Goal: Task Accomplishment & Management: Use online tool/utility

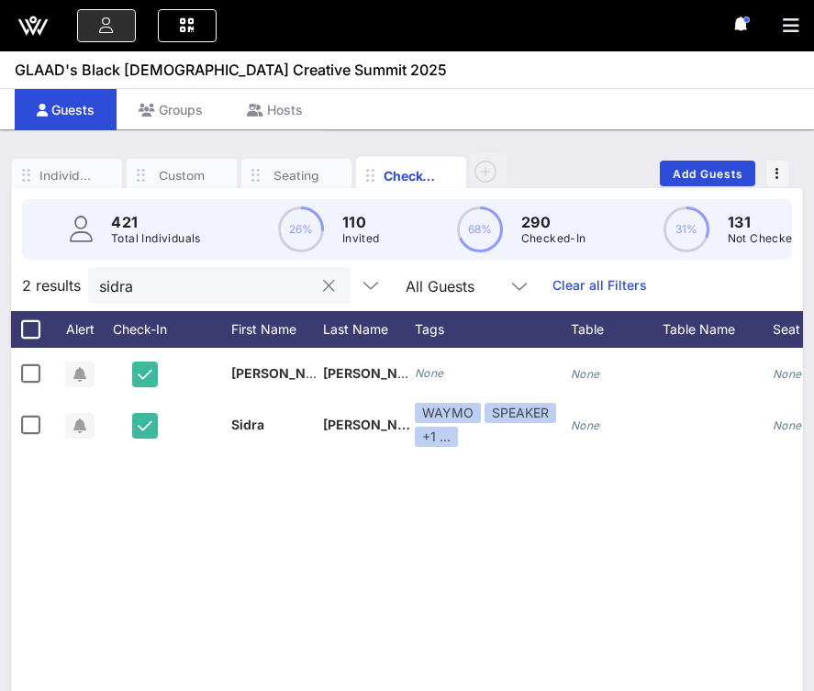
click at [139, 278] on input "sidra" at bounding box center [206, 285] width 215 height 24
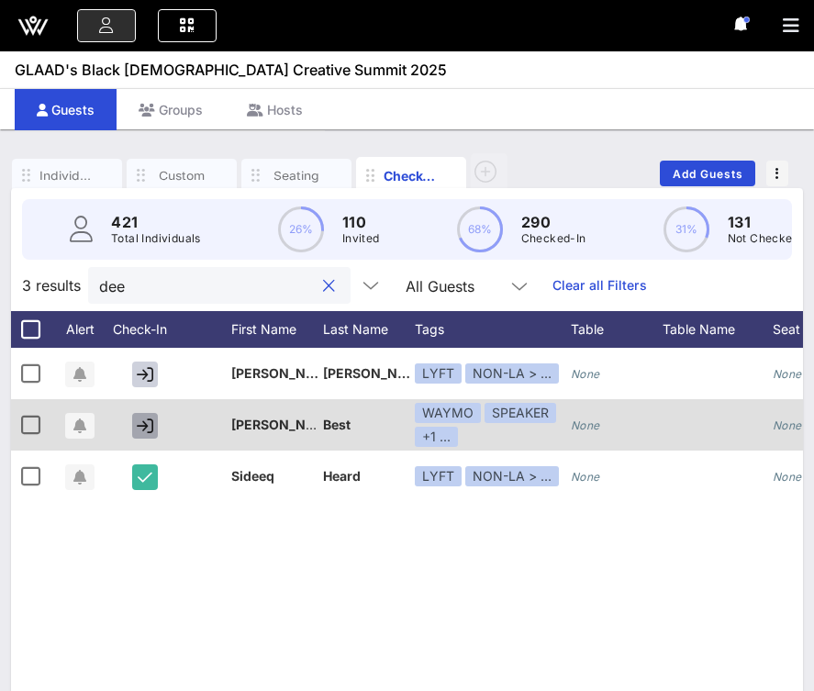
click at [140, 430] on icon "button" at bounding box center [145, 425] width 17 height 17
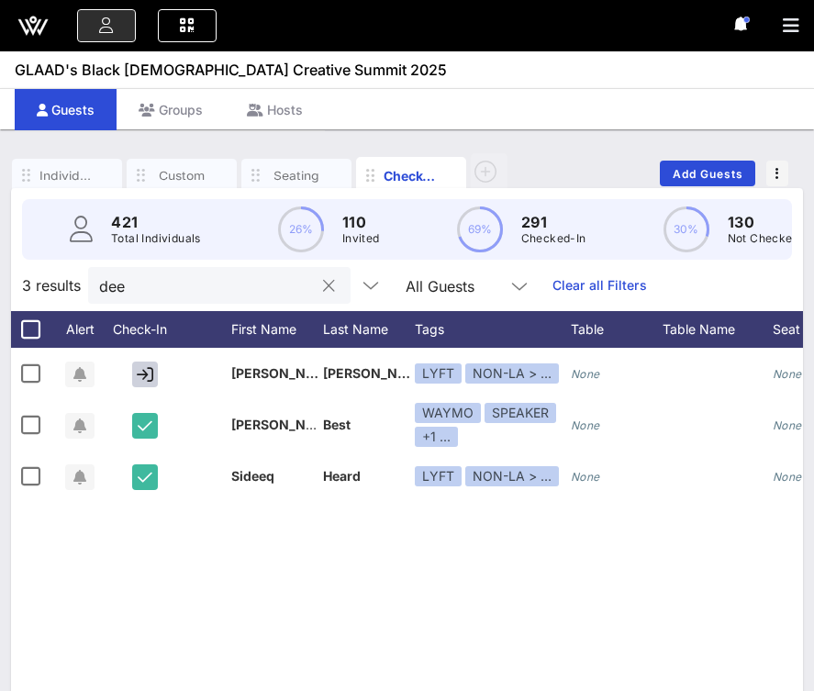
click at [178, 286] on input "dee" at bounding box center [206, 285] width 215 height 24
click at [167, 289] on input "[PERSON_NAME]" at bounding box center [206, 285] width 215 height 24
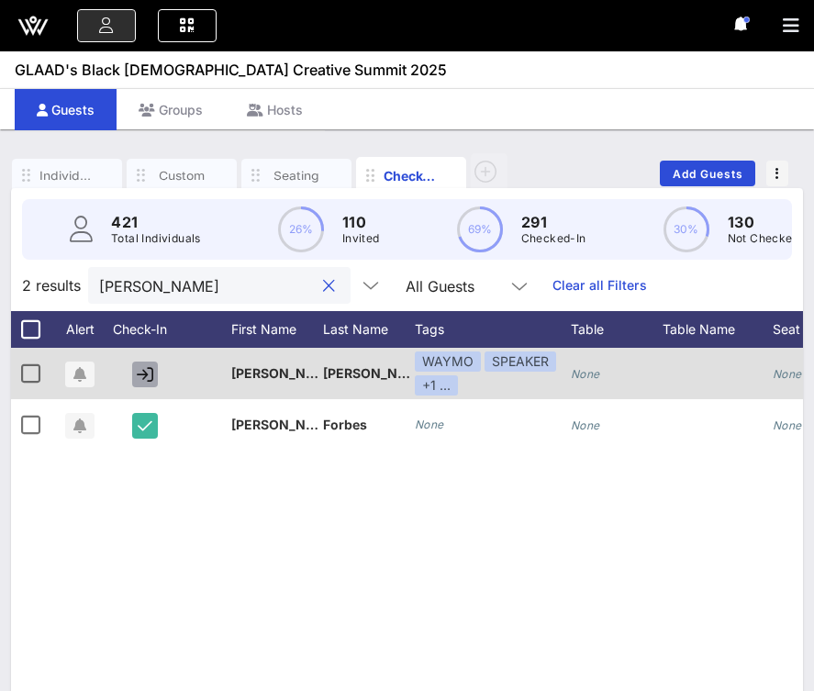
click at [142, 373] on icon "button" at bounding box center [145, 374] width 17 height 17
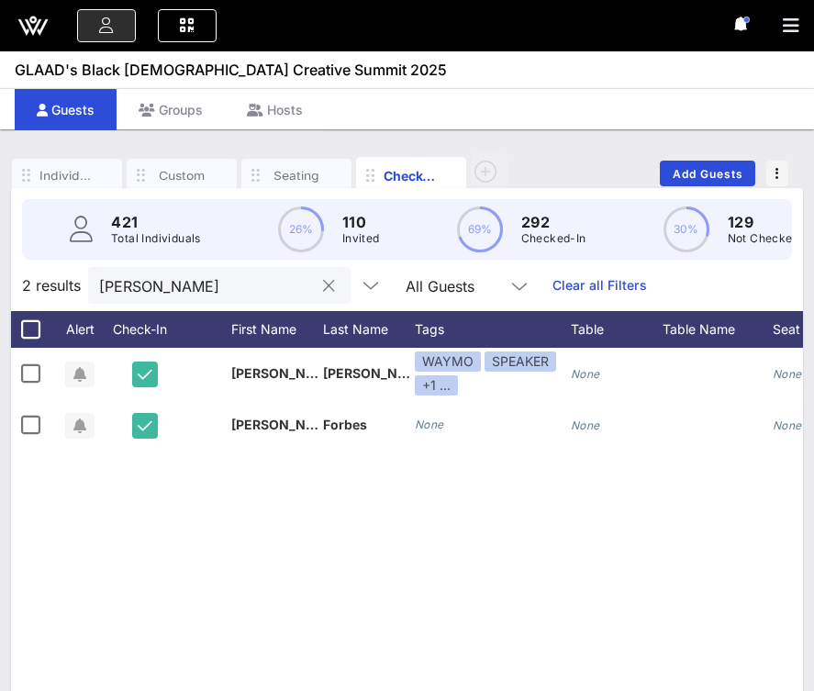
click at [161, 292] on input "[PERSON_NAME]" at bounding box center [206, 285] width 215 height 24
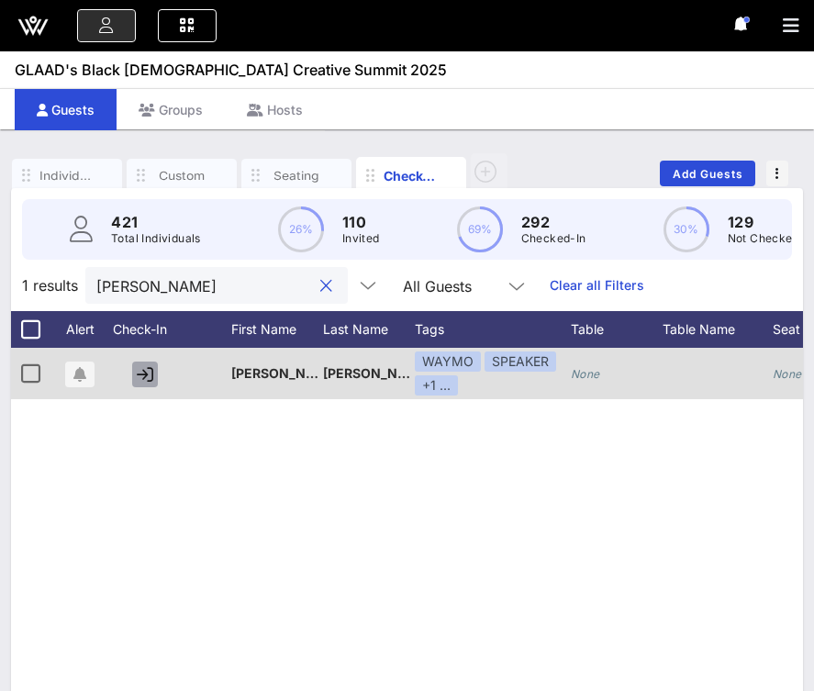
click at [145, 370] on icon "button" at bounding box center [145, 374] width 17 height 17
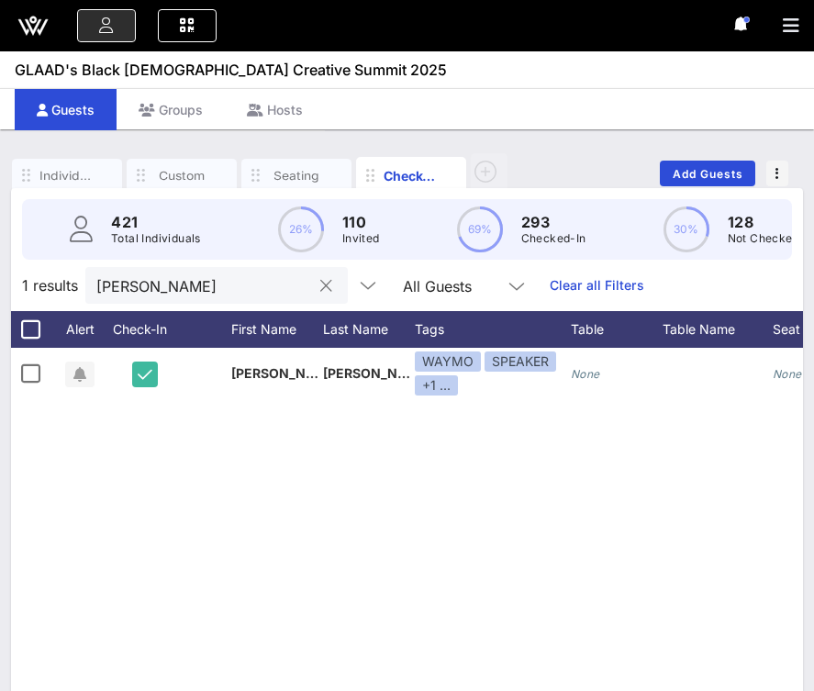
click at [186, 284] on input "[PERSON_NAME]" at bounding box center [203, 285] width 215 height 24
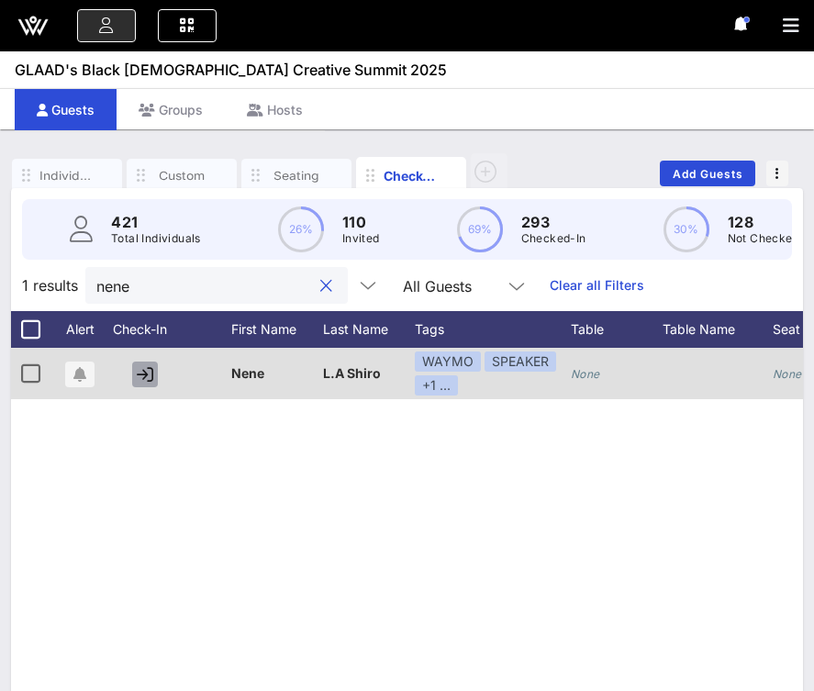
click at [150, 374] on icon "button" at bounding box center [145, 374] width 17 height 17
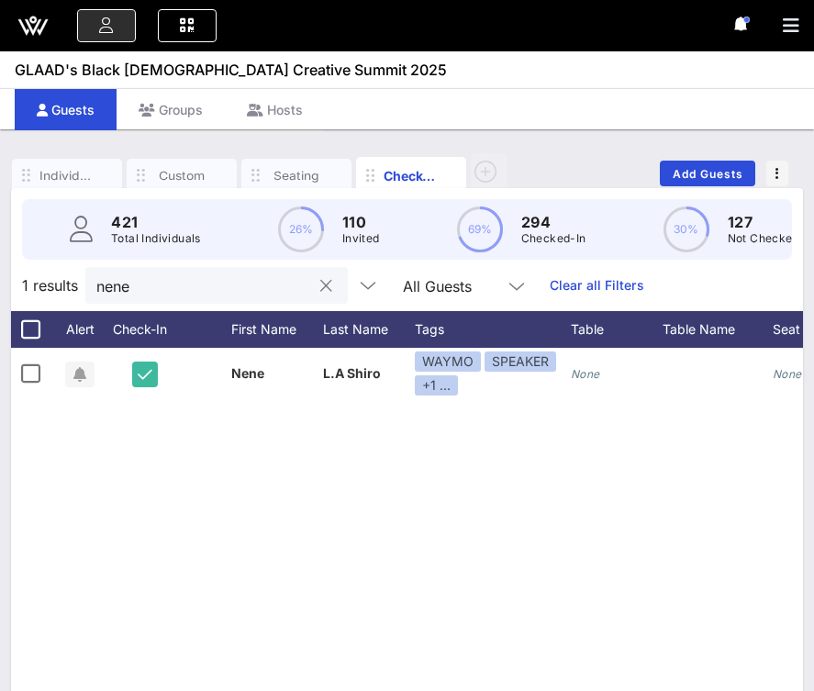
click at [190, 284] on input "nene" at bounding box center [203, 285] width 215 height 24
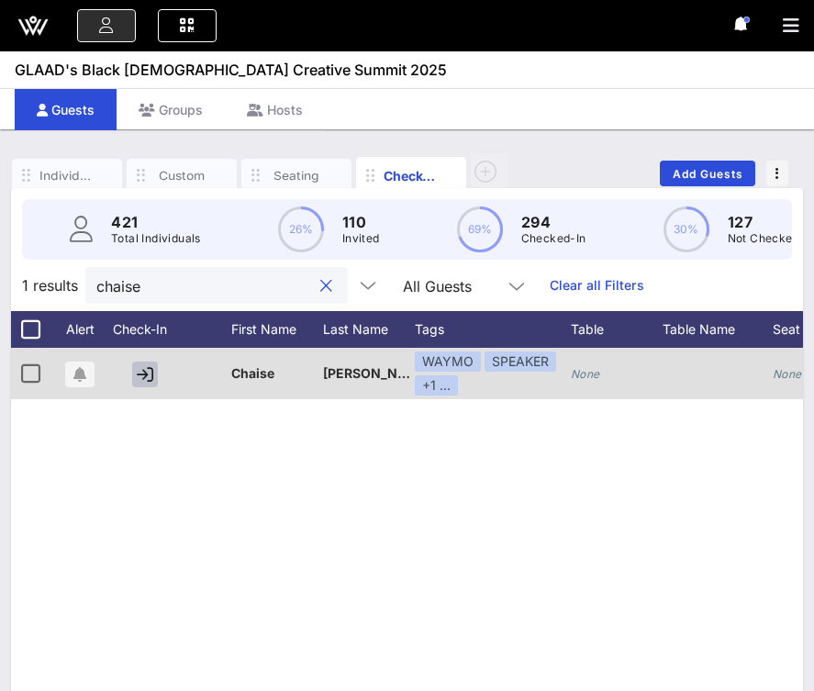
click at [139, 380] on icon "button" at bounding box center [145, 374] width 17 height 17
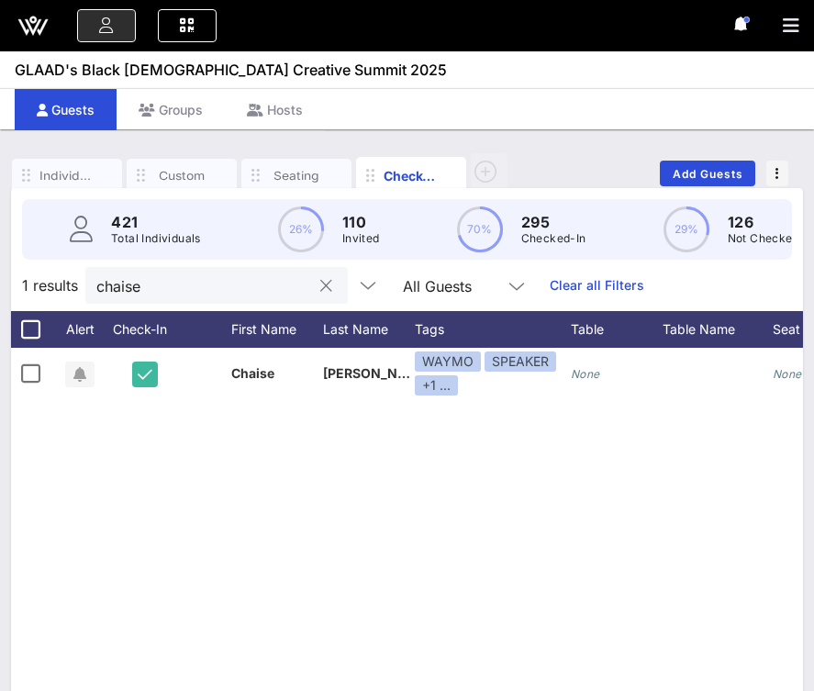
click at [166, 282] on input "chaise" at bounding box center [203, 285] width 215 height 24
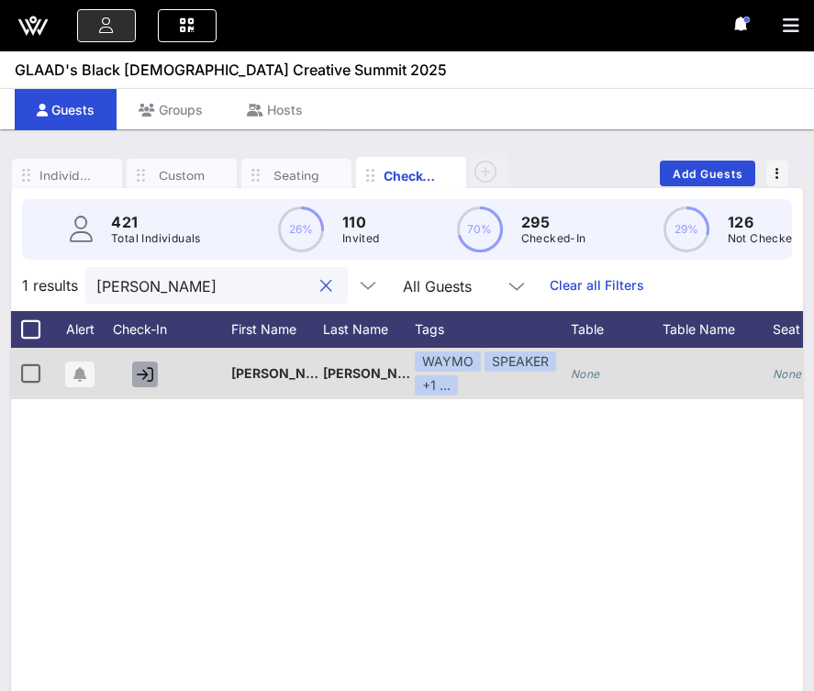
click at [141, 375] on icon "button" at bounding box center [145, 374] width 17 height 17
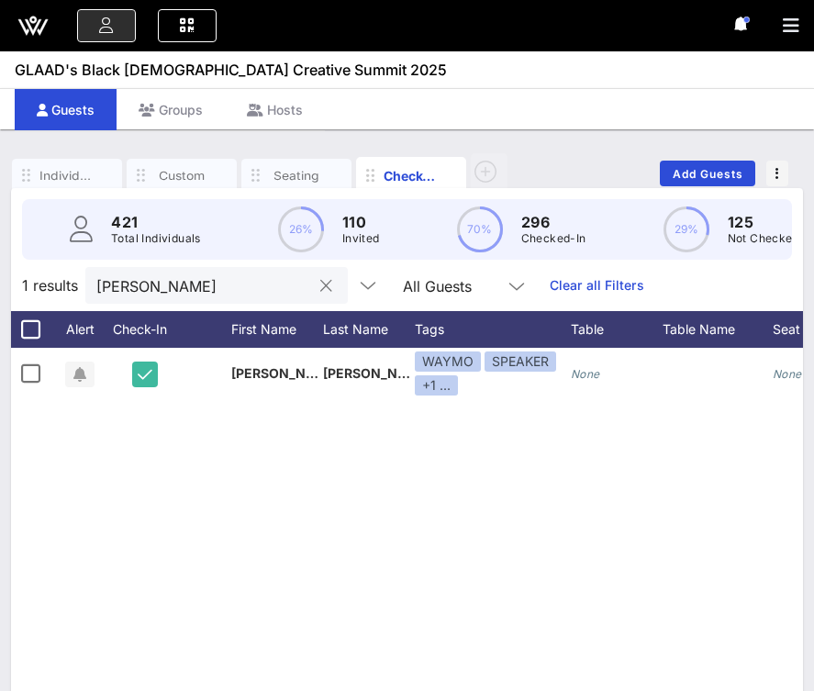
click at [159, 284] on input "[PERSON_NAME]" at bounding box center [203, 285] width 215 height 24
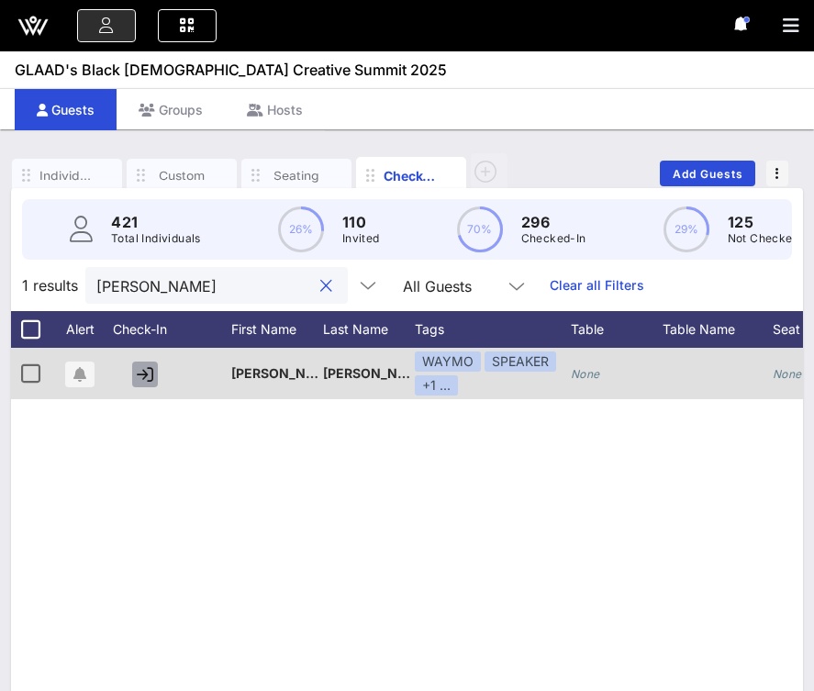
click at [149, 377] on icon "button" at bounding box center [145, 374] width 17 height 17
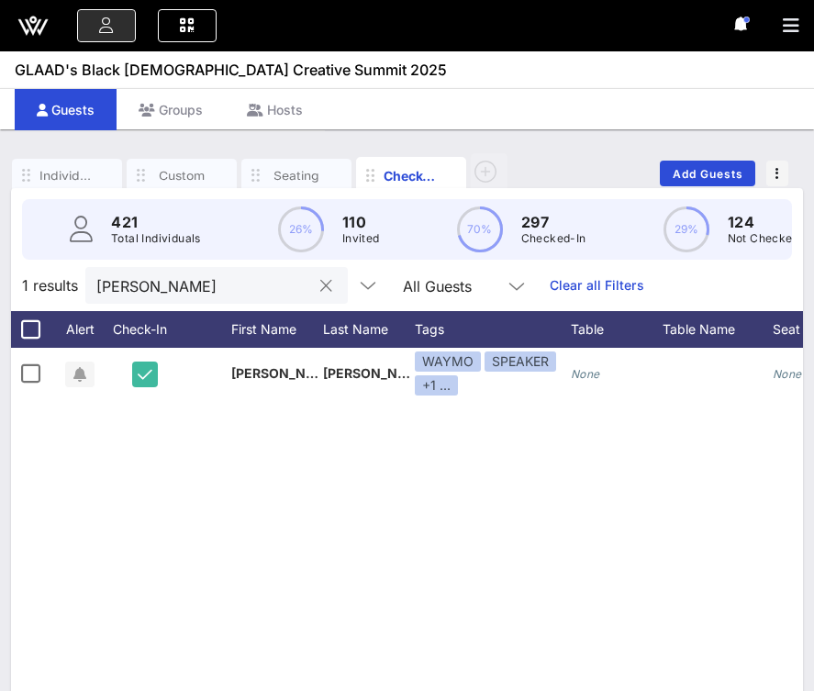
click at [172, 290] on input "[PERSON_NAME]" at bounding box center [203, 285] width 215 height 24
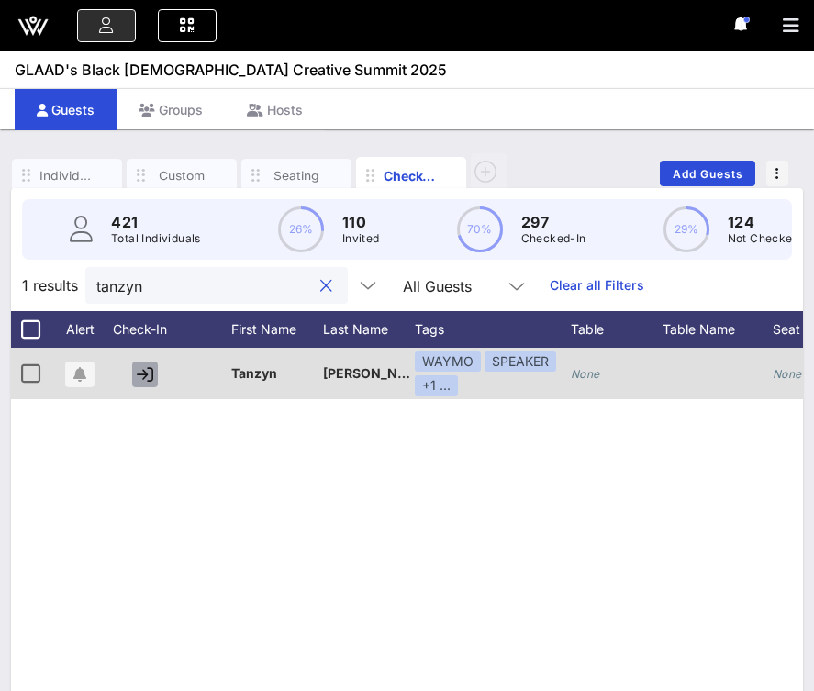
click at [145, 377] on icon "button" at bounding box center [145, 374] width 17 height 17
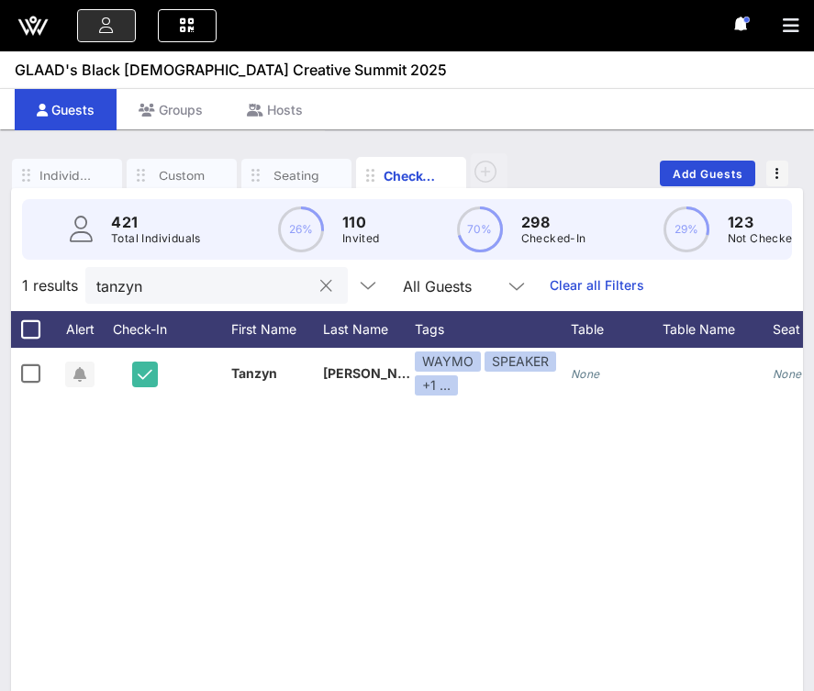
click at [174, 286] on input "tanzyn" at bounding box center [203, 285] width 215 height 24
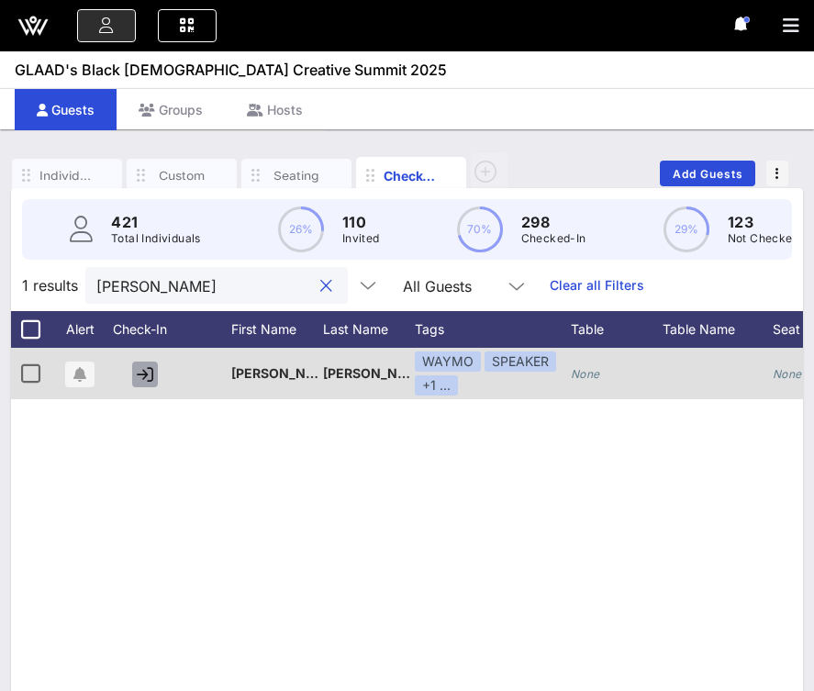
click at [144, 381] on icon "button" at bounding box center [145, 374] width 17 height 17
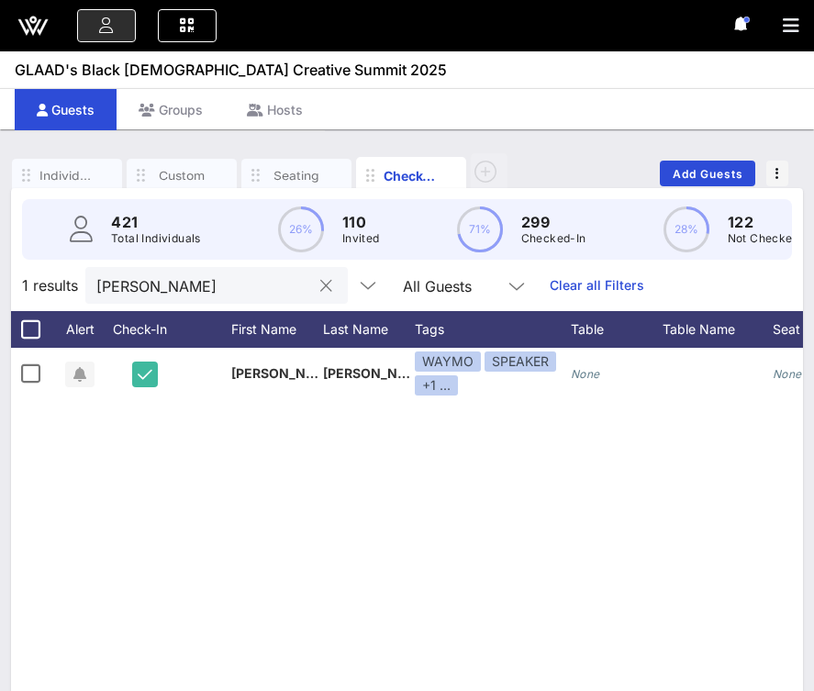
click at [169, 287] on input "[PERSON_NAME]" at bounding box center [203, 285] width 215 height 24
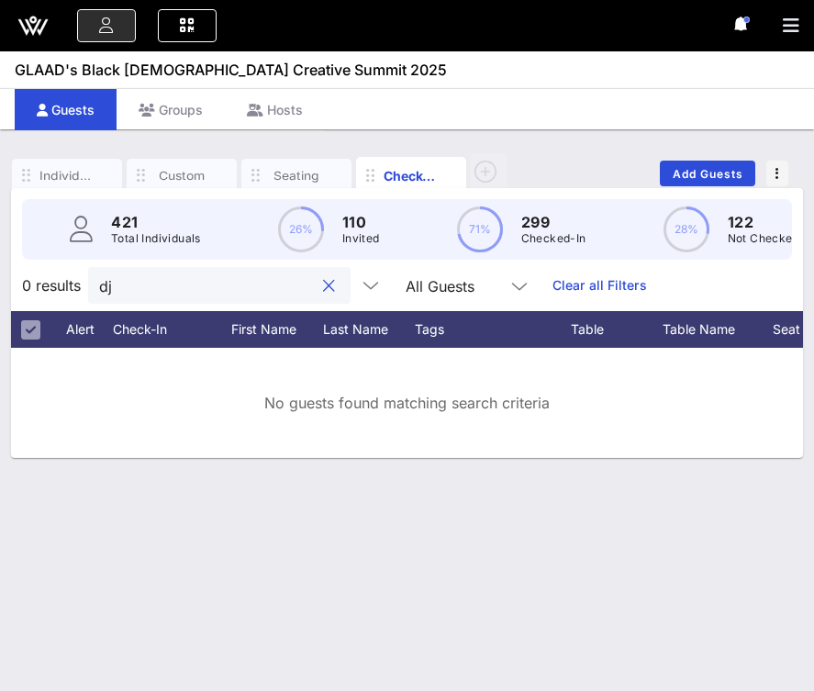
type input "d"
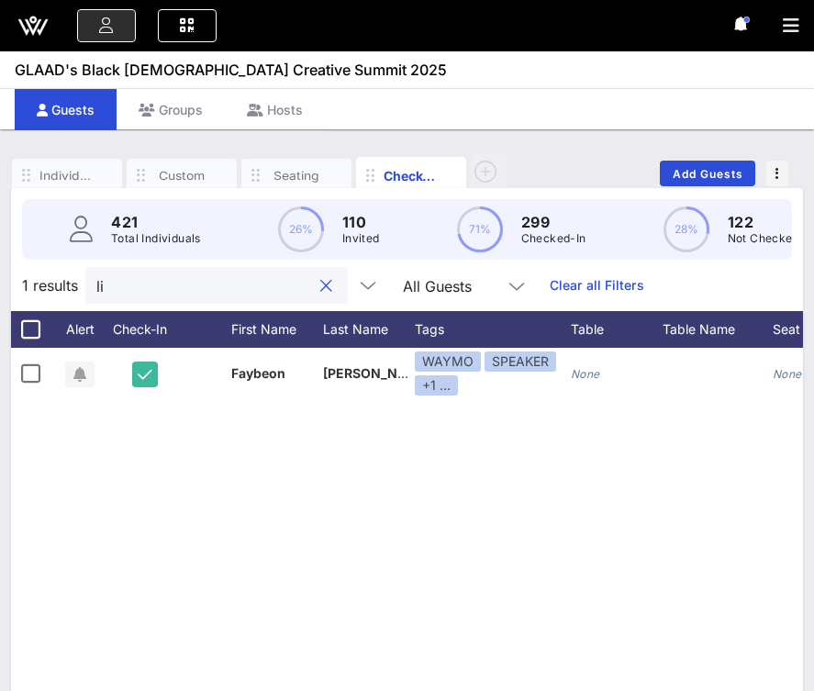
type input "l"
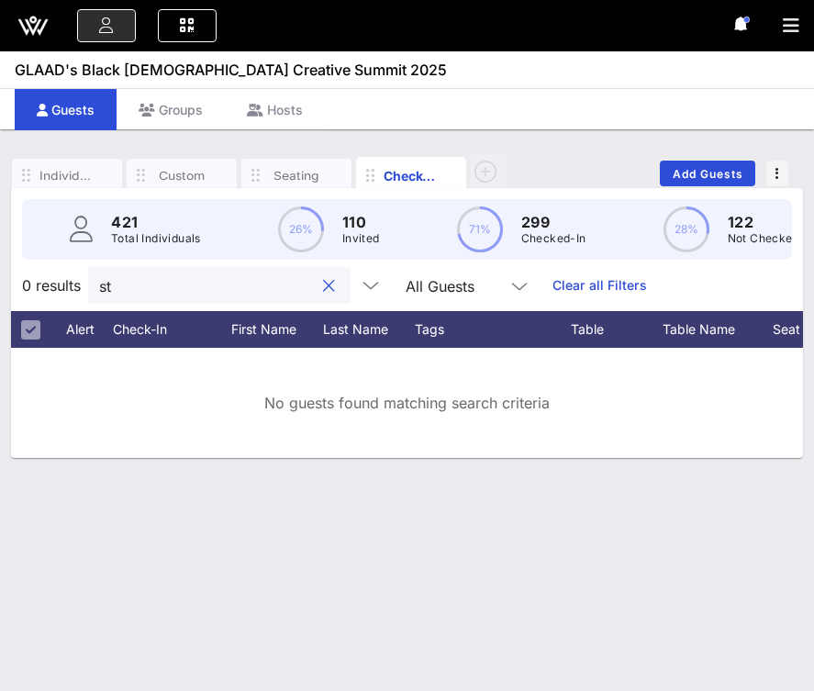
type input "s"
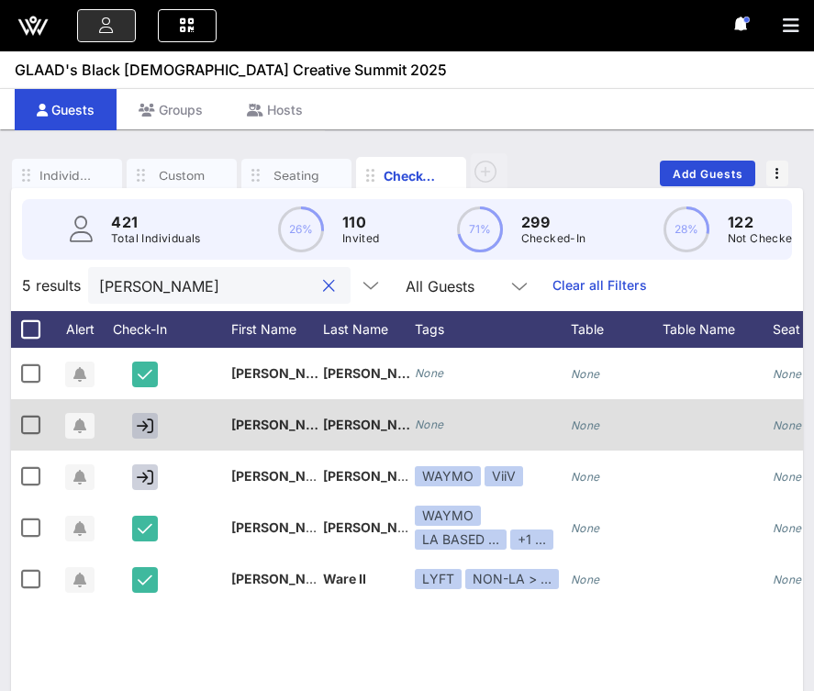
type input "[PERSON_NAME]"
click at [143, 431] on icon "button" at bounding box center [145, 425] width 17 height 17
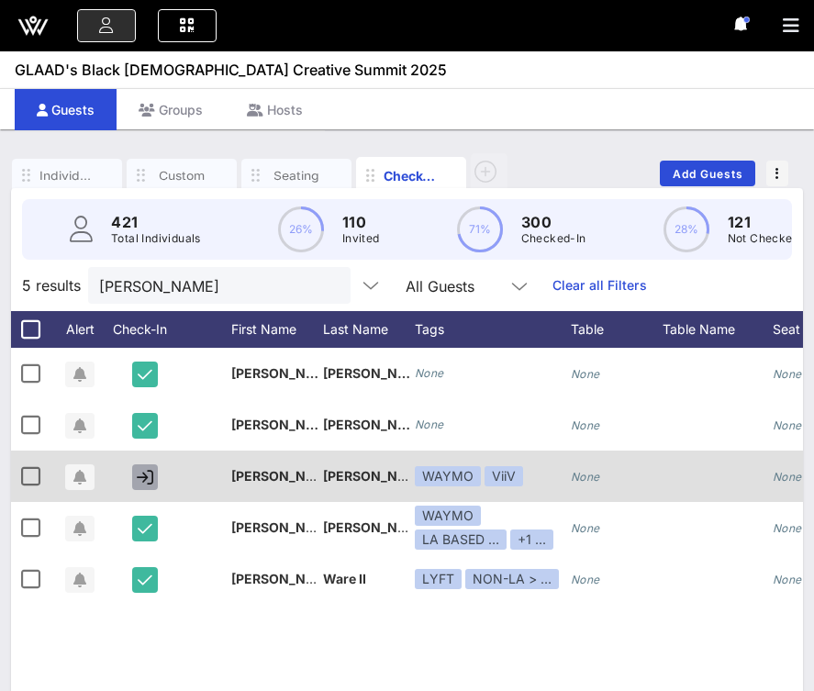
click at [149, 476] on icon "button" at bounding box center [145, 477] width 17 height 17
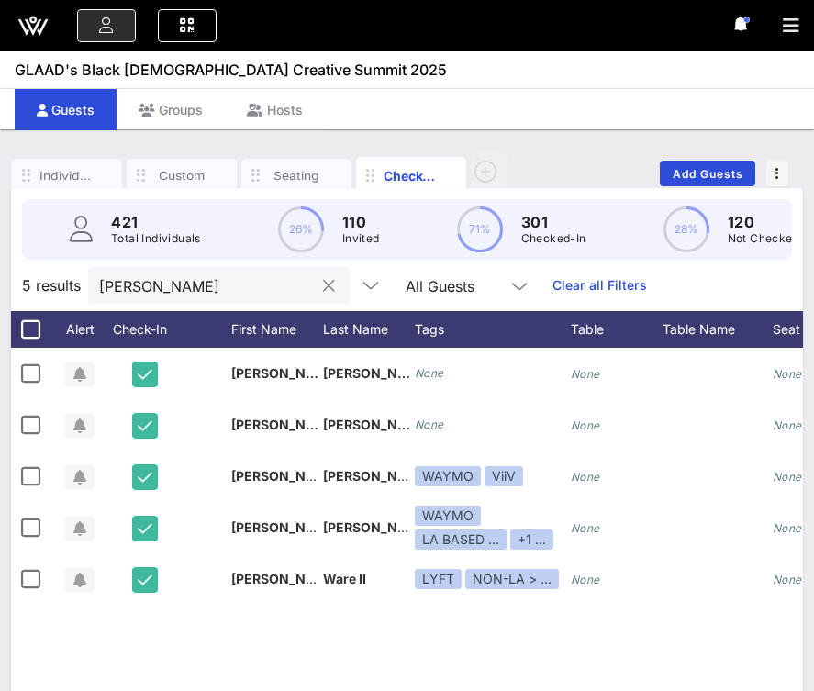
click at [180, 281] on input "[PERSON_NAME]" at bounding box center [206, 285] width 215 height 24
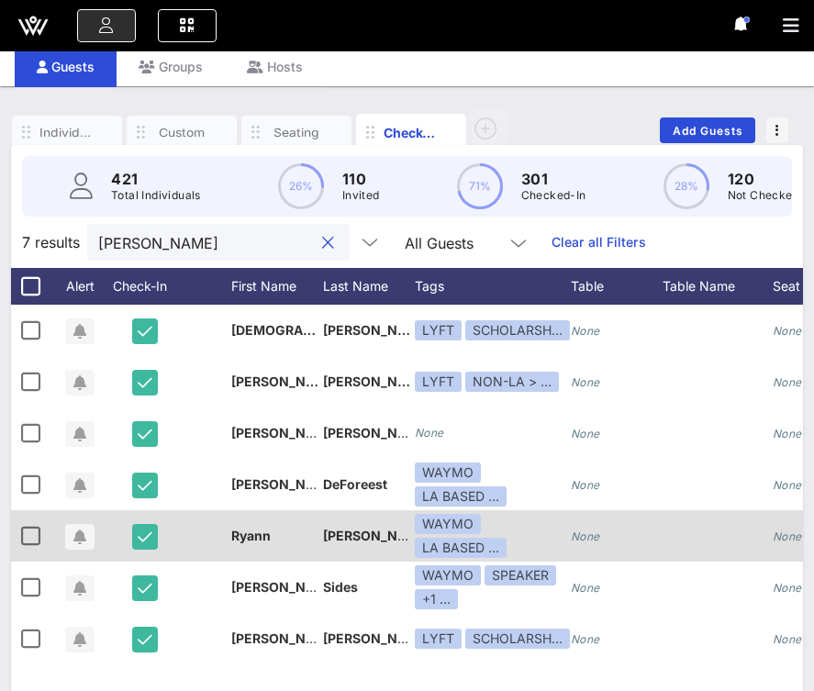
scroll to position [39, 0]
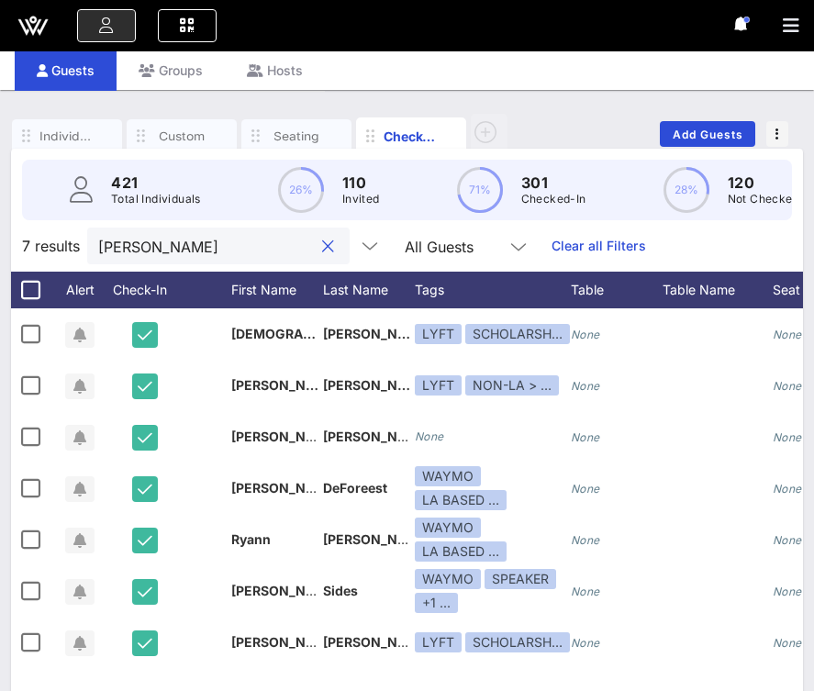
click at [163, 241] on input "[PERSON_NAME]" at bounding box center [205, 246] width 215 height 24
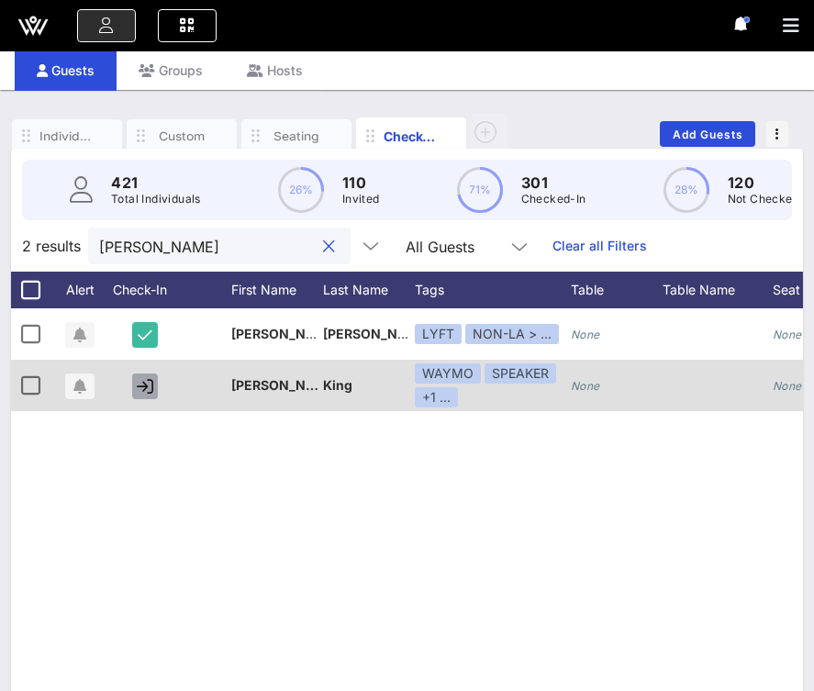
click at [150, 393] on icon "button" at bounding box center [145, 386] width 17 height 17
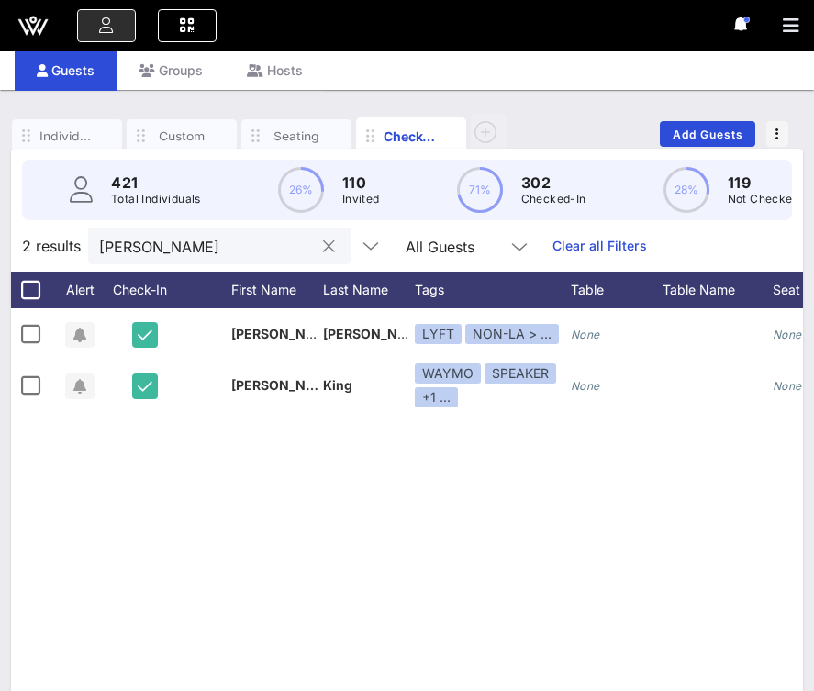
click at [183, 249] on input "[PERSON_NAME]" at bounding box center [206, 246] width 215 height 24
type input "o"
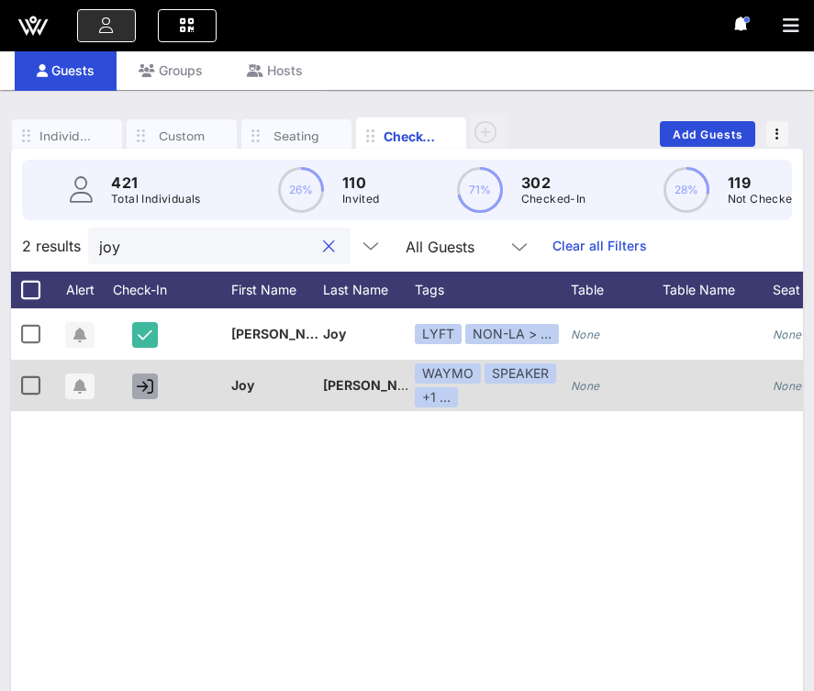
click at [145, 388] on icon "button" at bounding box center [145, 386] width 17 height 17
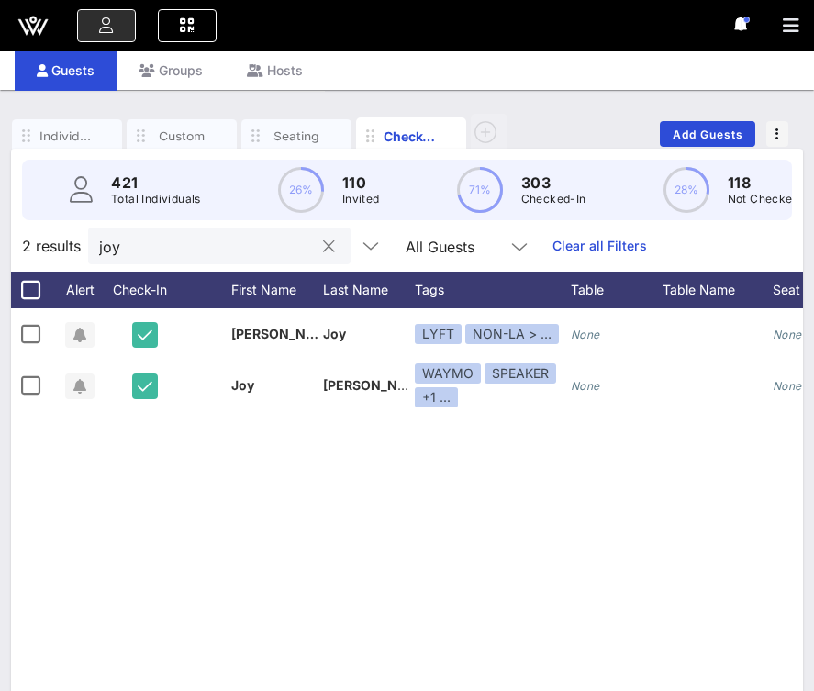
click at [192, 257] on input "joy" at bounding box center [206, 246] width 215 height 24
click at [194, 245] on input "joy" at bounding box center [206, 246] width 215 height 24
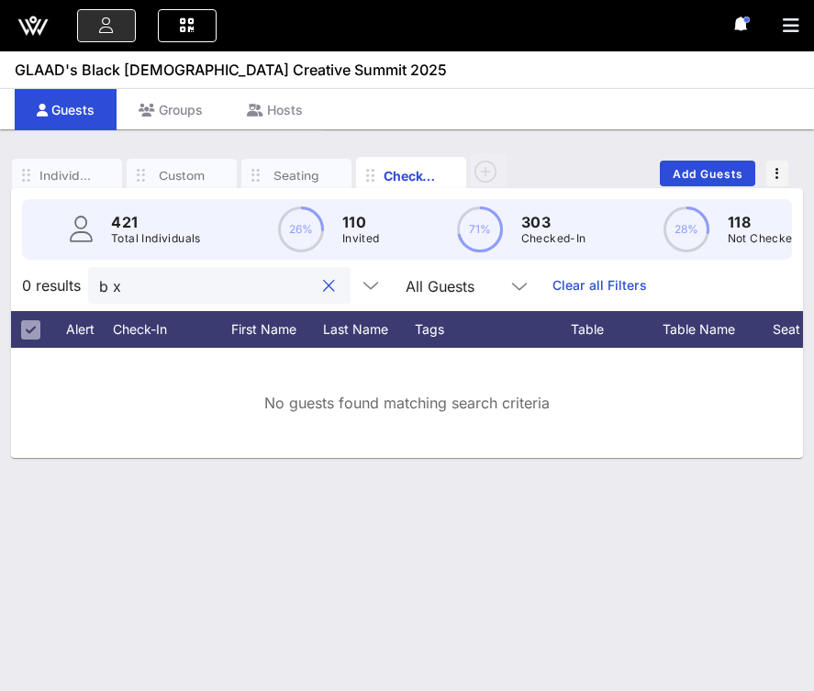
scroll to position [0, 0]
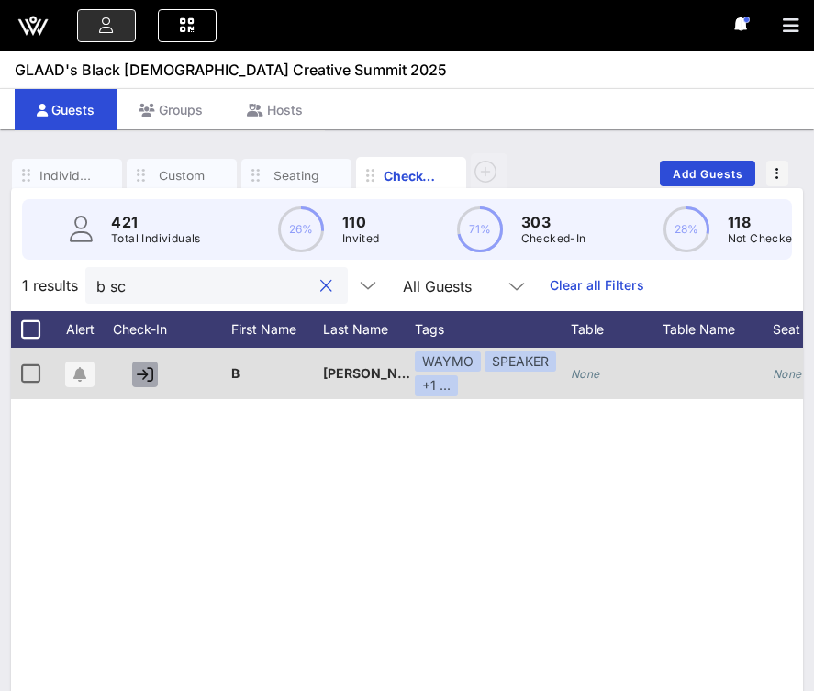
click at [145, 376] on icon "button" at bounding box center [145, 374] width 17 height 17
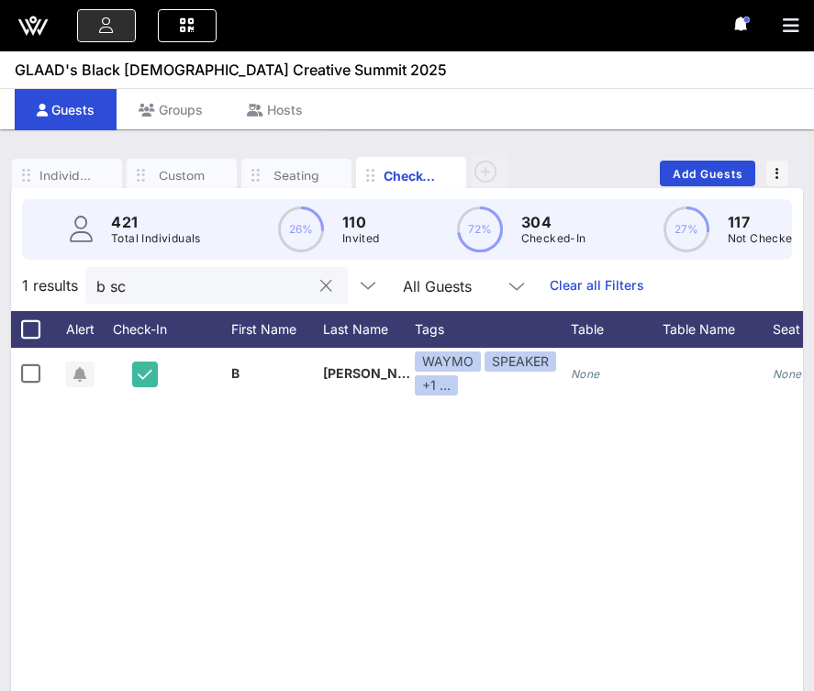
click at [183, 291] on input "b sc" at bounding box center [203, 285] width 215 height 24
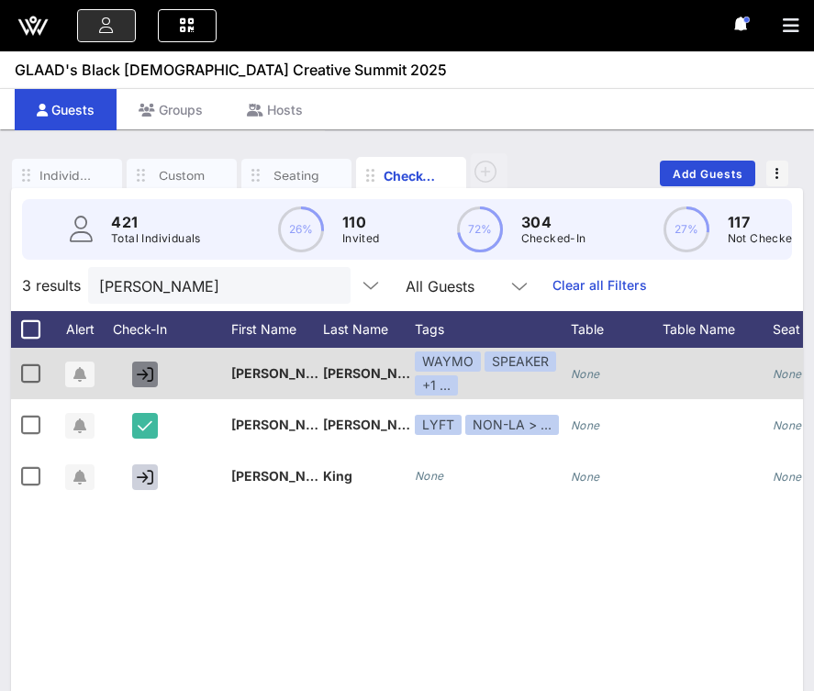
click at [145, 379] on icon "button" at bounding box center [145, 374] width 17 height 17
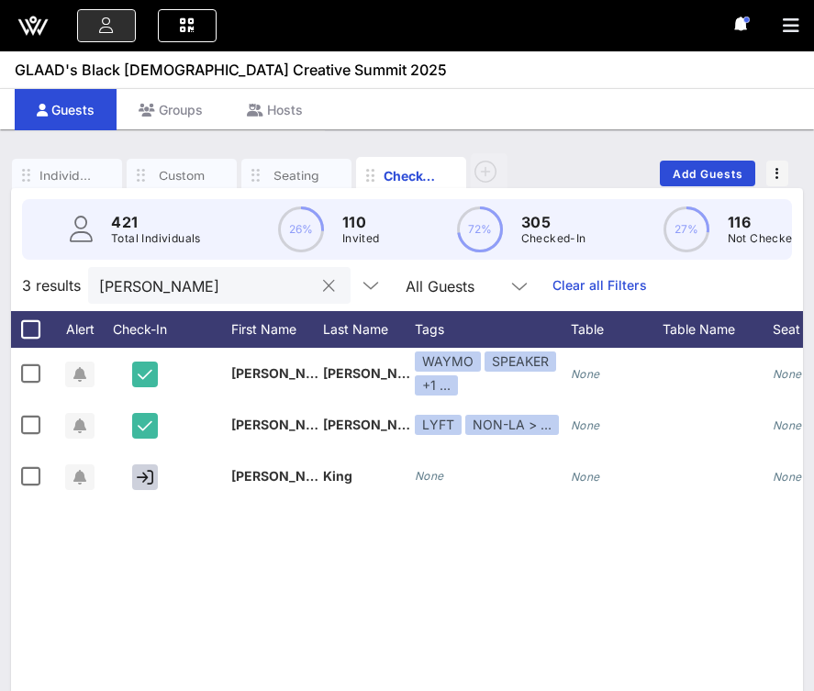
click at [189, 297] on div "[PERSON_NAME]" at bounding box center [206, 285] width 215 height 37
click at [511, 285] on icon at bounding box center [519, 286] width 17 height 22
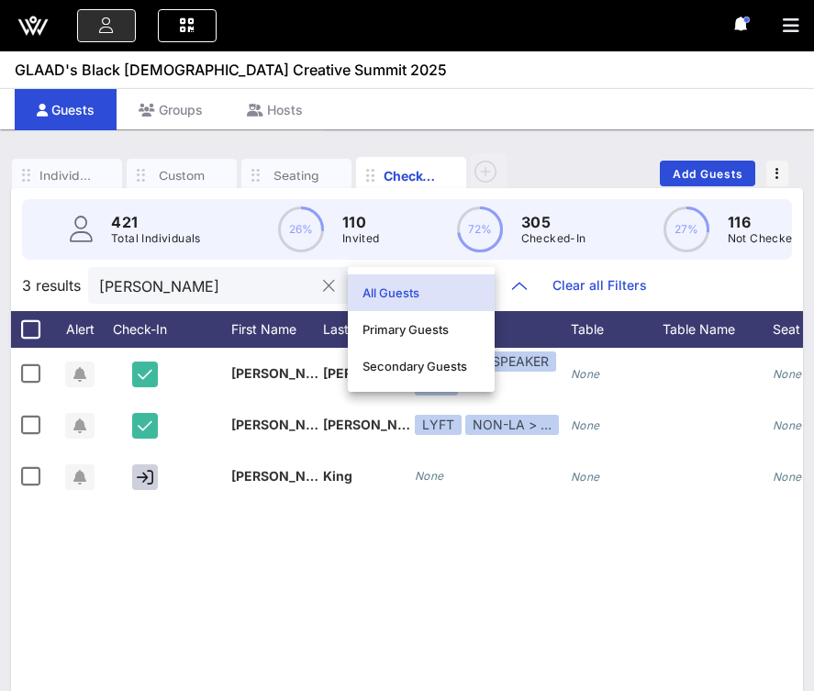
click at [211, 295] on input "[PERSON_NAME]" at bounding box center [206, 285] width 215 height 24
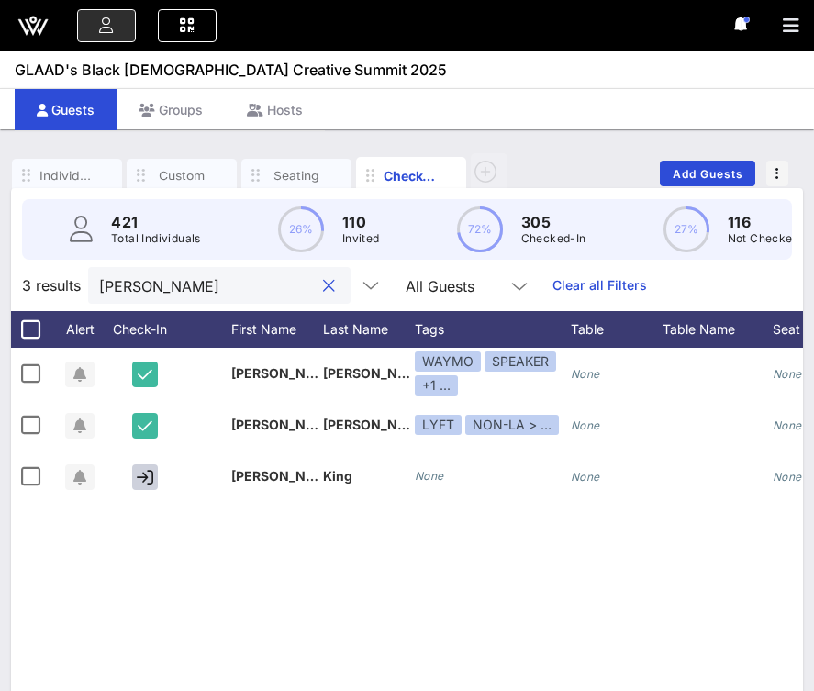
click at [211, 295] on input "[PERSON_NAME]" at bounding box center [206, 285] width 215 height 24
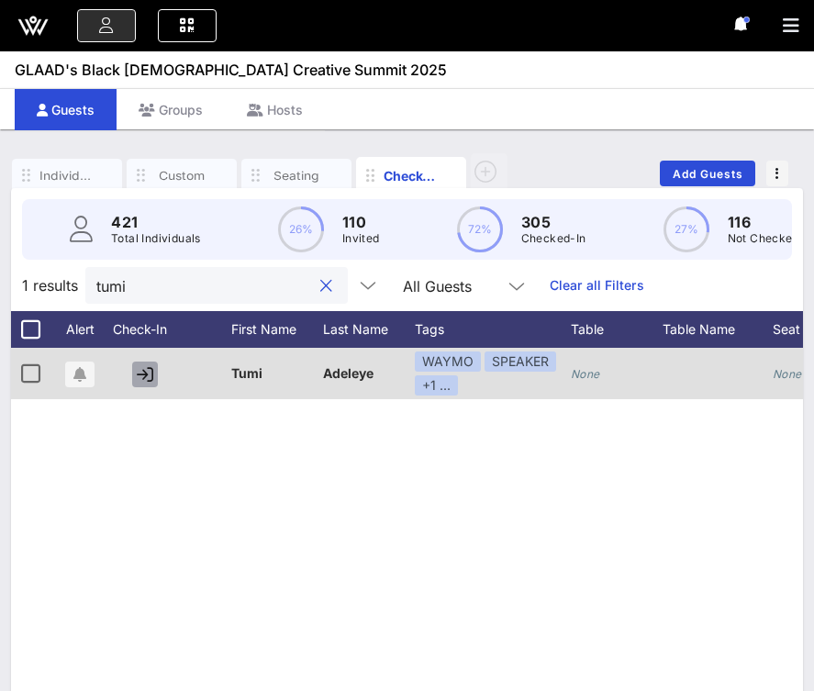
click at [150, 381] on icon "button" at bounding box center [145, 374] width 17 height 17
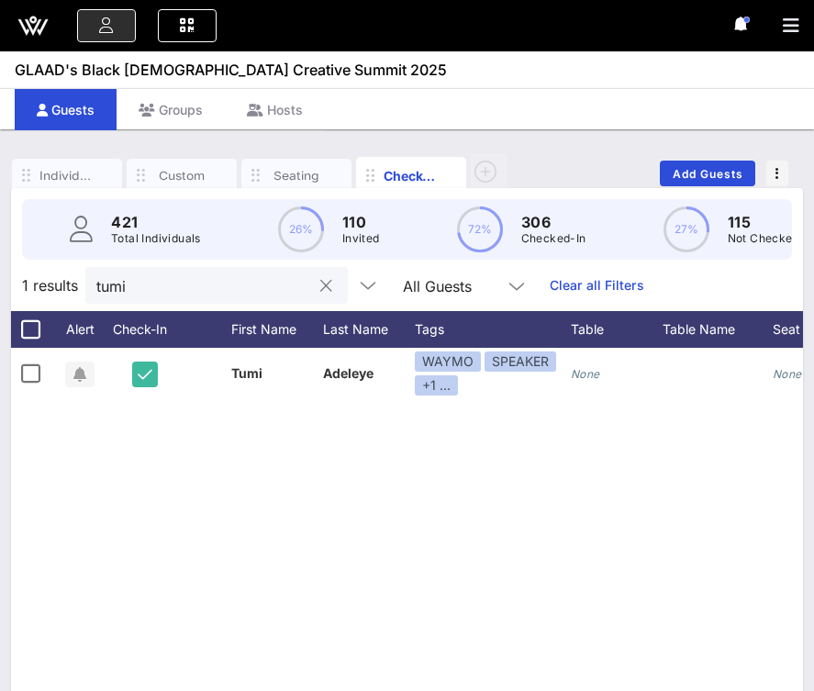
click at [172, 293] on input "tumi" at bounding box center [203, 285] width 215 height 24
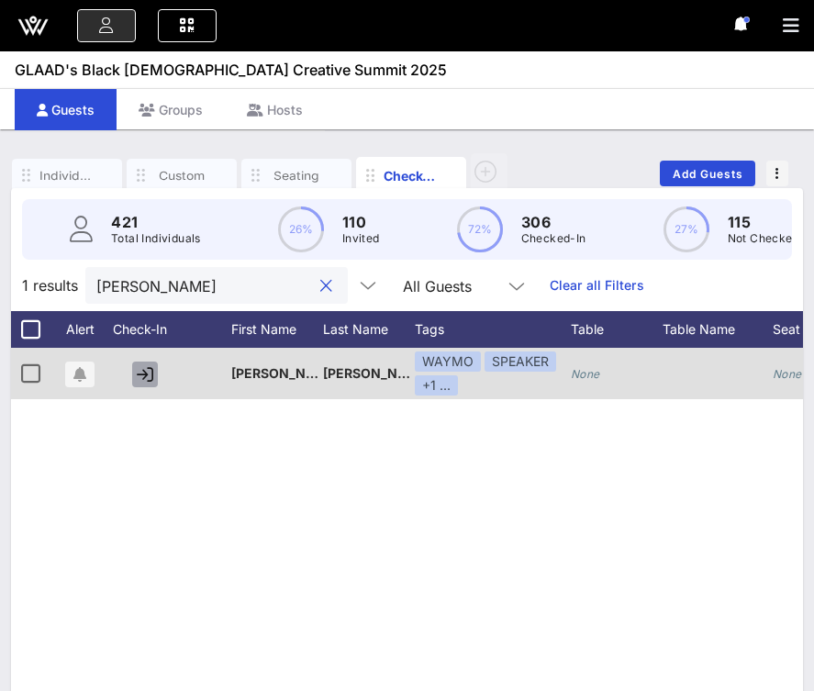
click at [139, 379] on icon "button" at bounding box center [145, 374] width 17 height 17
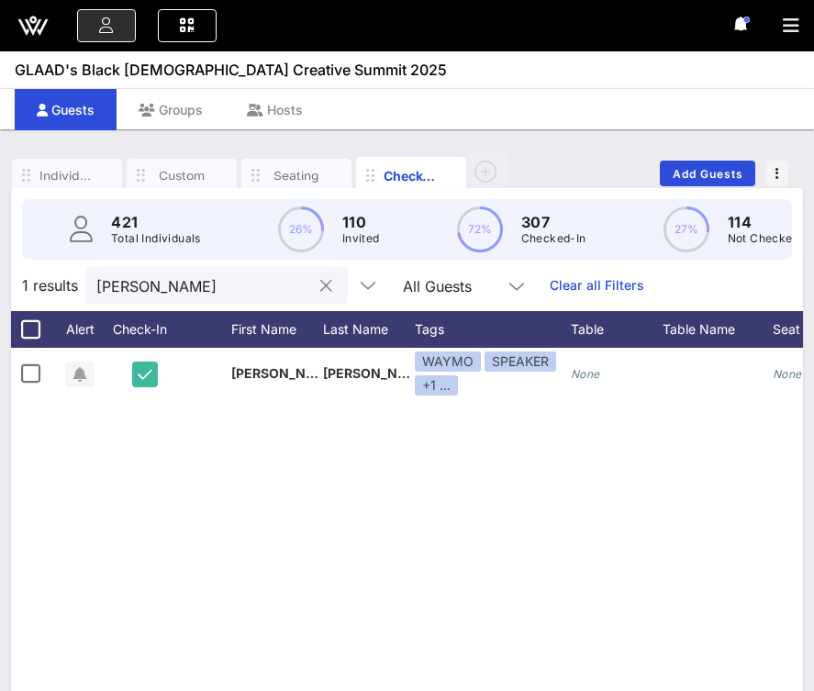
click at [172, 279] on input "[PERSON_NAME]" at bounding box center [203, 285] width 215 height 24
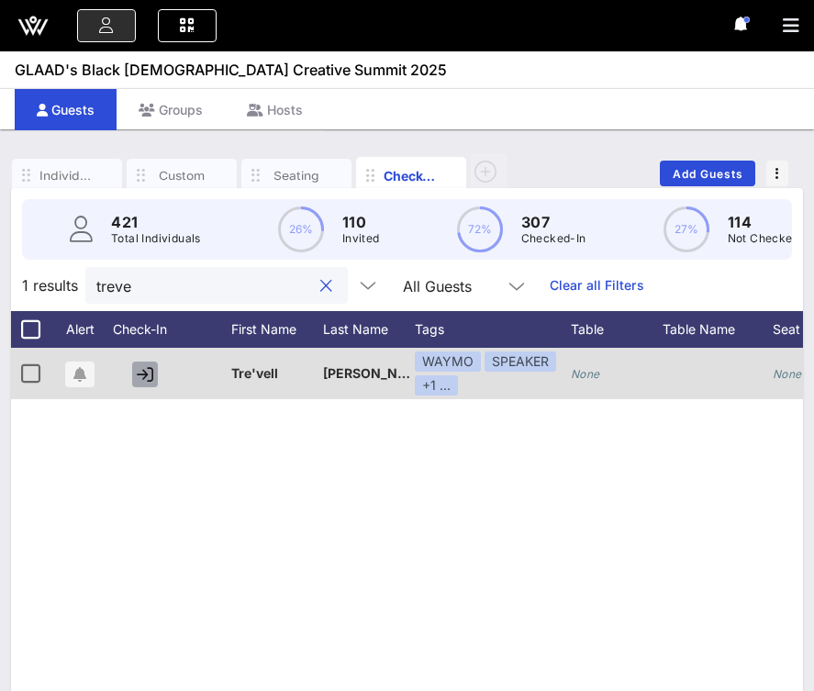
click at [145, 376] on icon "button" at bounding box center [145, 374] width 17 height 17
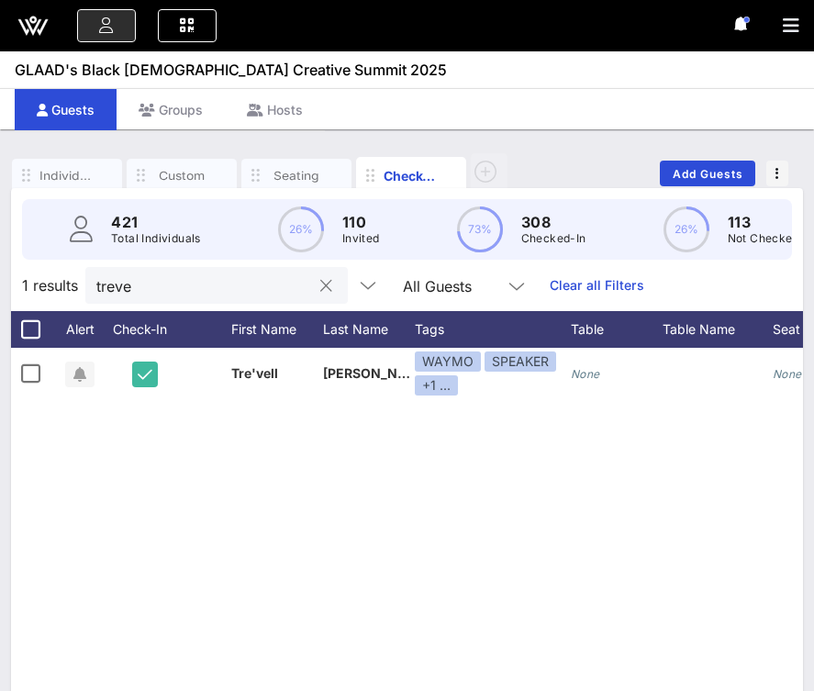
click at [182, 287] on input "treve" at bounding box center [203, 285] width 215 height 24
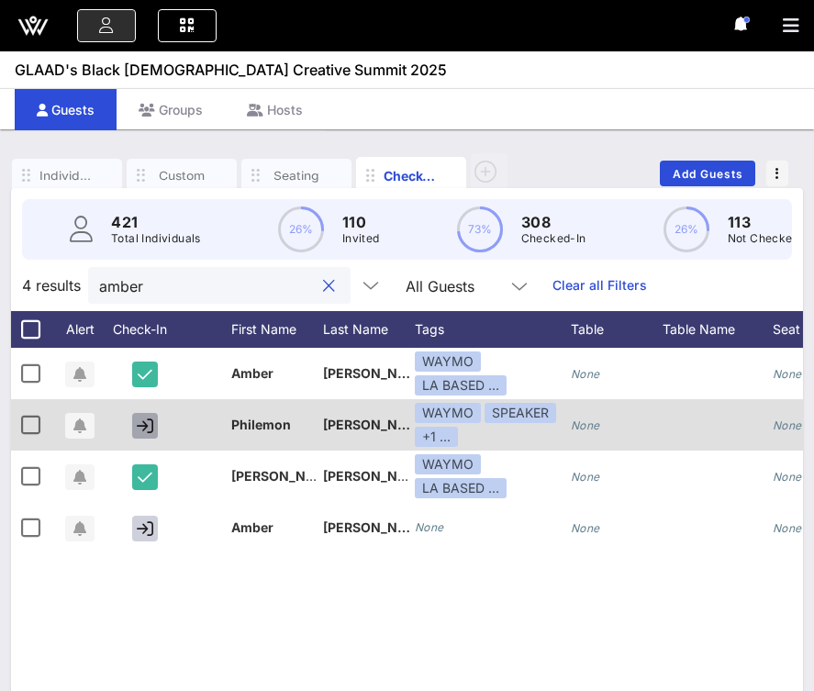
click at [149, 427] on icon "button" at bounding box center [145, 425] width 17 height 17
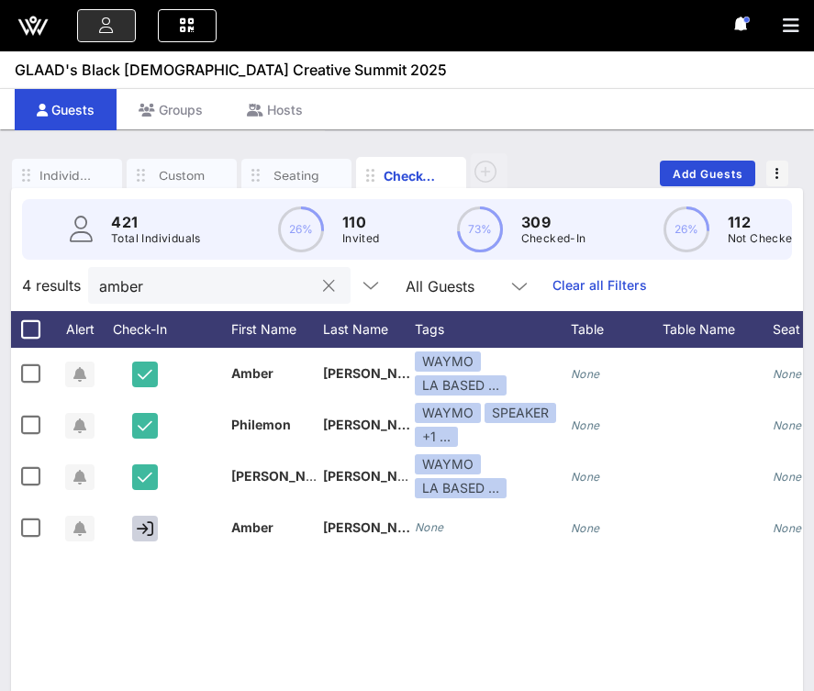
click at [196, 294] on input "amber" at bounding box center [206, 285] width 215 height 24
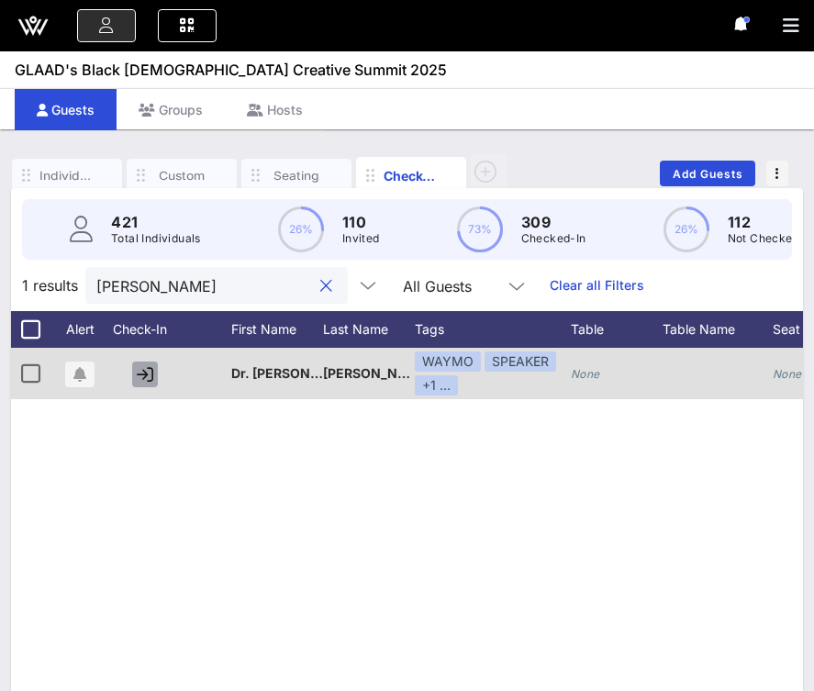
click at [134, 377] on button "button" at bounding box center [145, 374] width 26 height 26
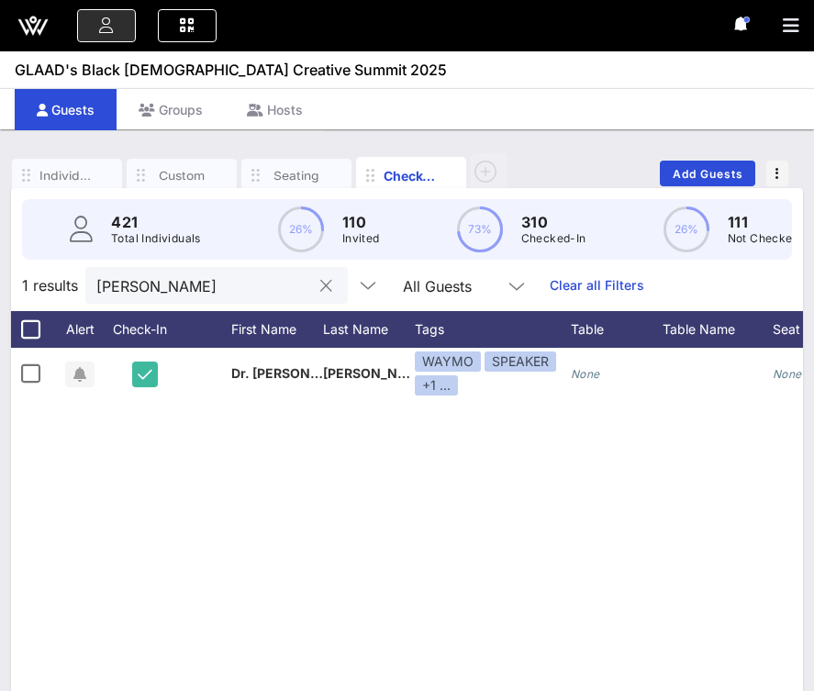
click at [183, 277] on input "[PERSON_NAME]" at bounding box center [203, 285] width 215 height 24
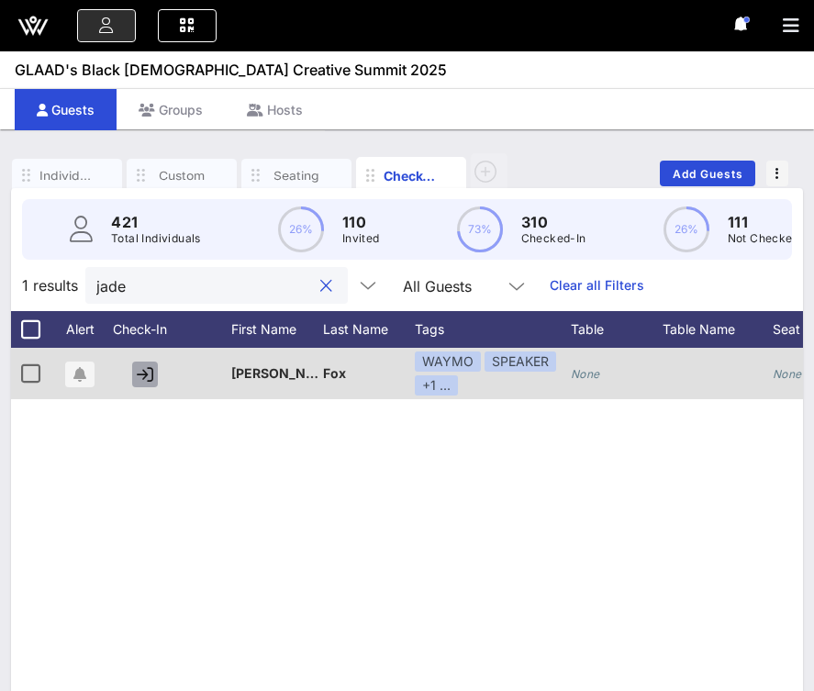
click at [138, 376] on icon "button" at bounding box center [145, 374] width 17 height 17
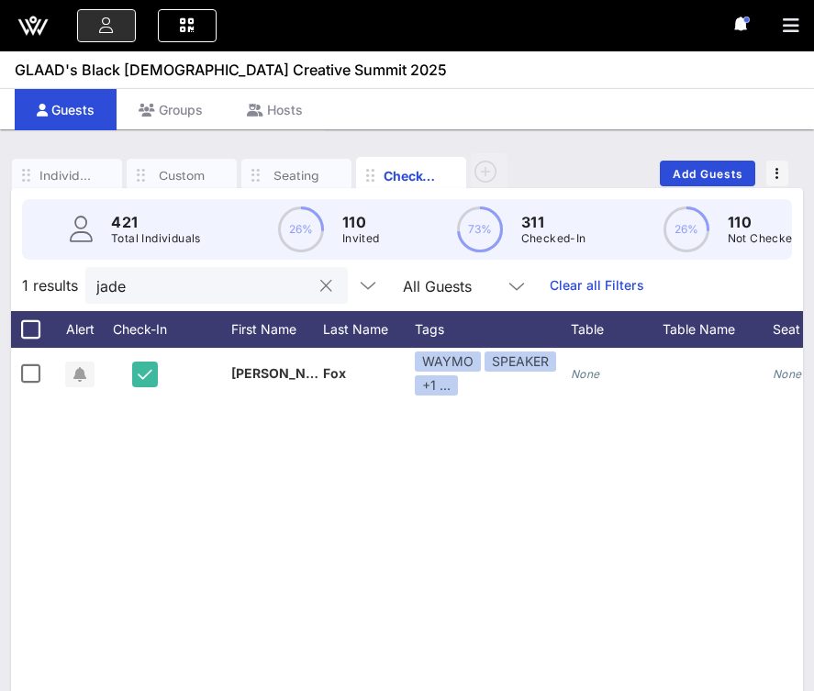
click at [177, 283] on input "jade" at bounding box center [203, 285] width 215 height 24
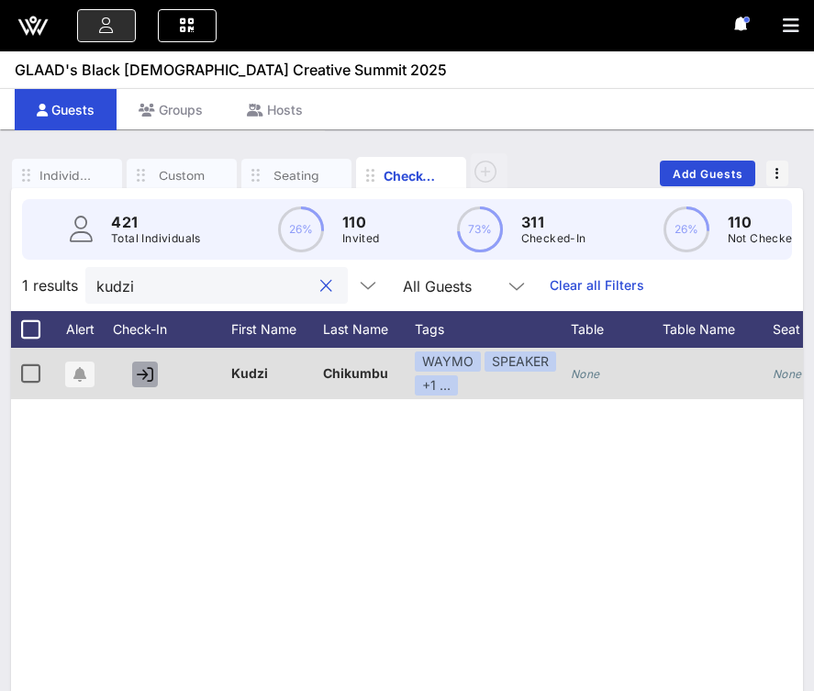
click at [145, 371] on icon "button" at bounding box center [145, 374] width 17 height 17
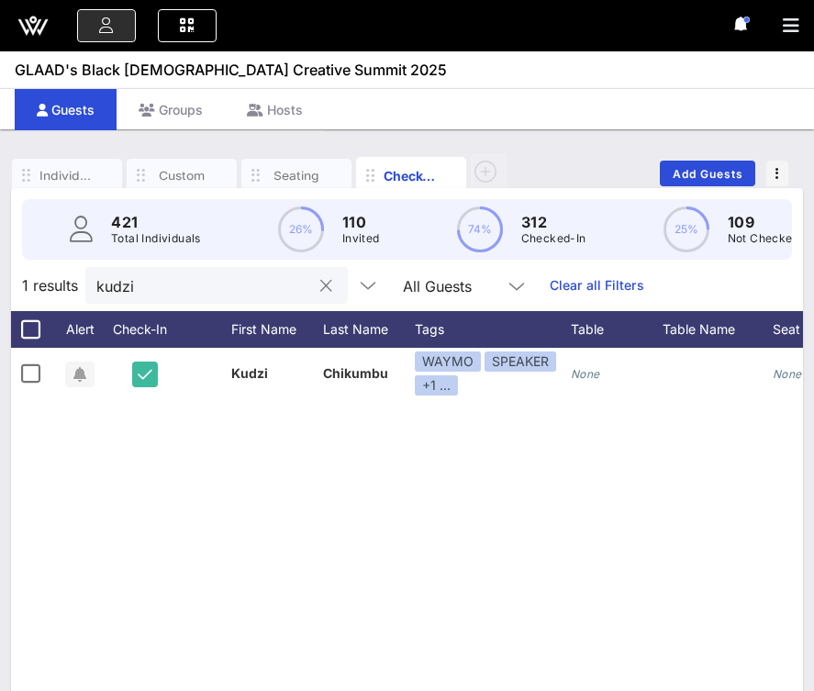
click at [189, 297] on div "kudzi" at bounding box center [203, 285] width 215 height 37
click at [196, 276] on input "kudzi" at bounding box center [203, 285] width 215 height 24
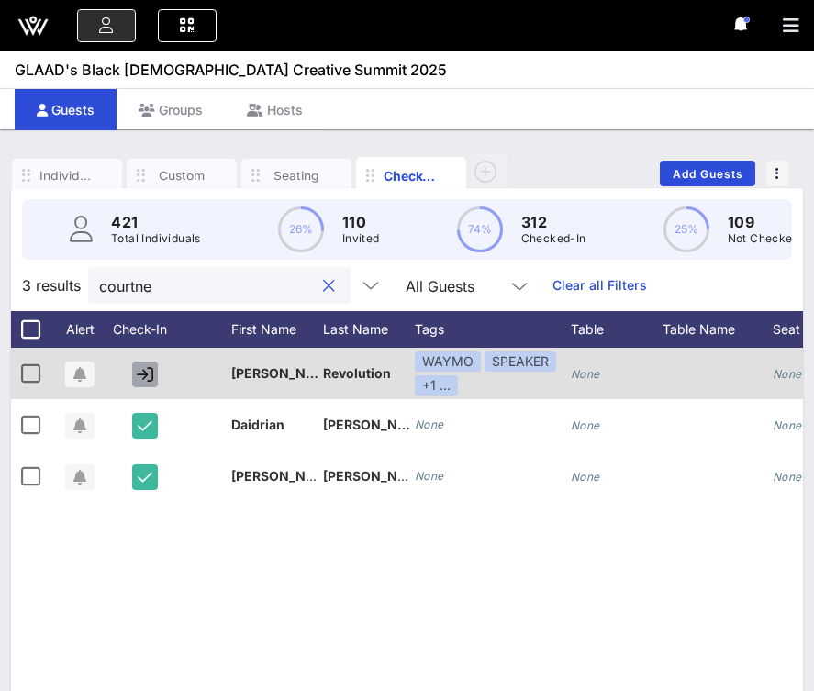
click at [139, 368] on icon "button" at bounding box center [145, 374] width 17 height 17
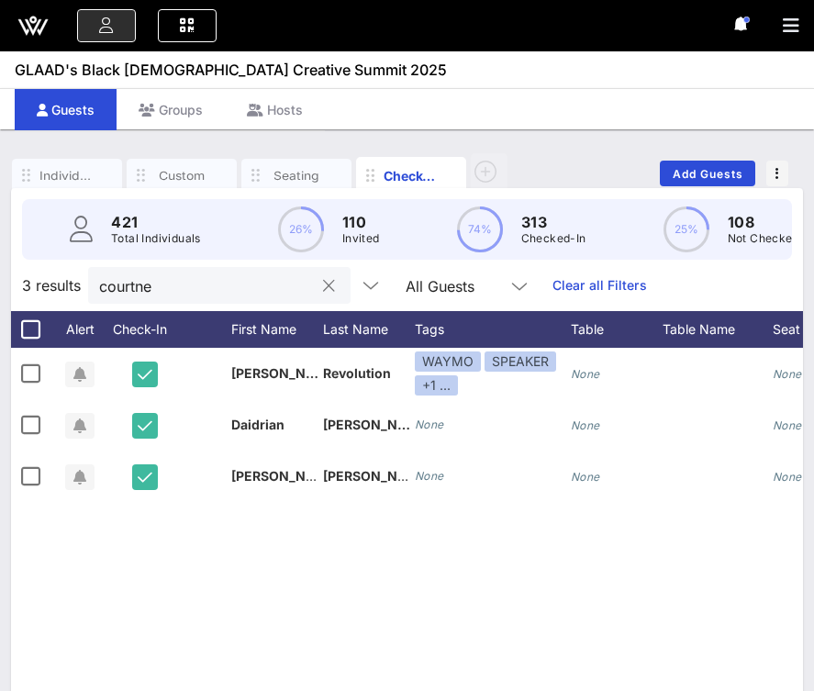
click at [197, 293] on input "courtne" at bounding box center [206, 285] width 215 height 24
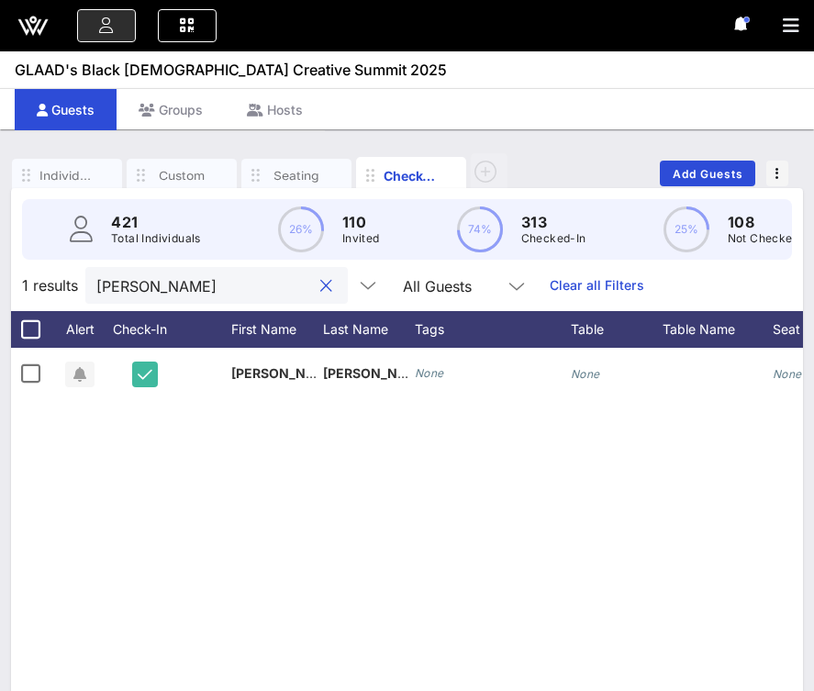
click at [172, 293] on input "[PERSON_NAME]" at bounding box center [203, 285] width 215 height 24
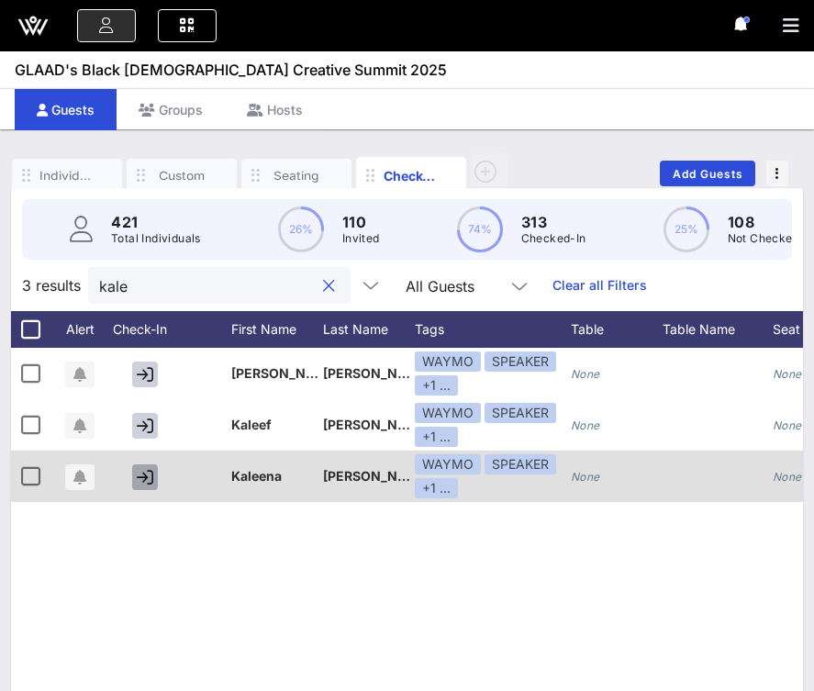
click at [145, 480] on icon "button" at bounding box center [145, 477] width 17 height 17
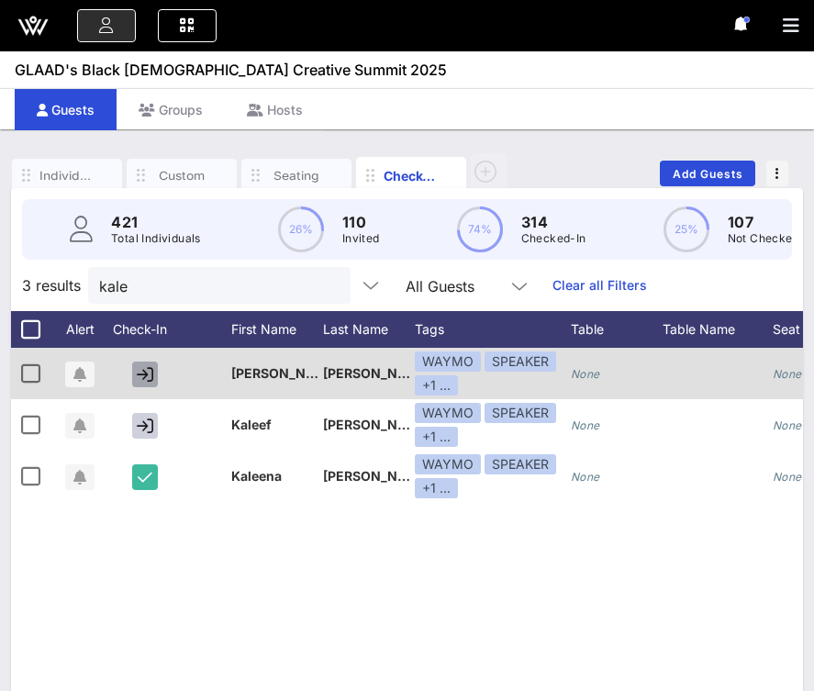
click at [149, 373] on icon "button" at bounding box center [145, 374] width 17 height 17
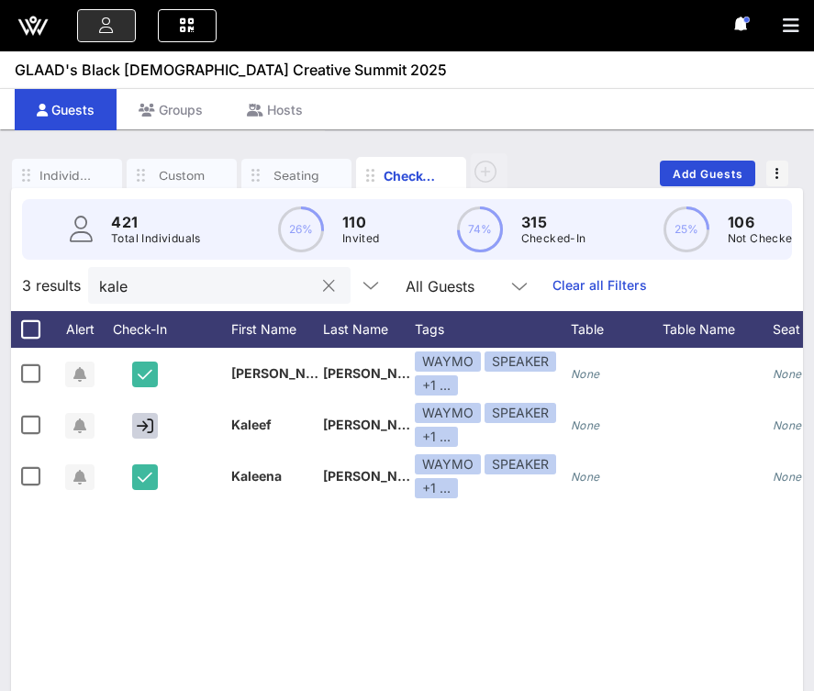
click at [172, 289] on input "kale" at bounding box center [206, 285] width 215 height 24
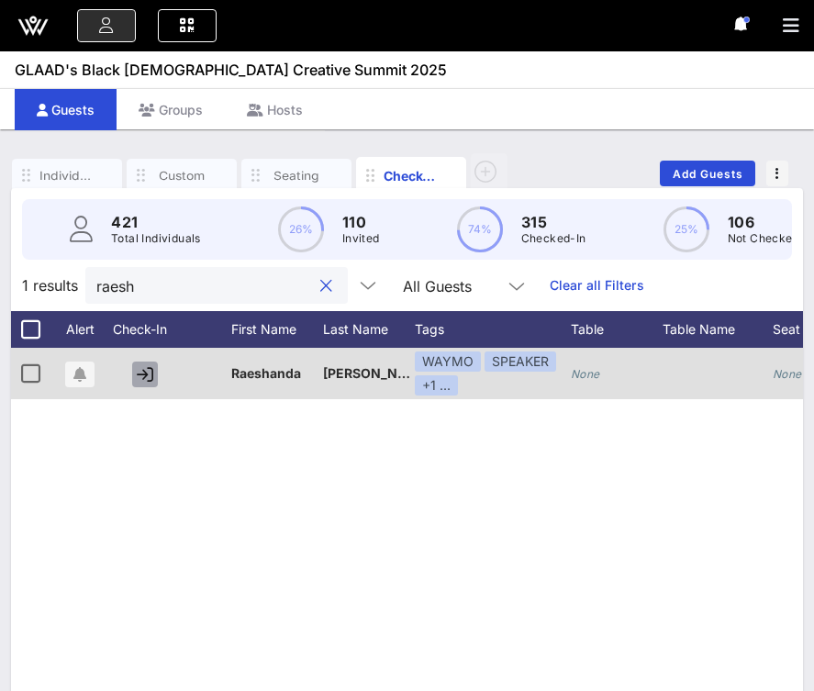
click at [143, 375] on icon "button" at bounding box center [145, 374] width 17 height 17
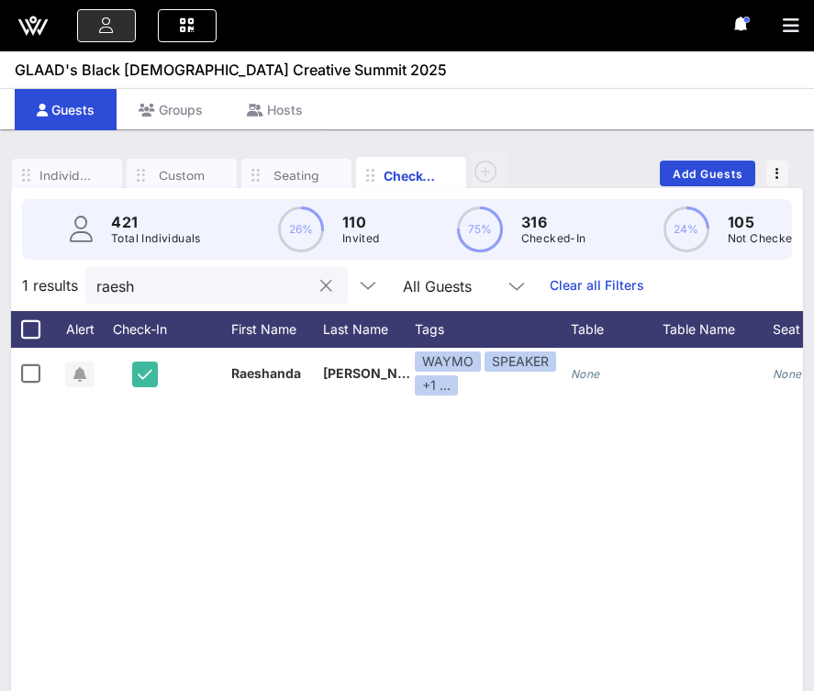
click at [195, 276] on input "raesh" at bounding box center [203, 285] width 215 height 24
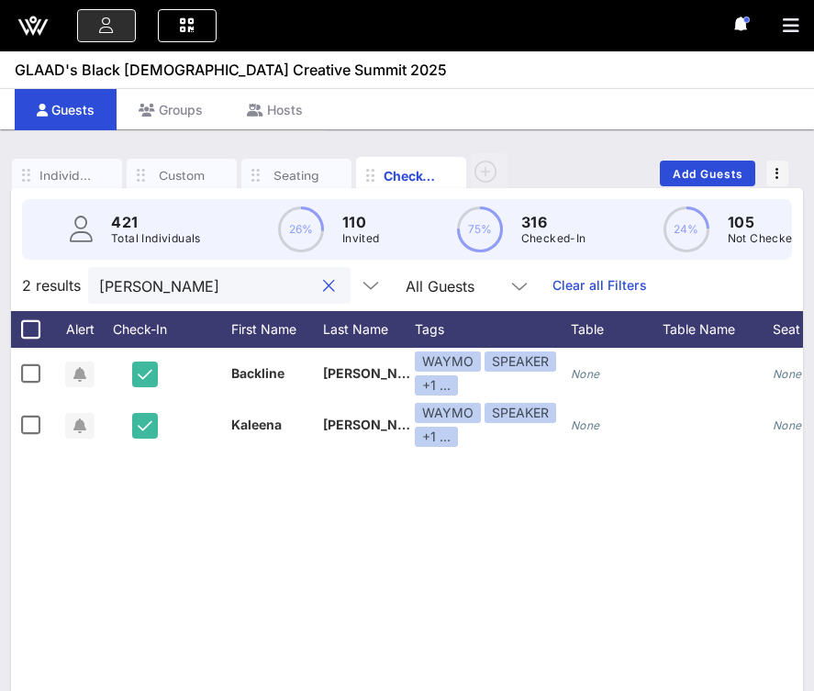
click at [169, 284] on input "[PERSON_NAME]" at bounding box center [206, 285] width 215 height 24
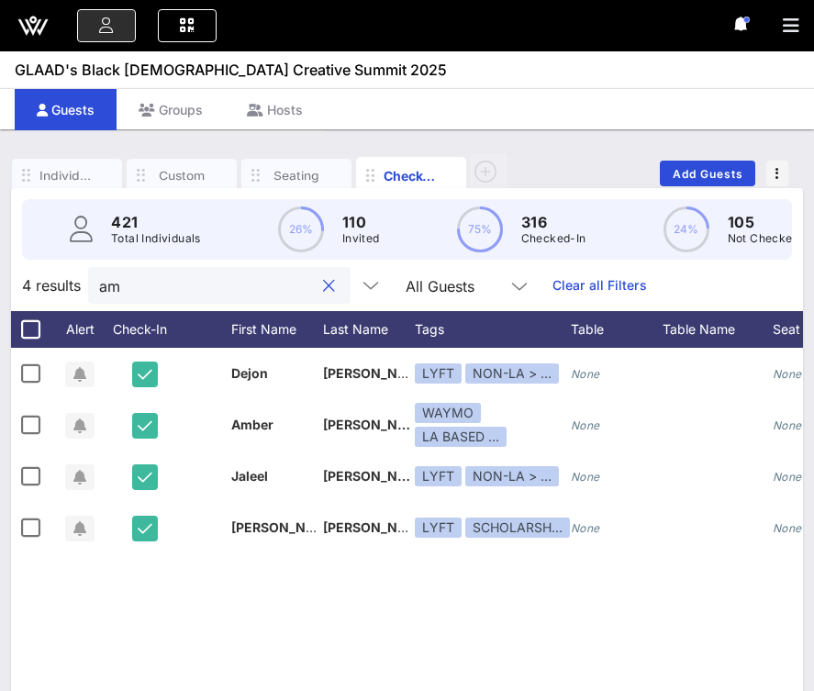
type input "a"
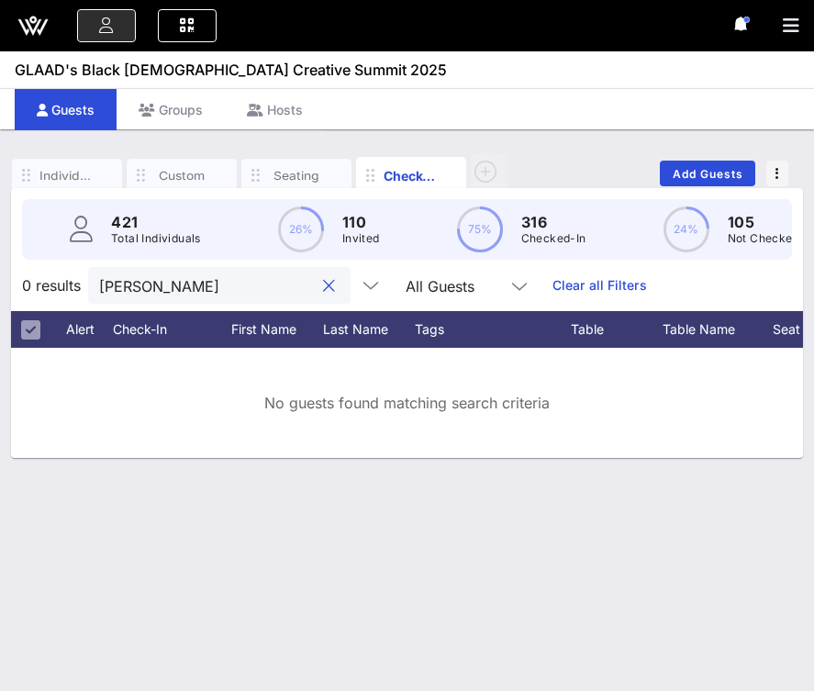
click at [170, 290] on input "[PERSON_NAME]" at bounding box center [206, 285] width 215 height 24
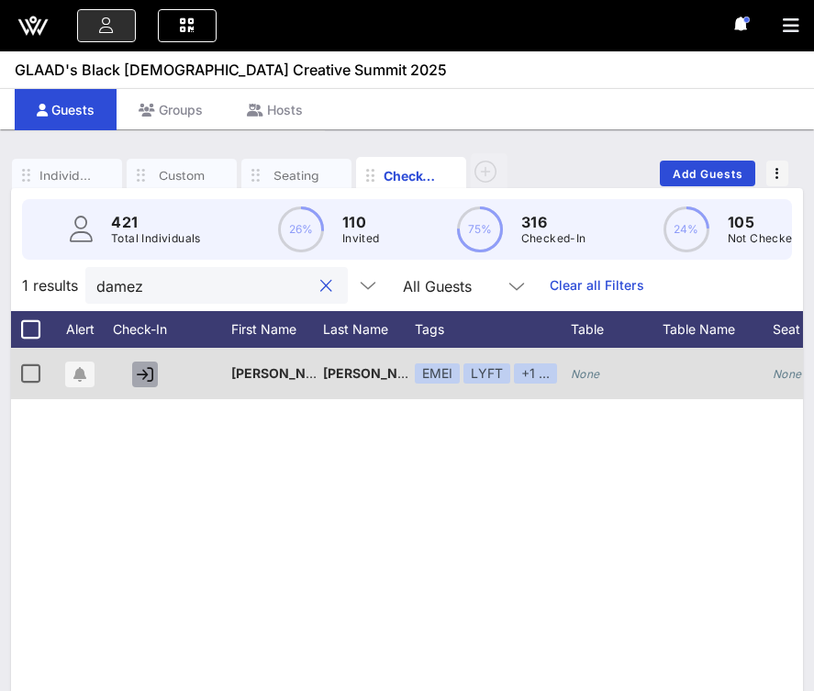
click at [148, 372] on icon "button" at bounding box center [145, 374] width 17 height 17
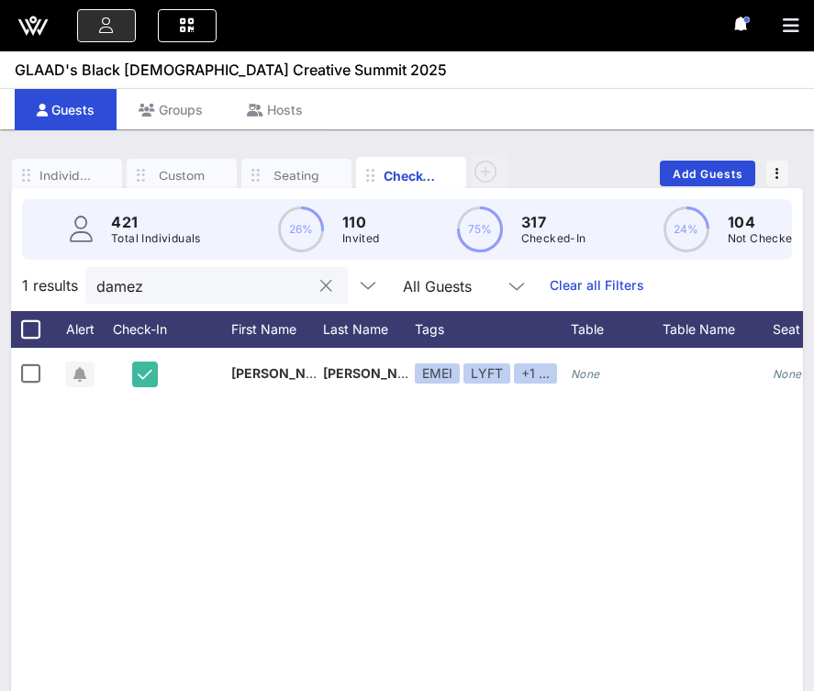
click at [147, 297] on div "damez" at bounding box center [203, 285] width 215 height 37
click at [166, 284] on input "damez" at bounding box center [203, 285] width 215 height 24
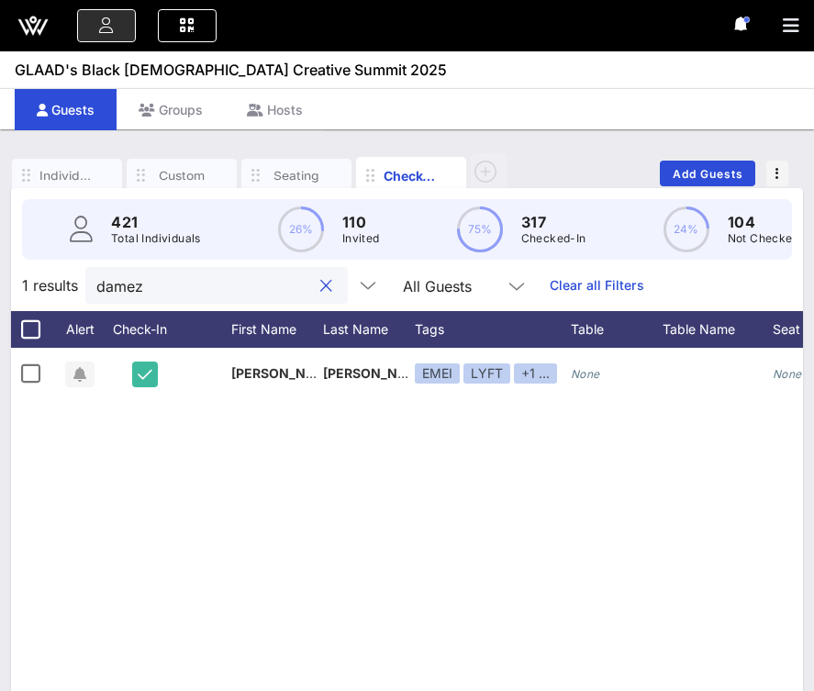
click at [166, 284] on input "damez" at bounding box center [203, 285] width 215 height 24
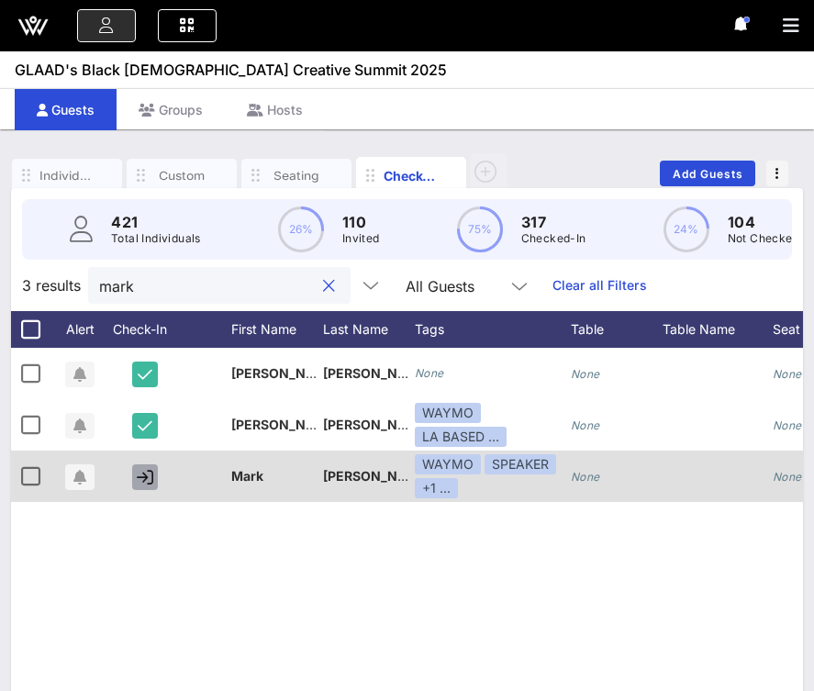
click at [142, 481] on icon "button" at bounding box center [145, 477] width 17 height 17
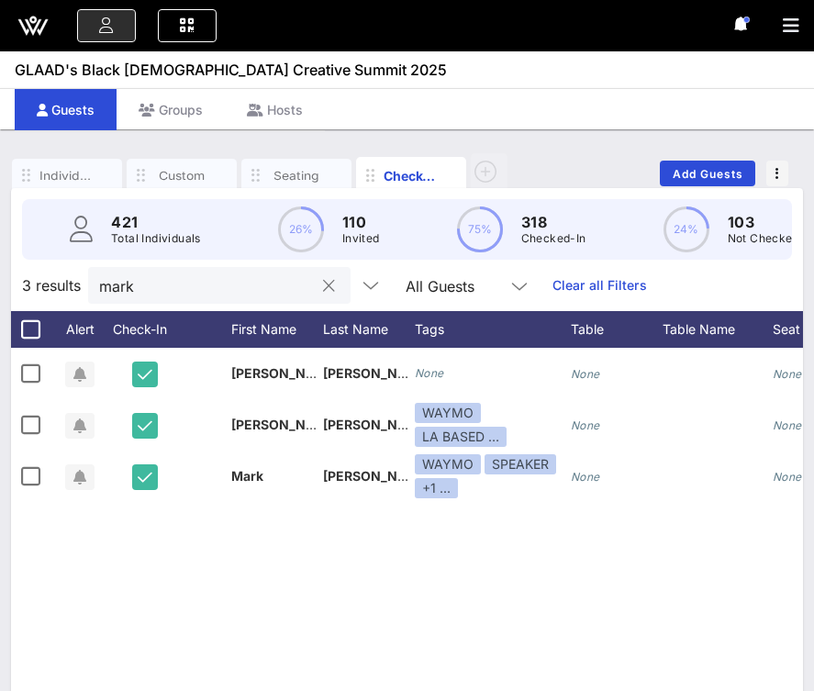
click at [182, 295] on input "mark" at bounding box center [206, 285] width 215 height 24
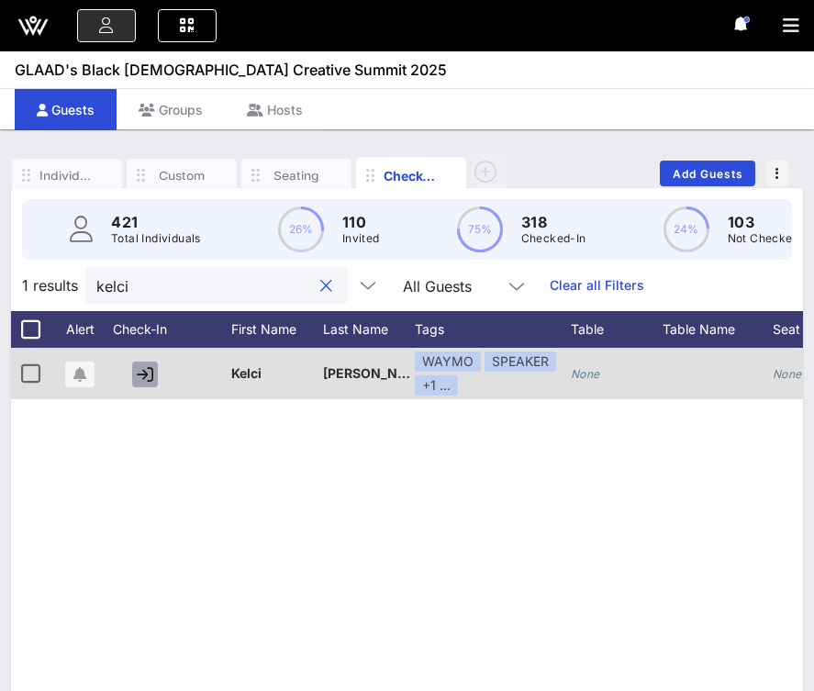
click at [144, 376] on icon "button" at bounding box center [145, 374] width 17 height 17
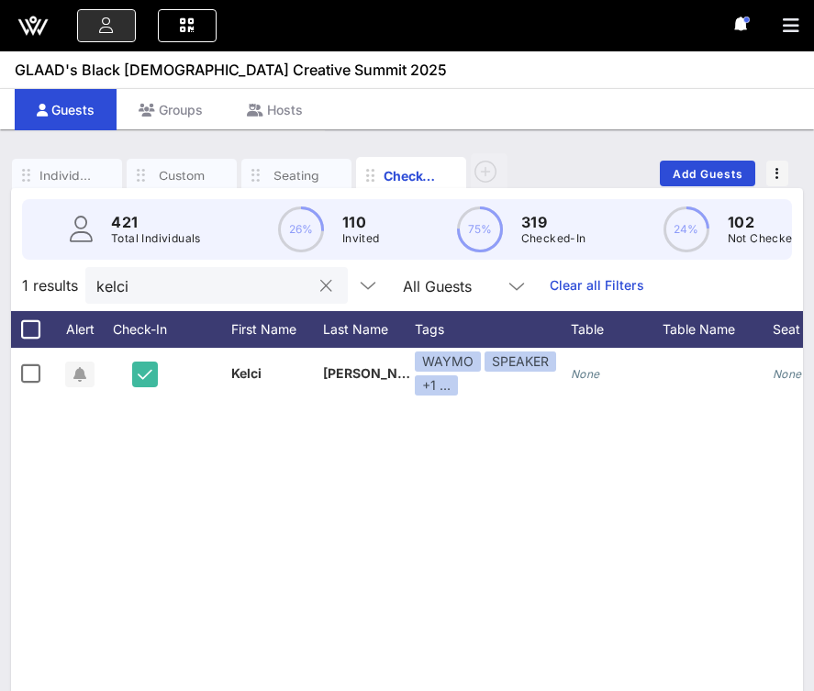
click at [187, 279] on input "kelci" at bounding box center [203, 285] width 215 height 24
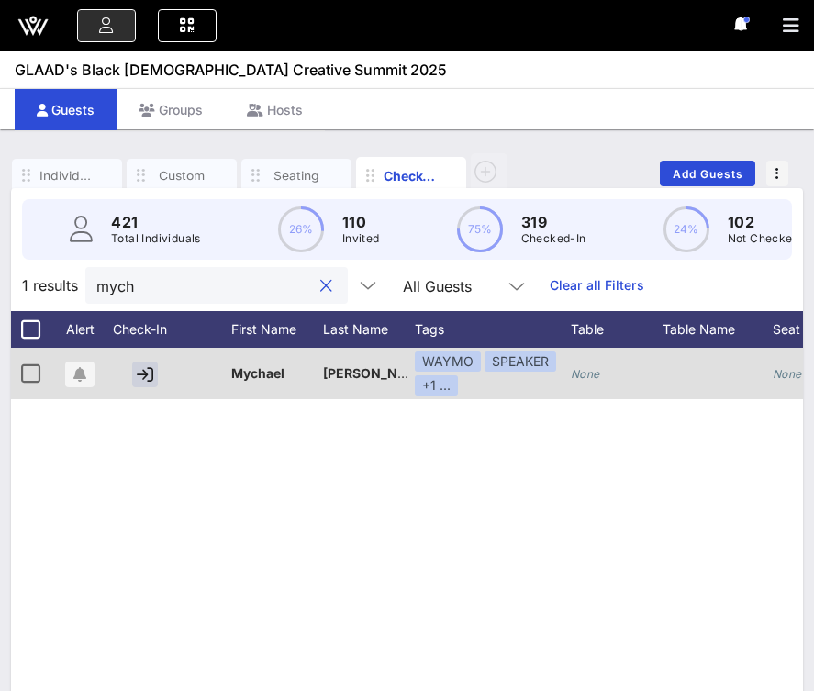
click at [153, 357] on div at bounding box center [149, 373] width 92 height 51
click at [147, 371] on icon "button" at bounding box center [145, 374] width 17 height 17
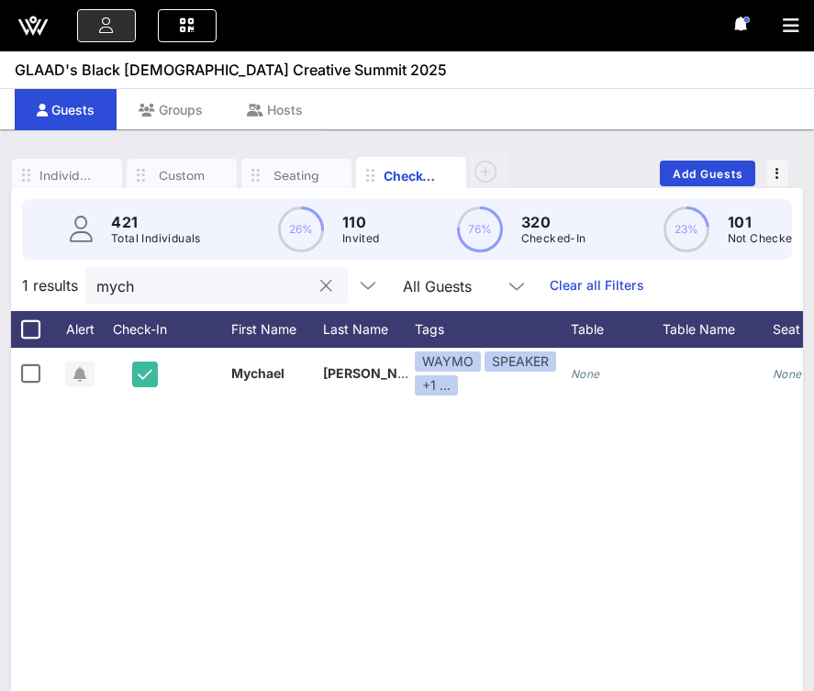
click at [195, 273] on input "mych" at bounding box center [203, 285] width 215 height 24
click at [194, 277] on input "mych" at bounding box center [203, 285] width 215 height 24
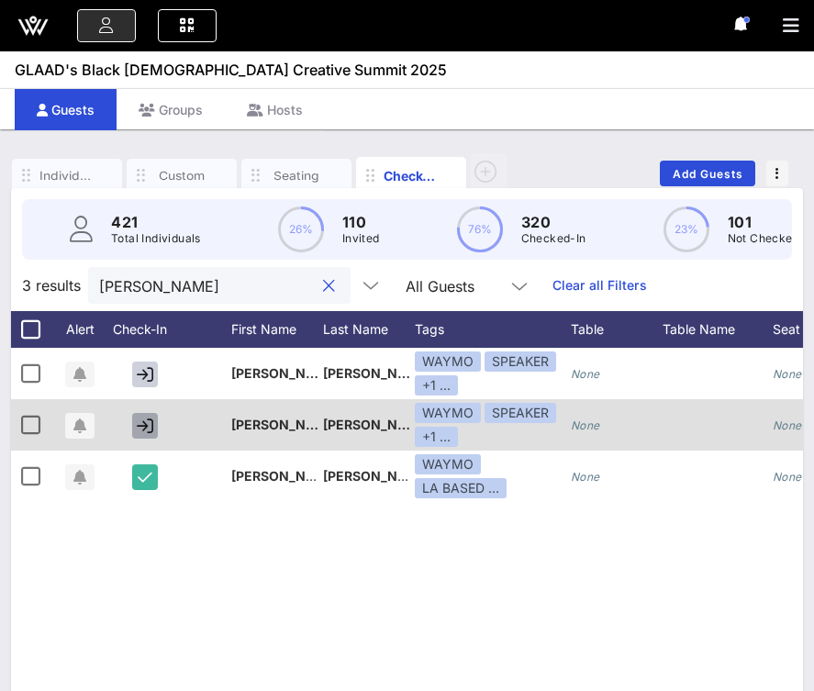
click at [149, 427] on icon "button" at bounding box center [145, 425] width 17 height 17
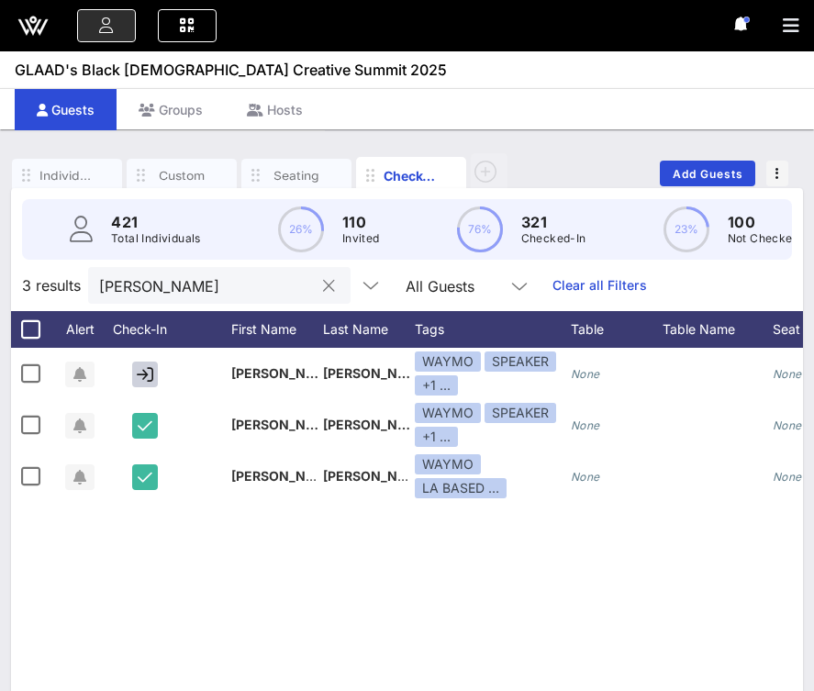
click at [159, 301] on div "[PERSON_NAME]" at bounding box center [206, 285] width 215 height 37
click at [159, 296] on input "[PERSON_NAME]" at bounding box center [206, 285] width 215 height 24
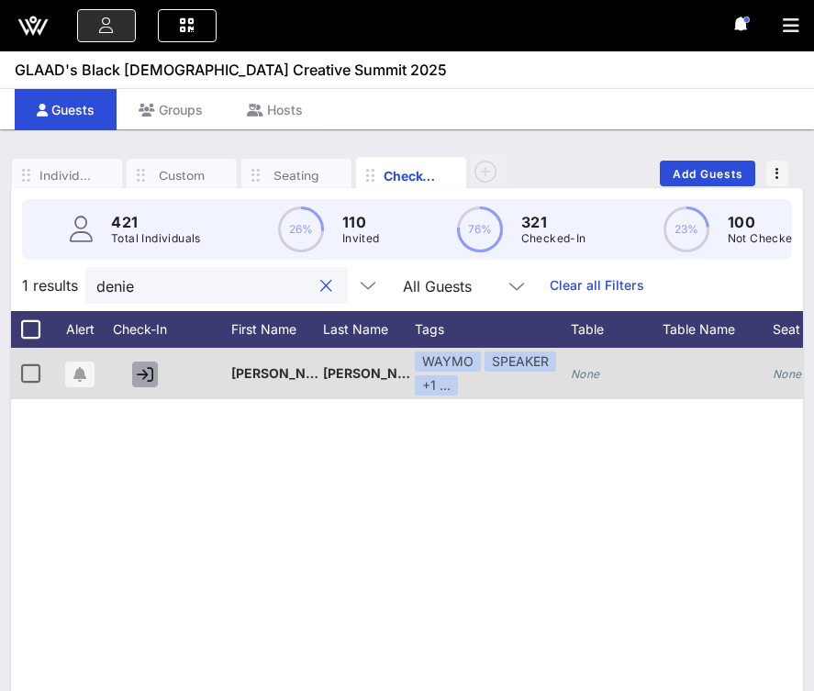
click at [140, 364] on button "button" at bounding box center [145, 374] width 26 height 26
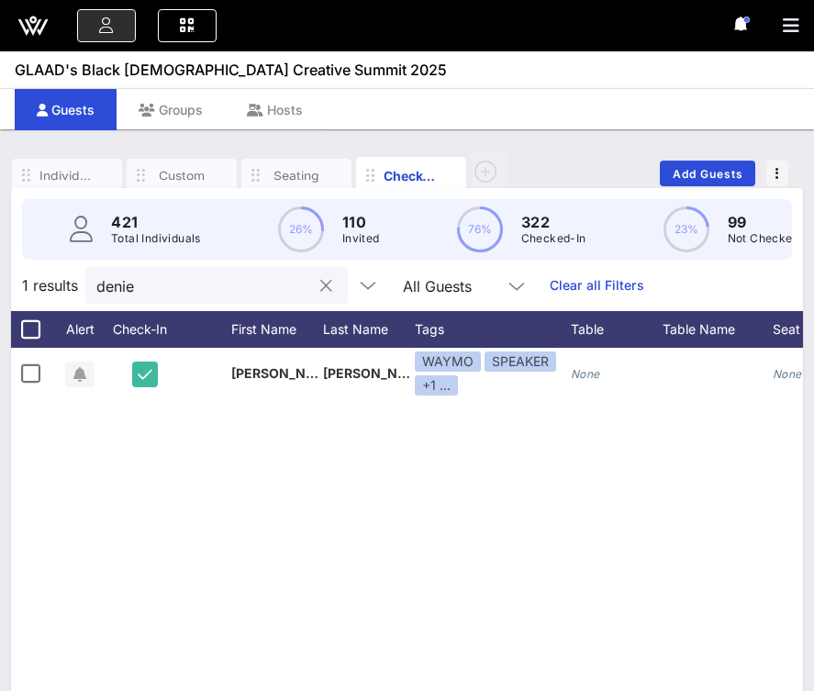
click at [187, 283] on input "denie" at bounding box center [203, 285] width 215 height 24
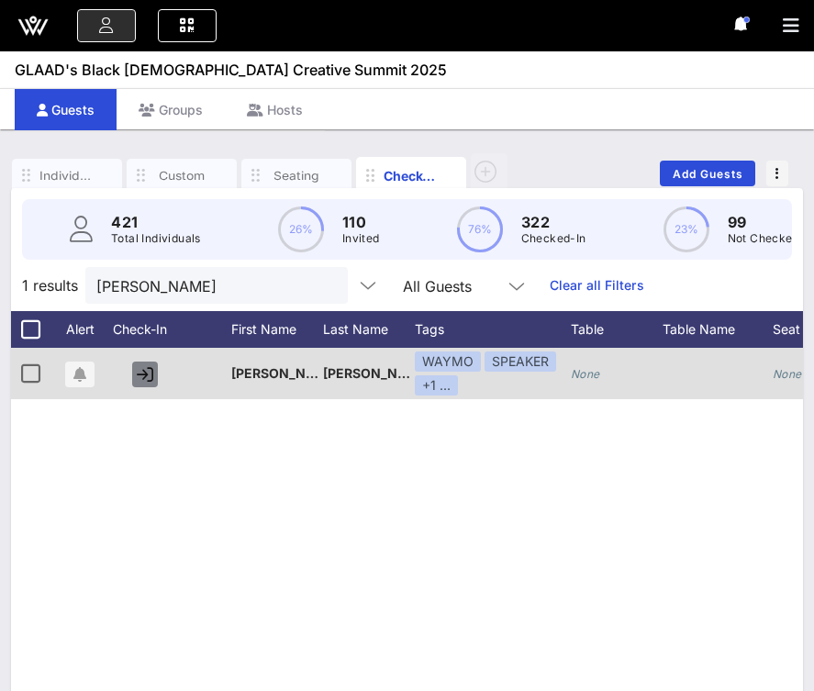
click at [143, 375] on icon "button" at bounding box center [145, 374] width 17 height 17
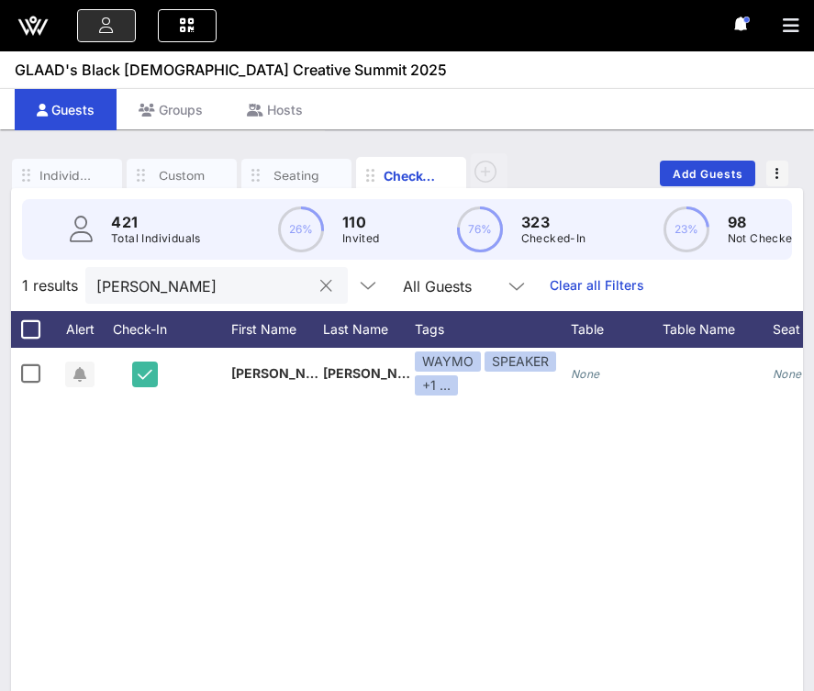
click at [172, 285] on input "[PERSON_NAME]" at bounding box center [203, 285] width 215 height 24
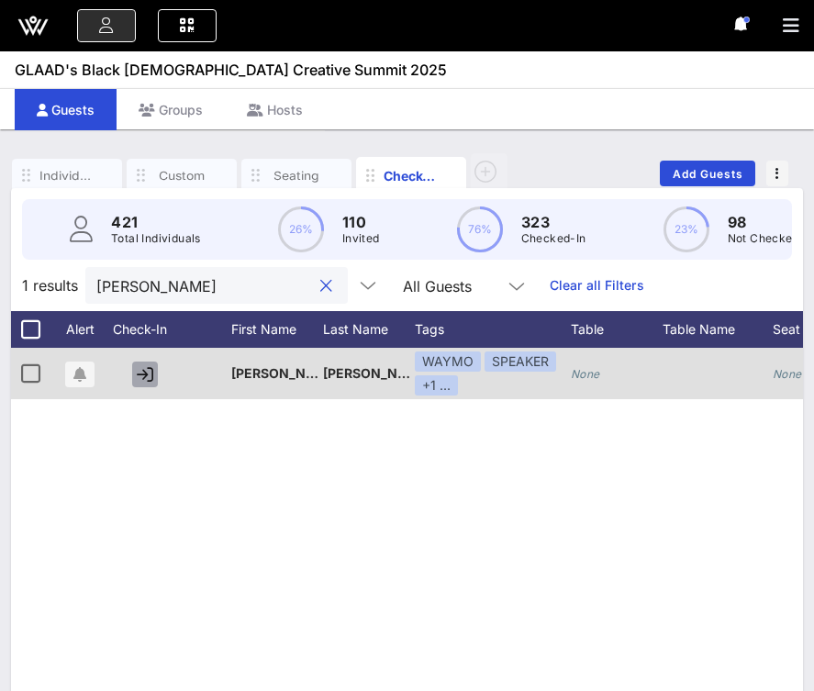
click at [147, 366] on icon "button" at bounding box center [145, 374] width 17 height 17
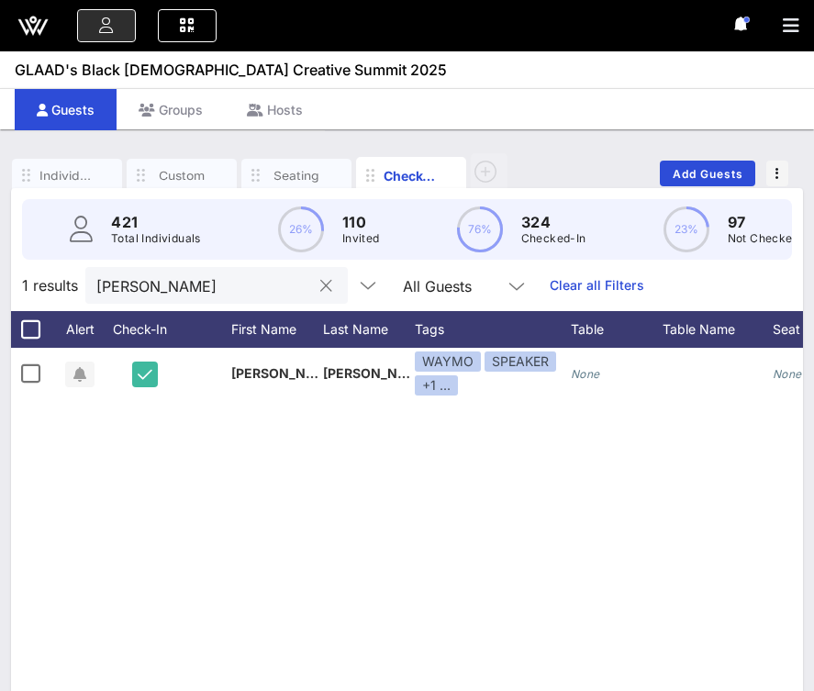
click at [161, 295] on input "[PERSON_NAME]" at bounding box center [203, 285] width 215 height 24
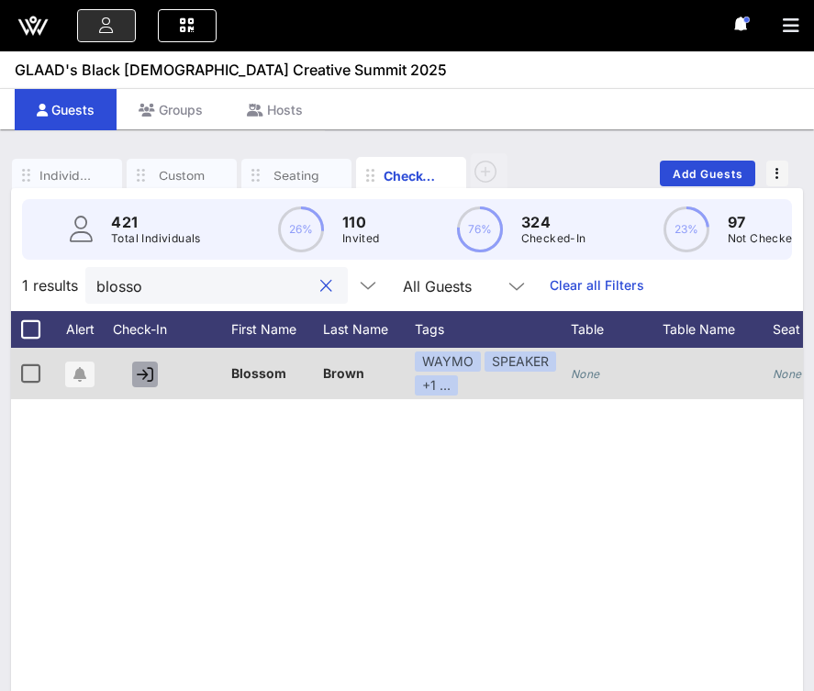
click at [141, 370] on icon "button" at bounding box center [145, 374] width 17 height 17
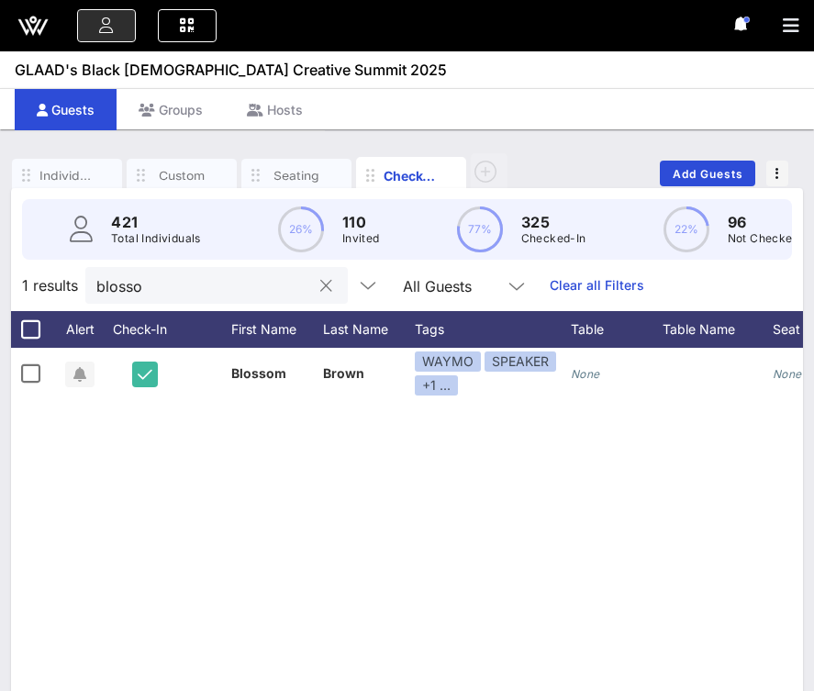
click at [151, 294] on input "blosso" at bounding box center [203, 285] width 215 height 24
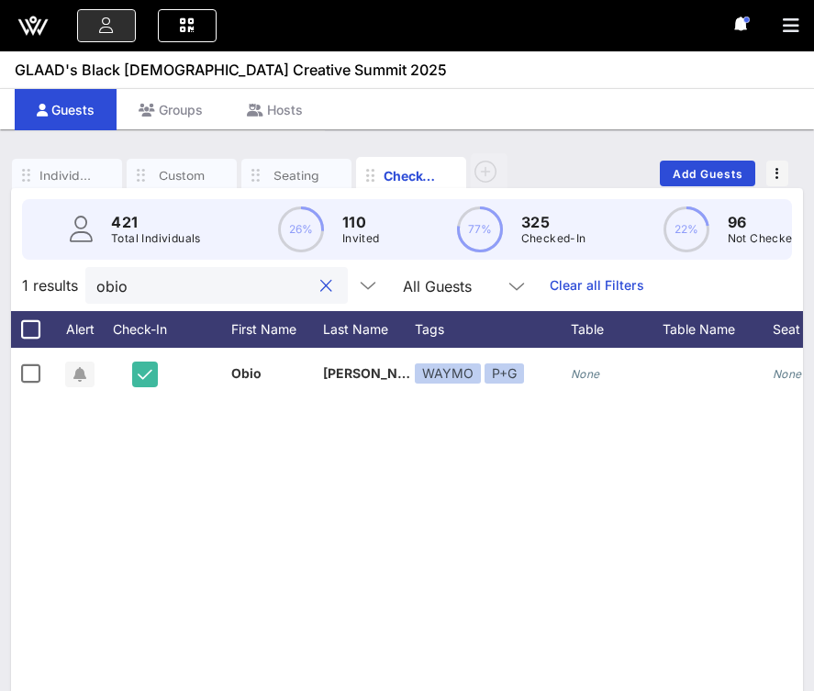
click at [154, 291] on input "obio" at bounding box center [203, 285] width 215 height 24
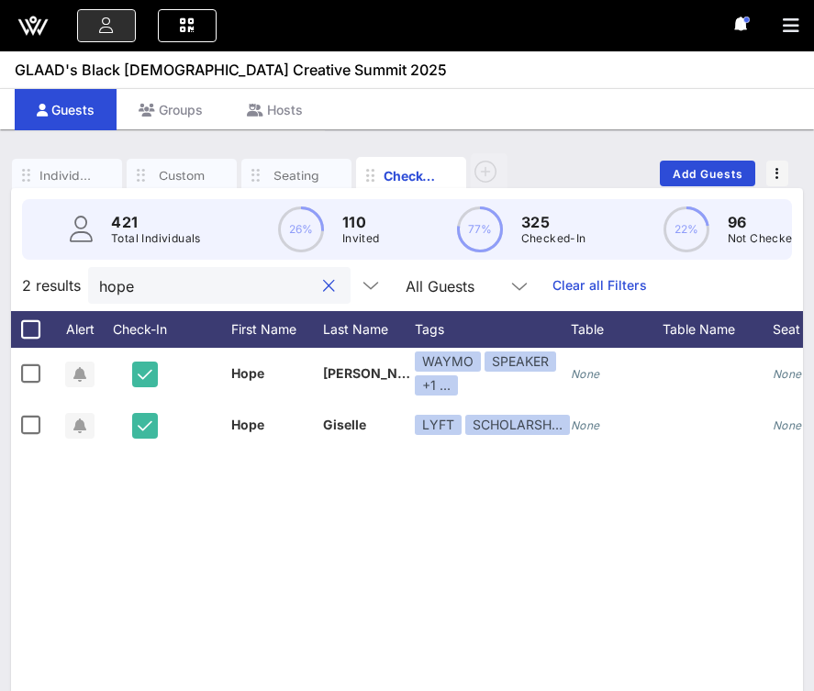
click at [159, 291] on input "hope" at bounding box center [206, 285] width 215 height 24
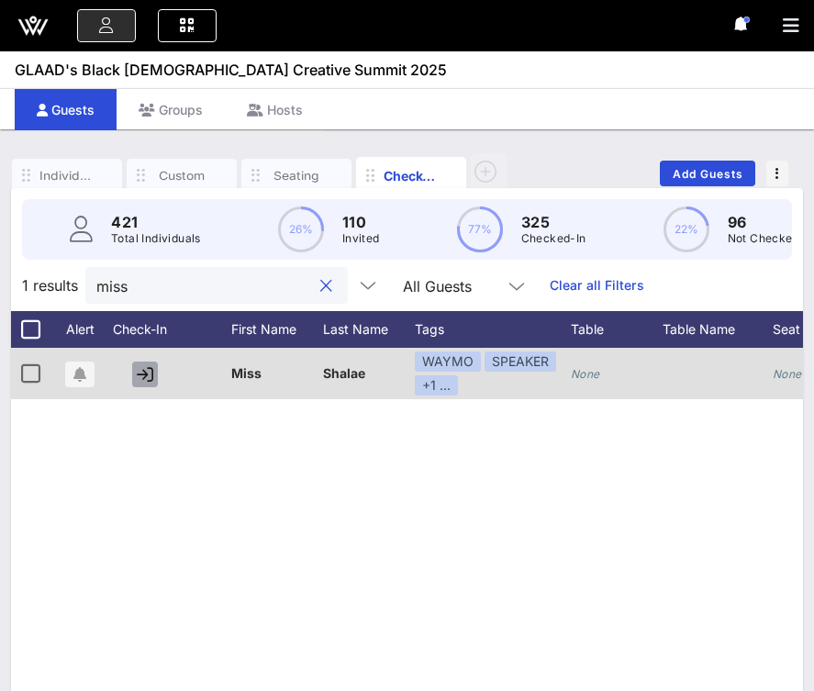
click at [151, 369] on icon "button" at bounding box center [145, 374] width 17 height 17
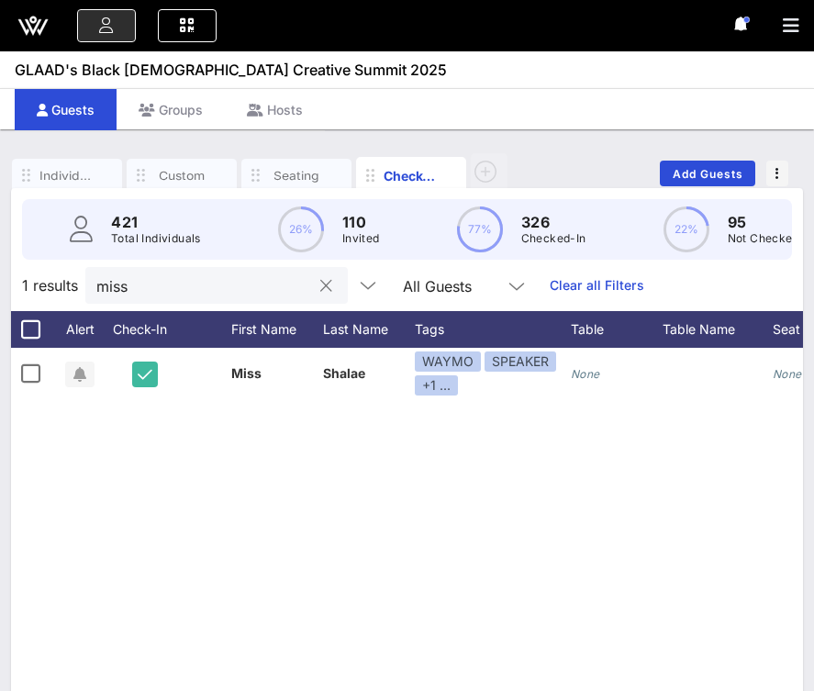
click at [186, 285] on input "miss" at bounding box center [203, 285] width 215 height 24
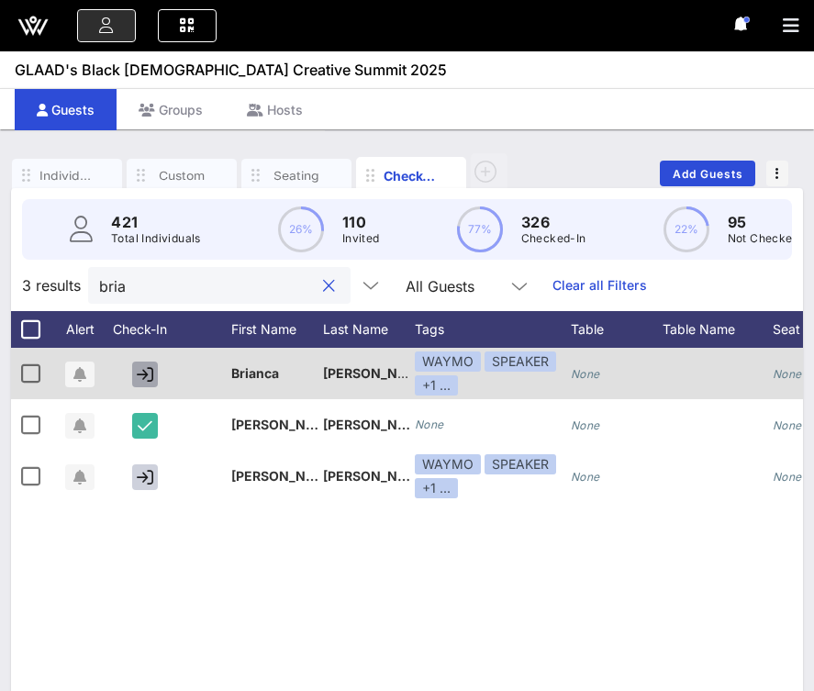
click at [146, 371] on icon "button" at bounding box center [145, 374] width 17 height 17
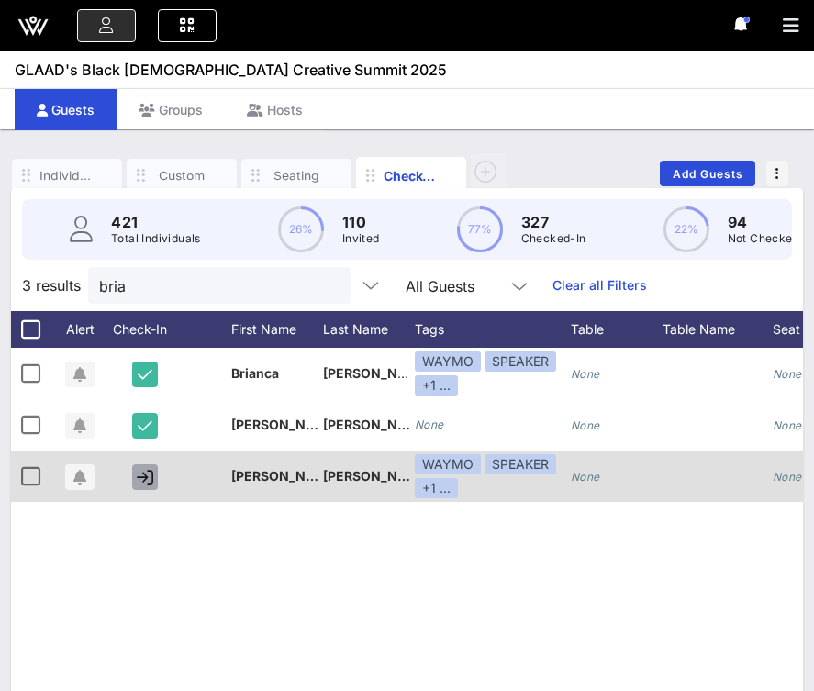
click at [145, 474] on icon "button" at bounding box center [145, 477] width 17 height 17
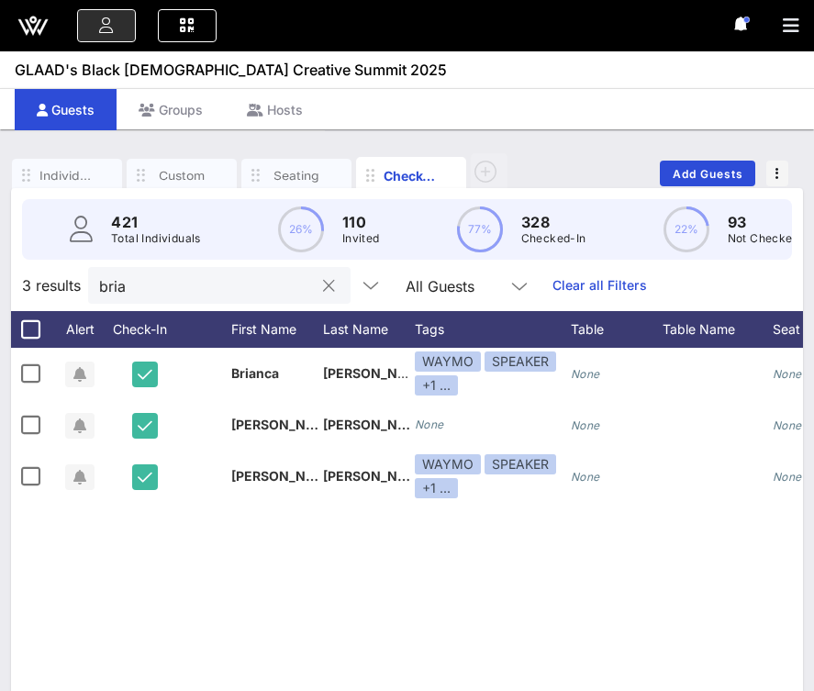
click at [197, 301] on div "bria" at bounding box center [206, 285] width 215 height 37
click at [212, 289] on input "bria" at bounding box center [206, 285] width 215 height 24
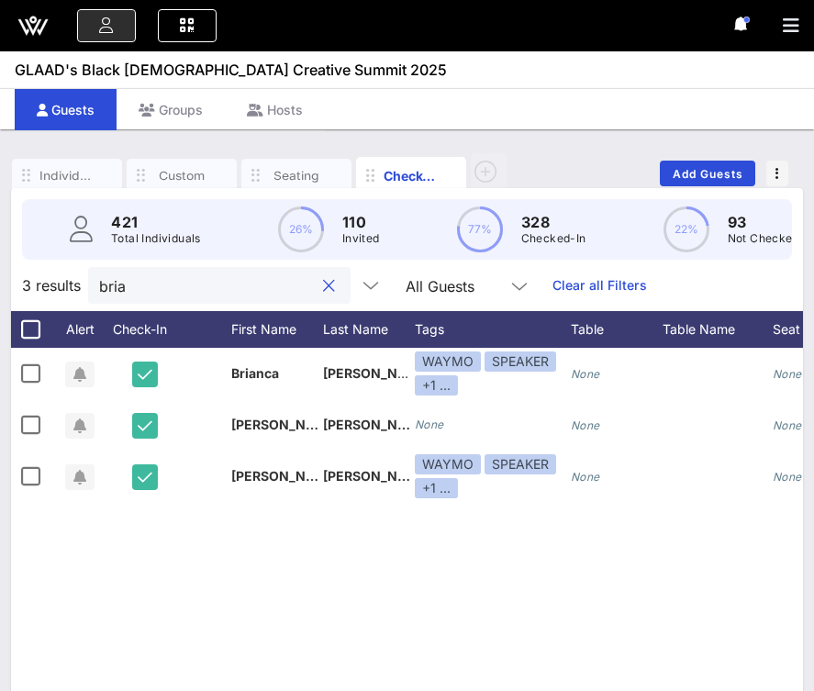
click at [212, 289] on input "bria" at bounding box center [206, 285] width 215 height 24
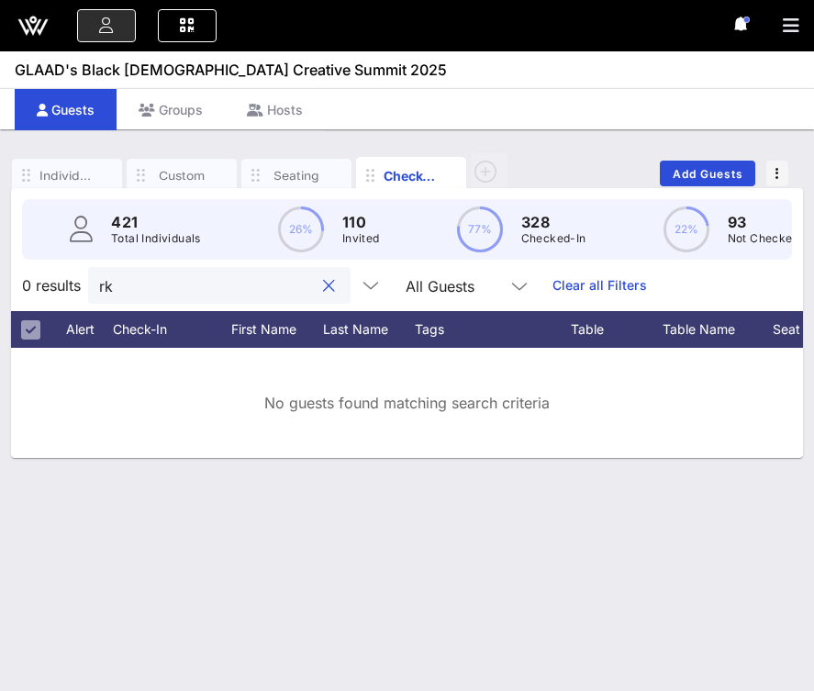
type input "r"
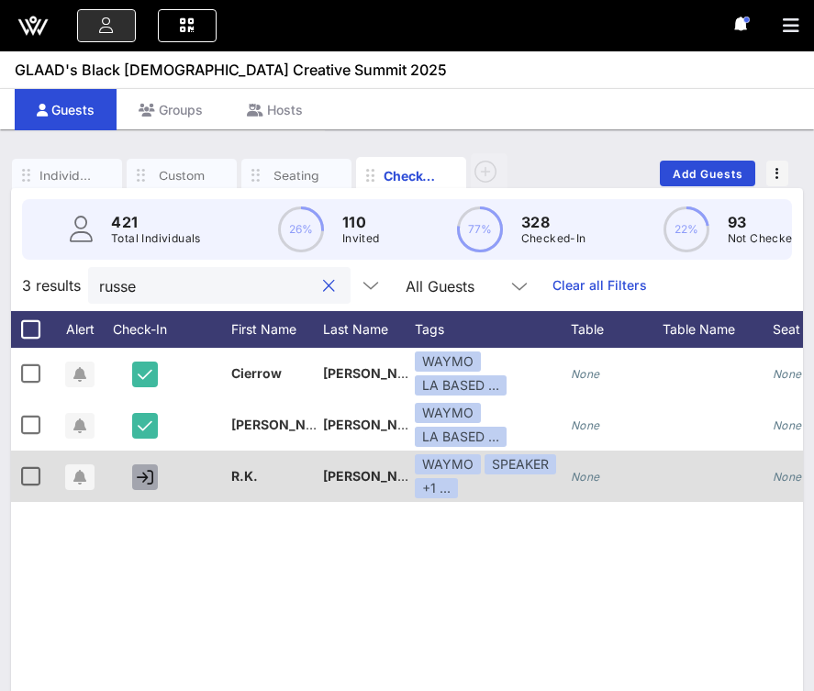
click at [152, 480] on icon "button" at bounding box center [145, 477] width 17 height 17
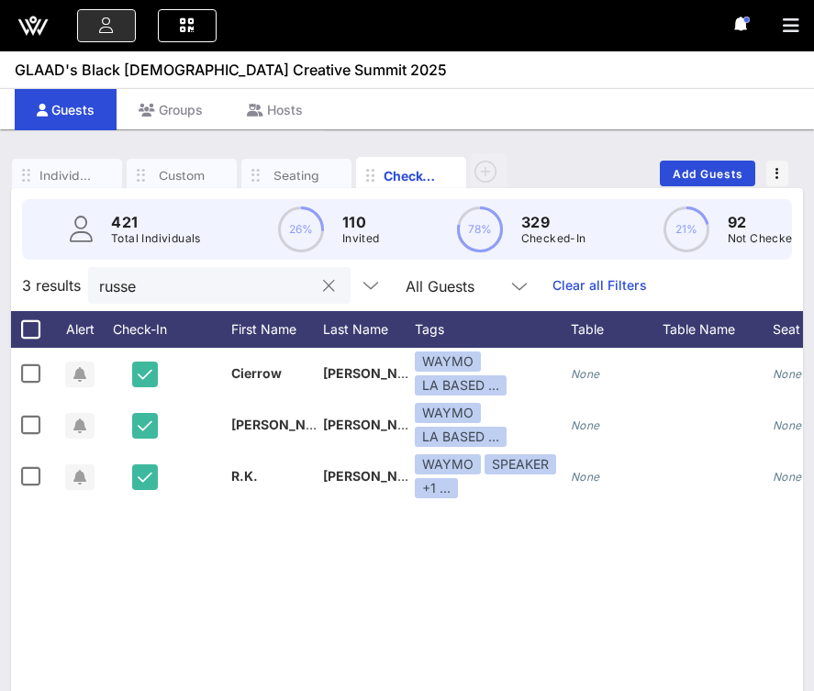
click at [212, 291] on input "russe" at bounding box center [206, 285] width 215 height 24
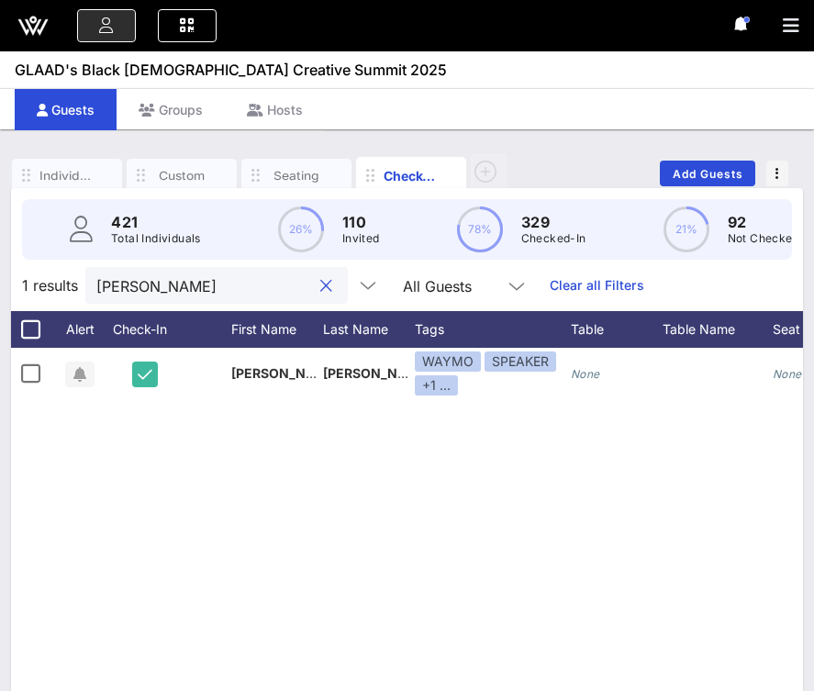
click at [203, 295] on input "[PERSON_NAME]" at bounding box center [203, 285] width 215 height 24
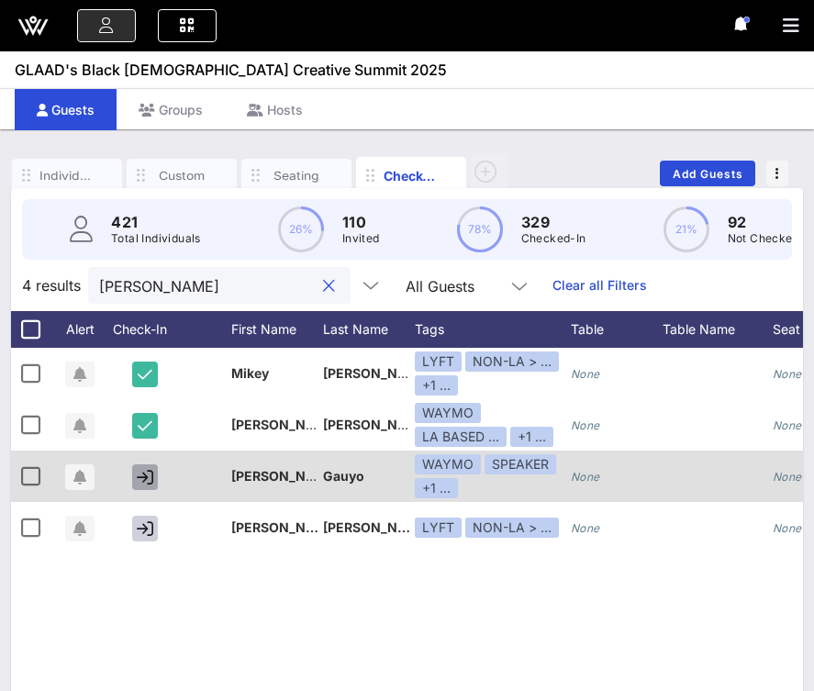
click at [140, 475] on icon "button" at bounding box center [145, 477] width 17 height 17
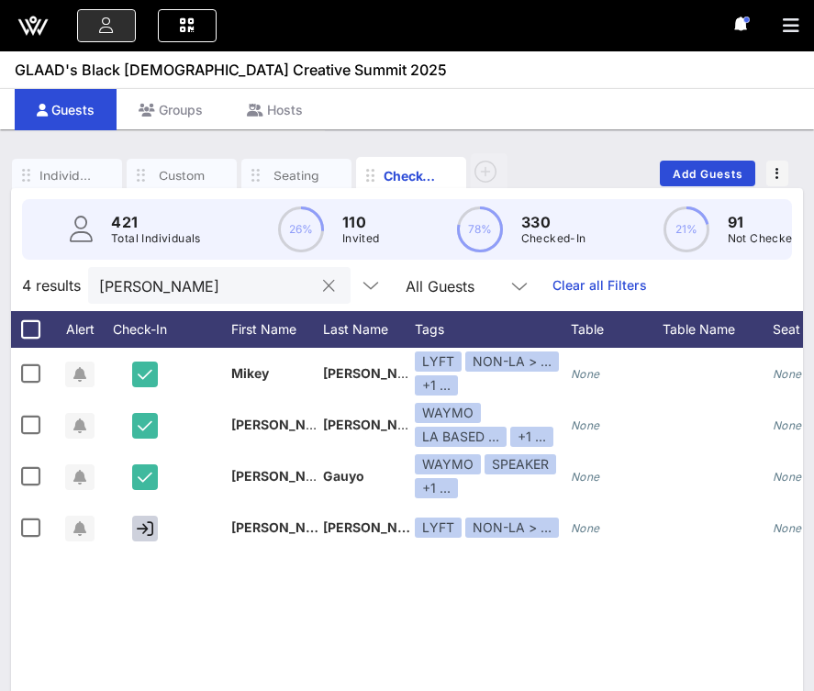
click at [196, 287] on input "[PERSON_NAME]" at bounding box center [206, 285] width 215 height 24
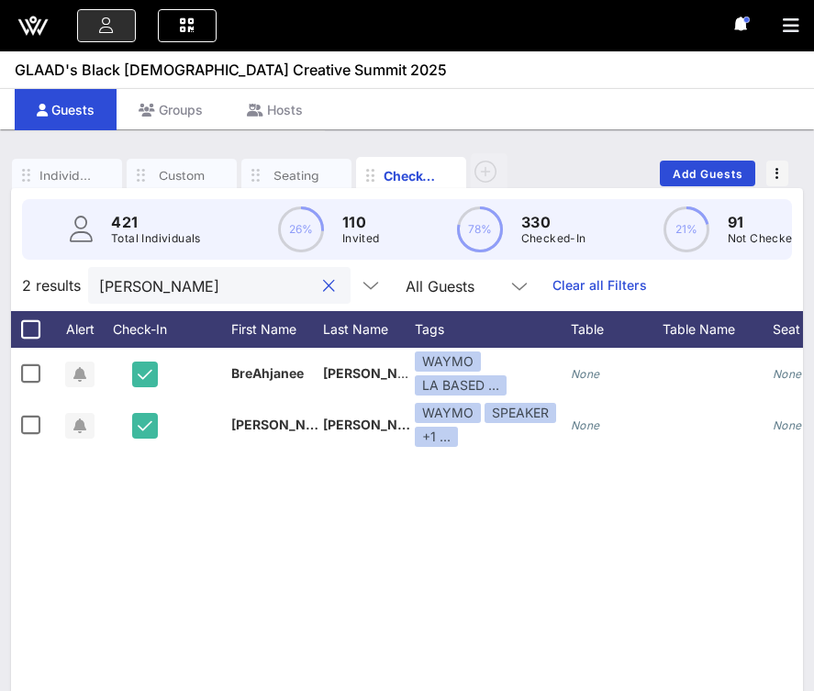
click at [181, 292] on input "[PERSON_NAME]" at bounding box center [206, 285] width 215 height 24
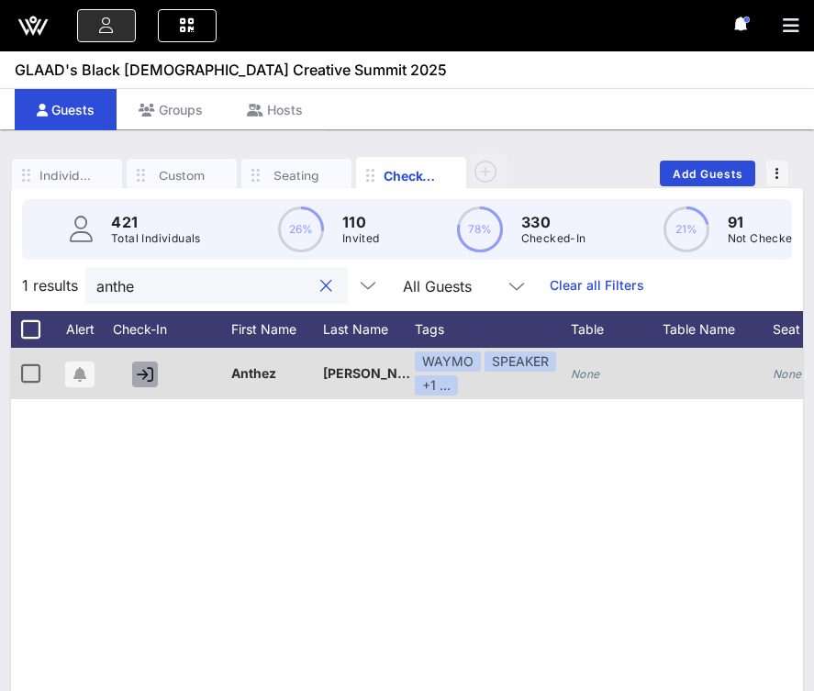
click at [147, 370] on icon "button" at bounding box center [145, 374] width 17 height 17
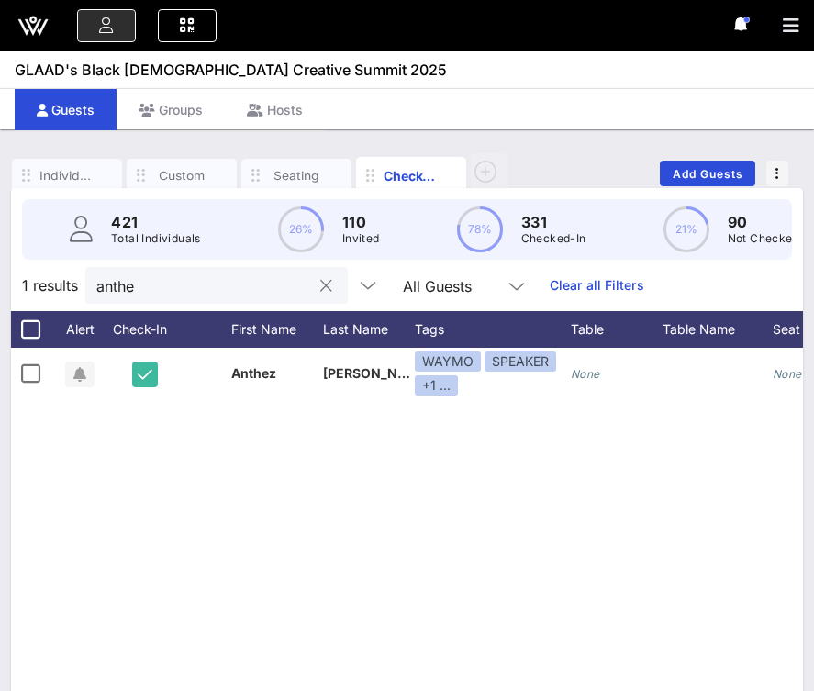
click at [165, 292] on input "anthe" at bounding box center [203, 285] width 215 height 24
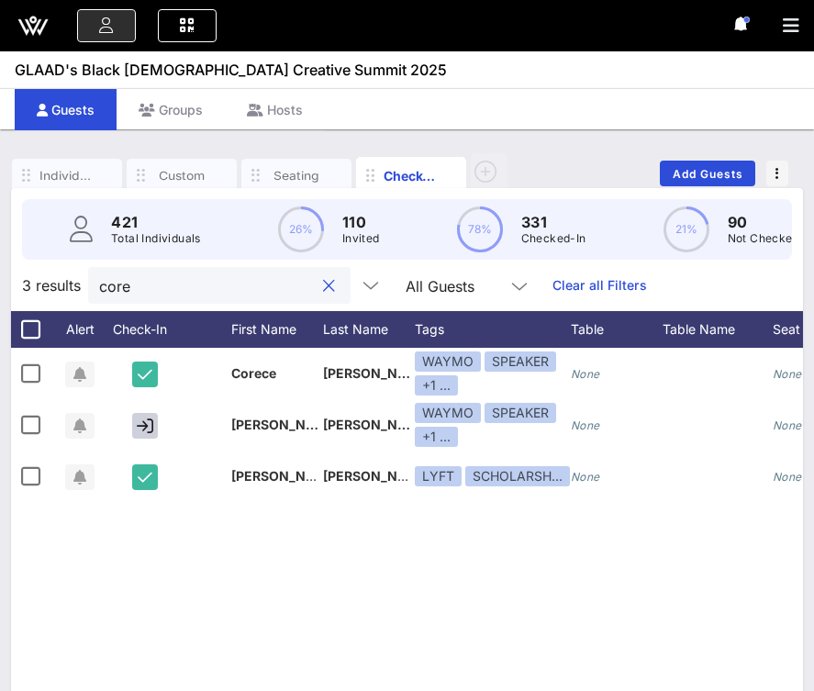
click at [164, 280] on input "core" at bounding box center [206, 285] width 215 height 24
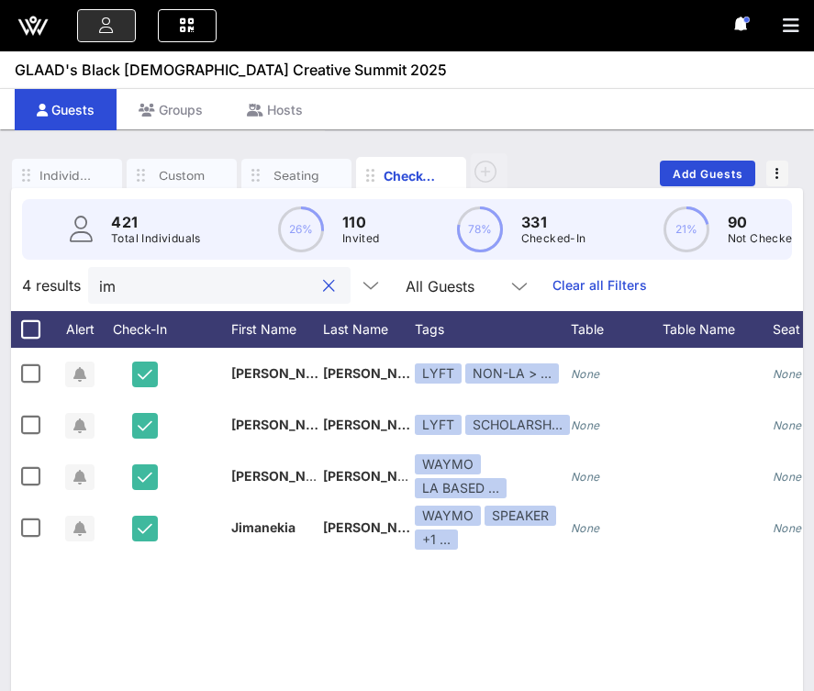
type input "i"
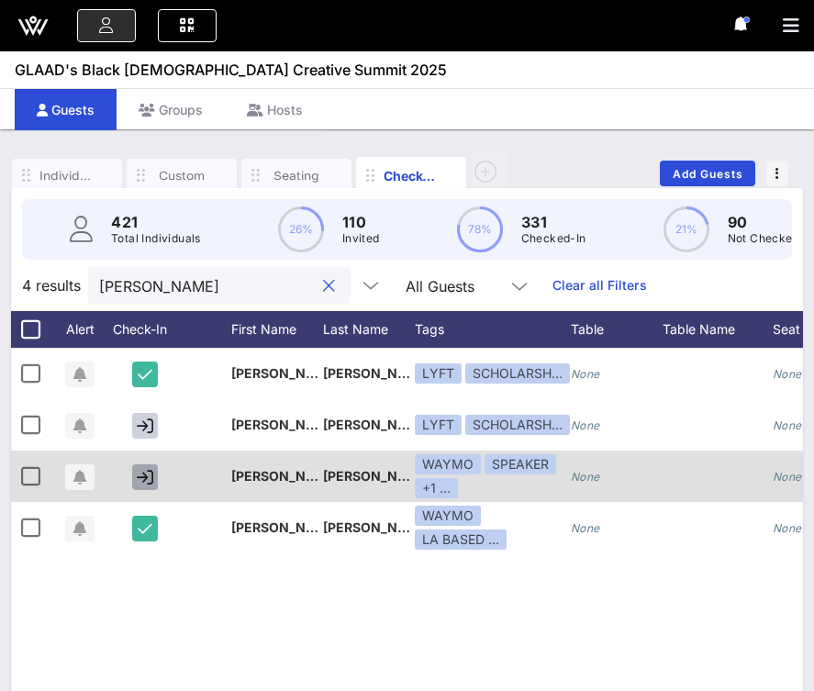
click at [143, 480] on icon "button" at bounding box center [145, 477] width 17 height 17
click at [151, 473] on icon "button" at bounding box center [145, 477] width 15 height 17
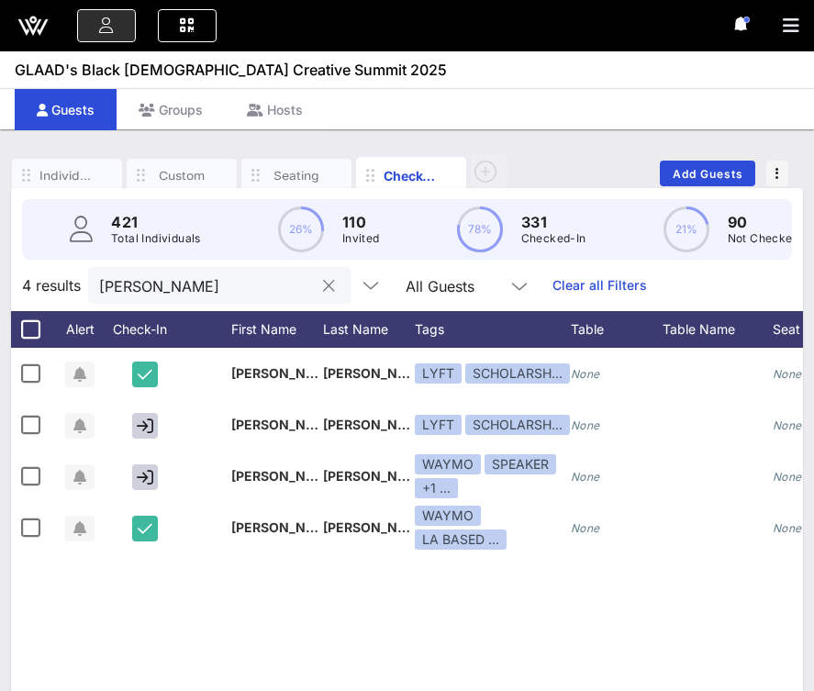
click at [144, 286] on input "[PERSON_NAME]" at bounding box center [206, 285] width 215 height 24
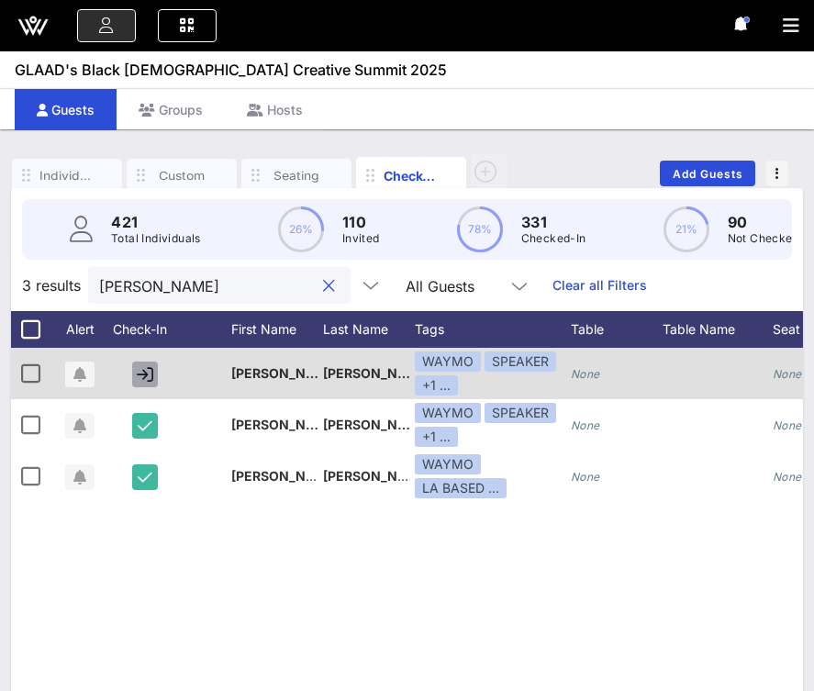
click at [150, 371] on icon "button" at bounding box center [145, 374] width 17 height 17
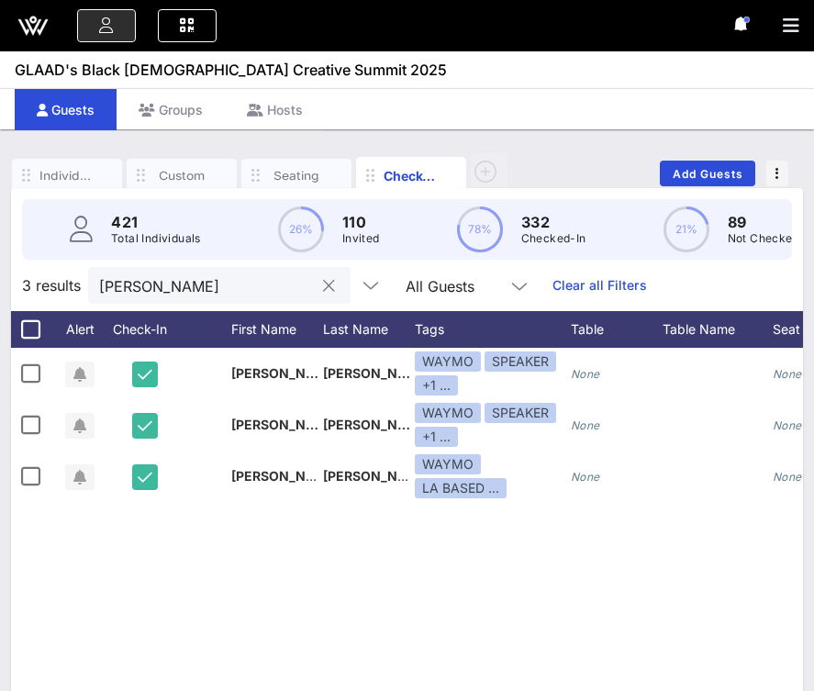
click at [219, 292] on input "[PERSON_NAME]" at bounding box center [206, 285] width 215 height 24
click at [212, 288] on input "[PERSON_NAME]" at bounding box center [206, 285] width 215 height 24
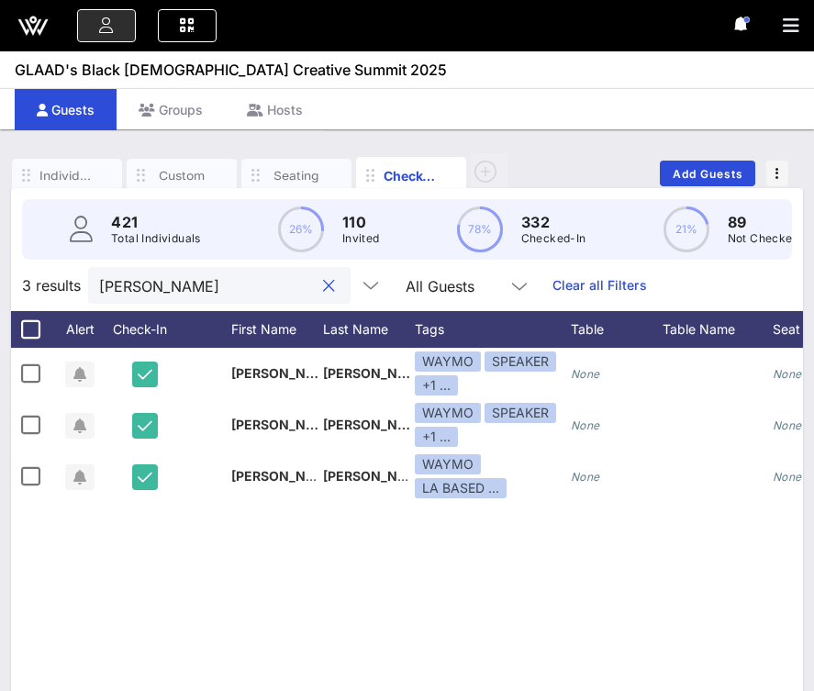
click at [212, 288] on input "[PERSON_NAME]" at bounding box center [206, 285] width 215 height 24
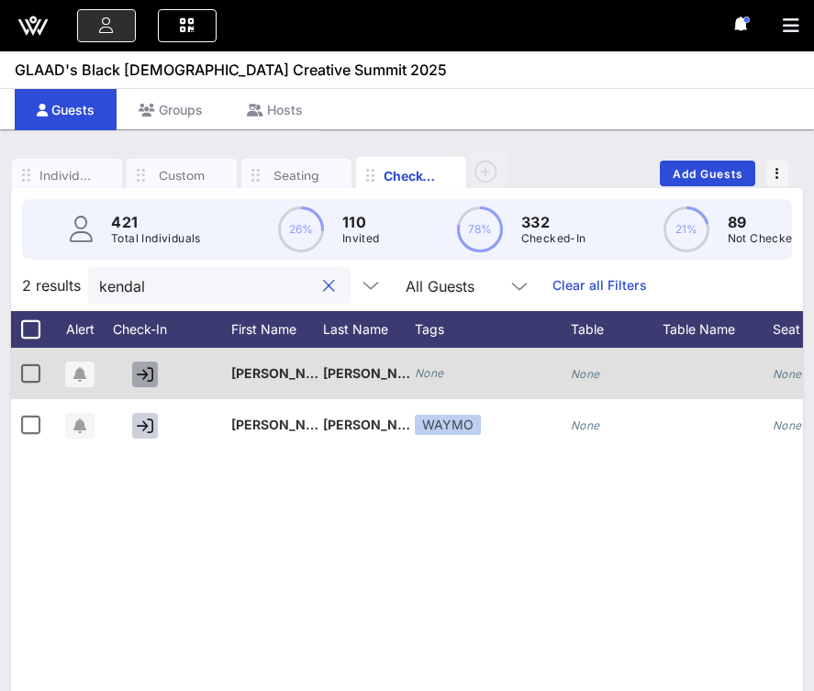
click at [145, 382] on icon "button" at bounding box center [145, 374] width 17 height 17
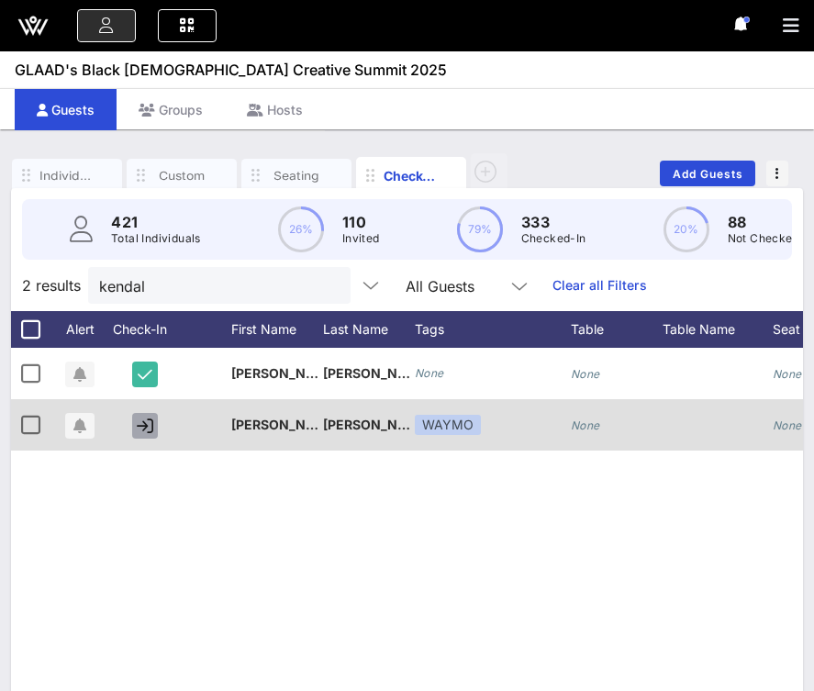
click at [150, 428] on icon "button" at bounding box center [145, 425] width 17 height 17
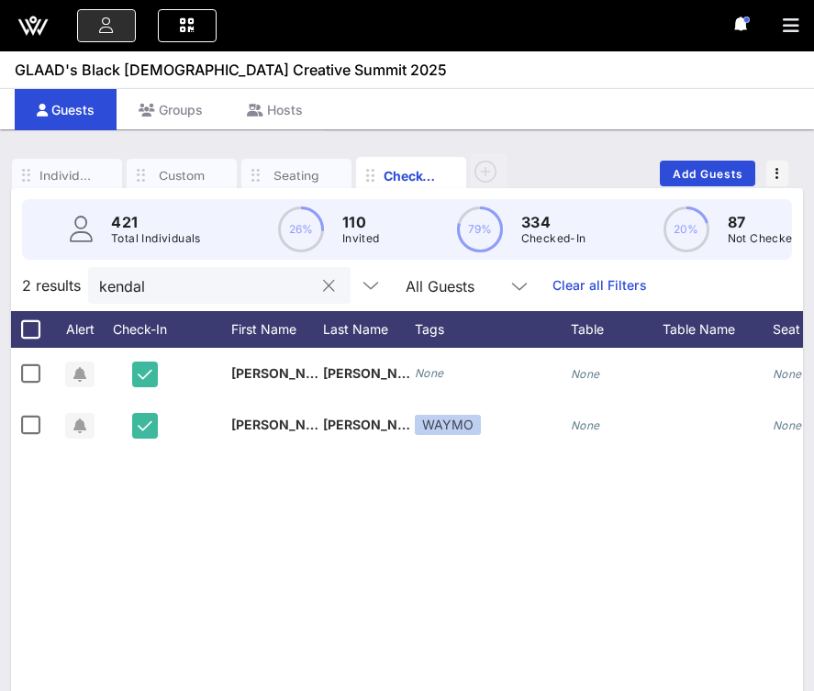
click at [208, 284] on input "kendal" at bounding box center [206, 285] width 215 height 24
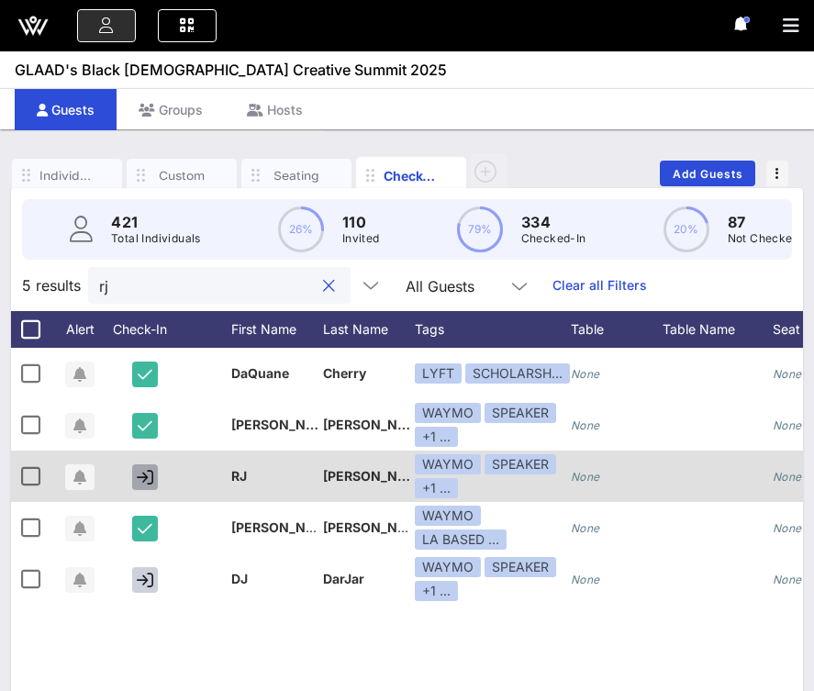
click at [147, 484] on icon "button" at bounding box center [145, 477] width 17 height 17
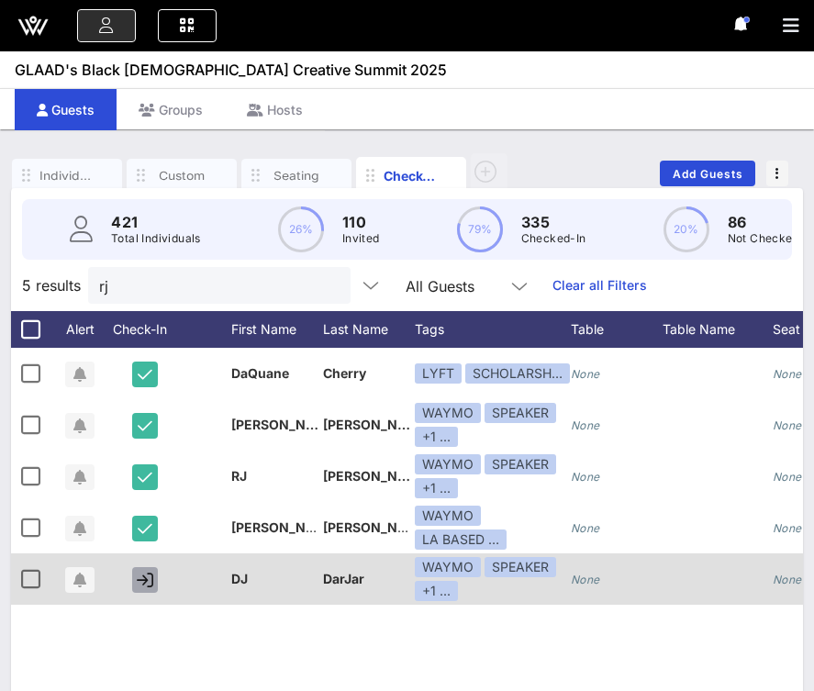
click at [142, 584] on icon "button" at bounding box center [145, 580] width 17 height 17
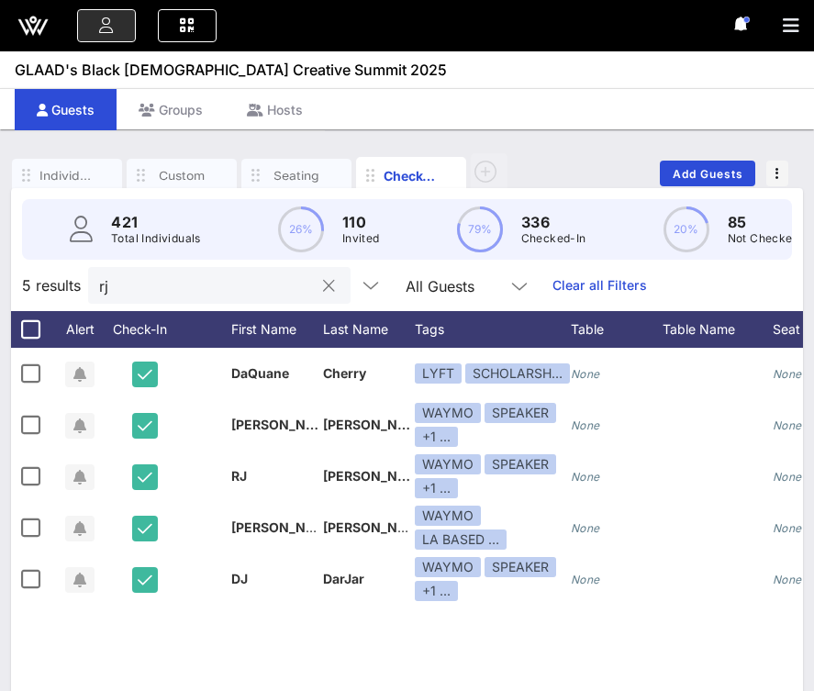
click at [169, 285] on input "rj" at bounding box center [206, 285] width 215 height 24
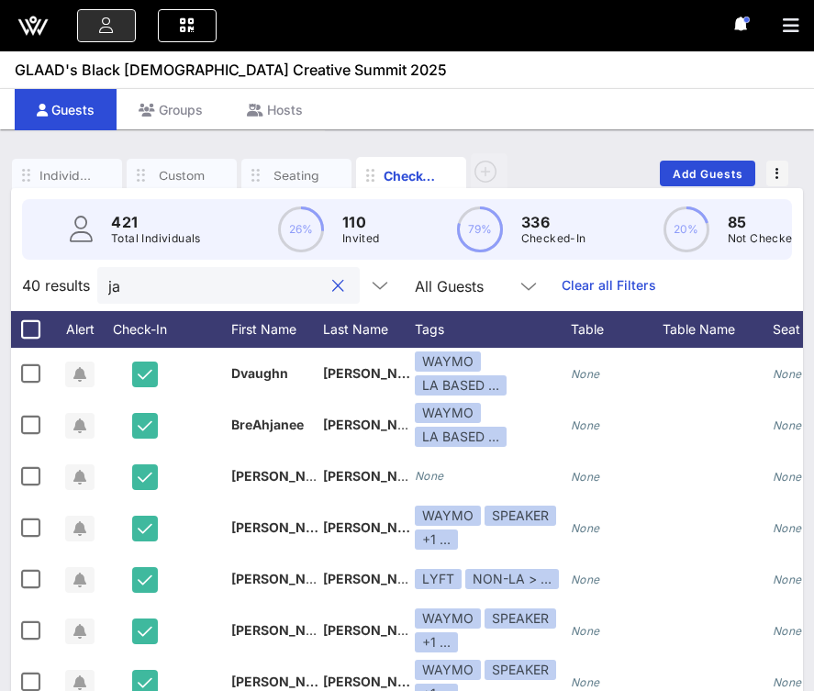
type input "j"
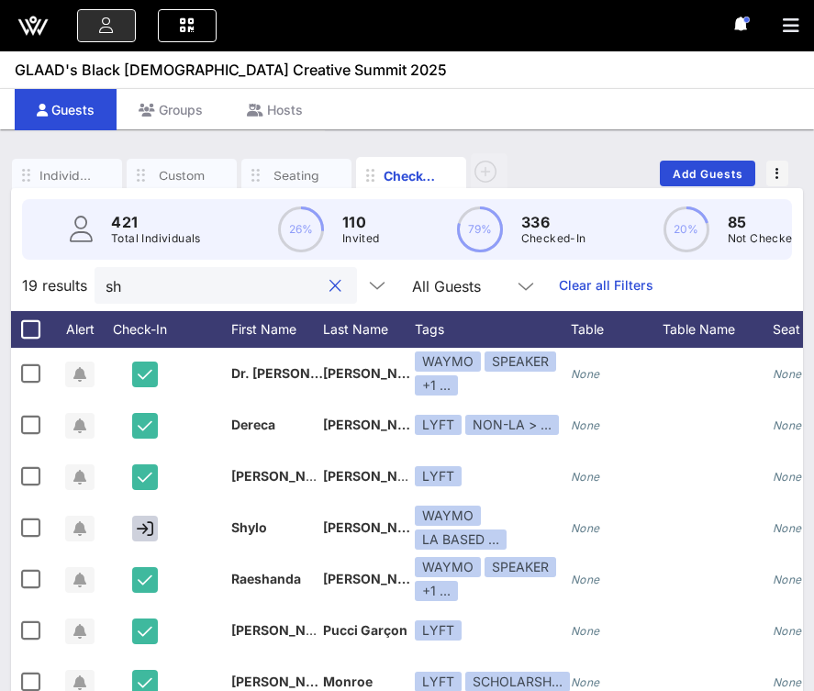
type input "s"
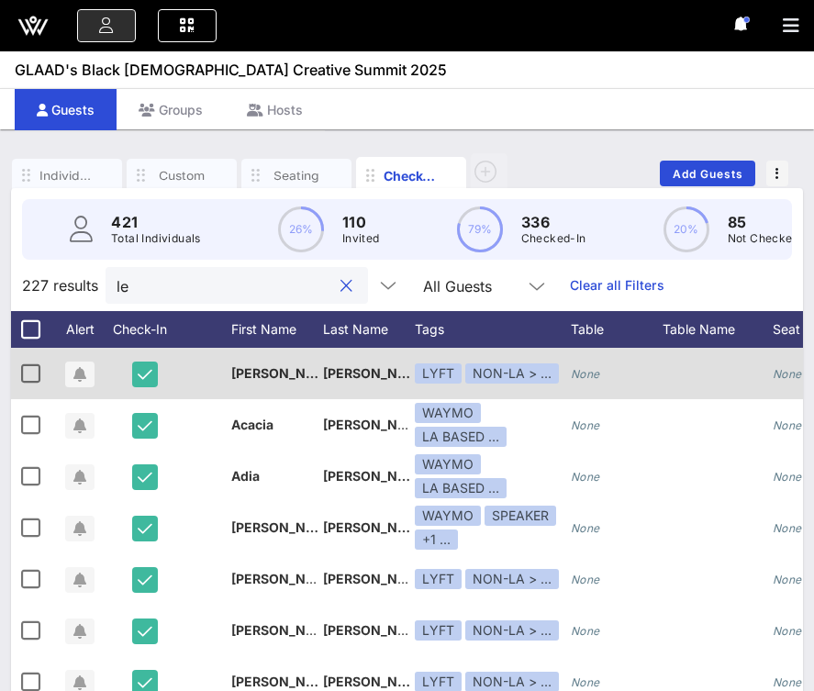
type input "l"
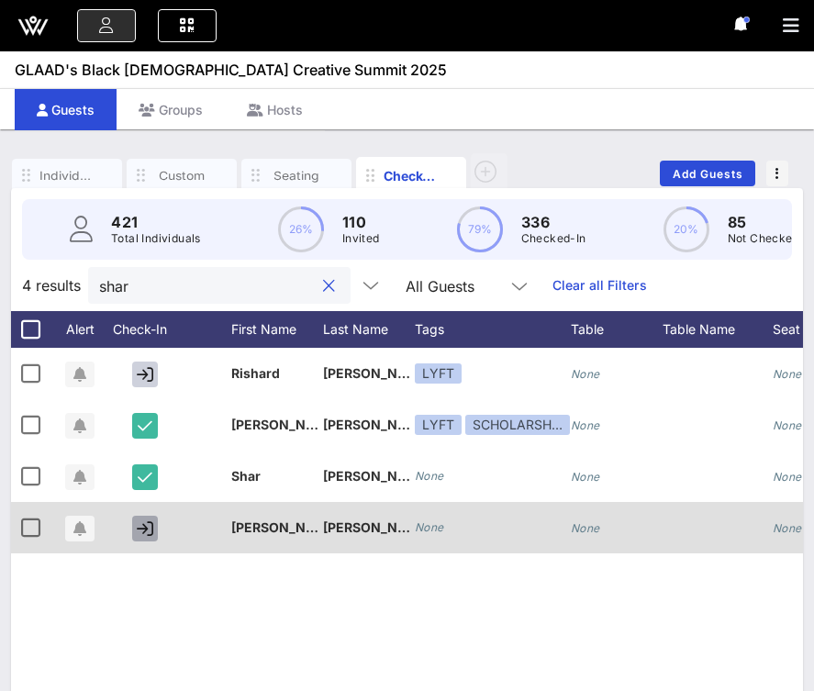
click at [144, 527] on icon "button" at bounding box center [145, 528] width 17 height 17
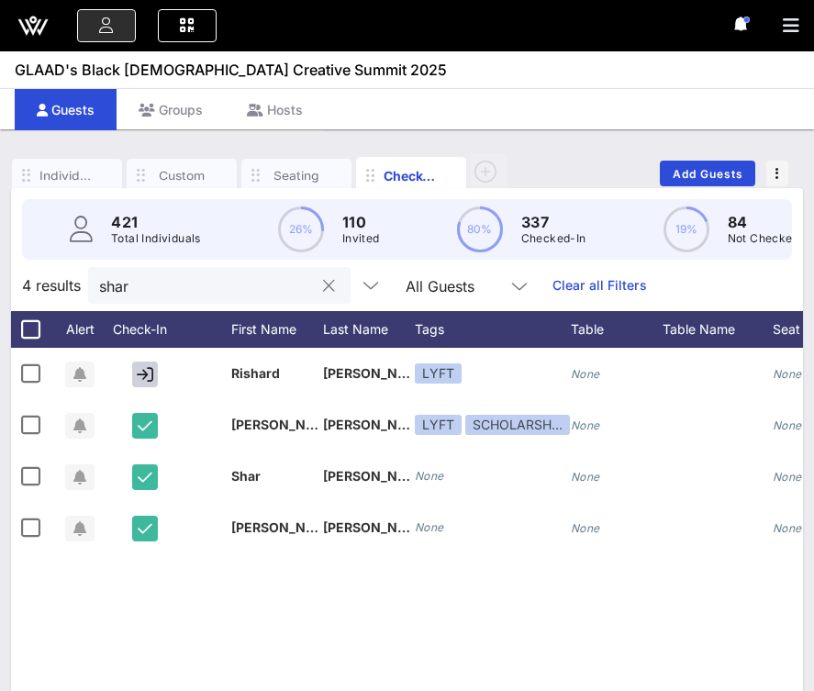
click at [190, 288] on input "shar" at bounding box center [206, 285] width 215 height 24
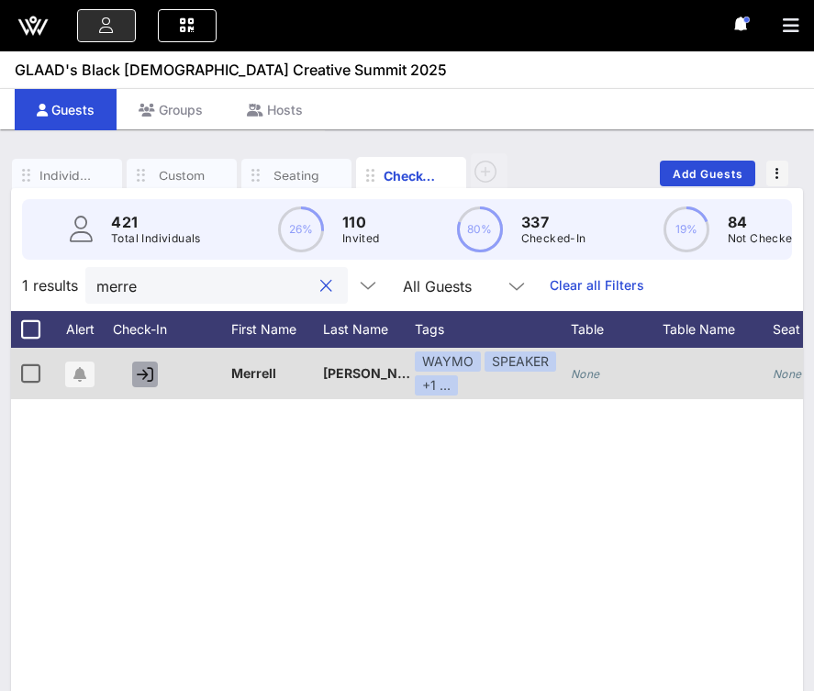
click at [144, 366] on icon "button" at bounding box center [145, 374] width 17 height 17
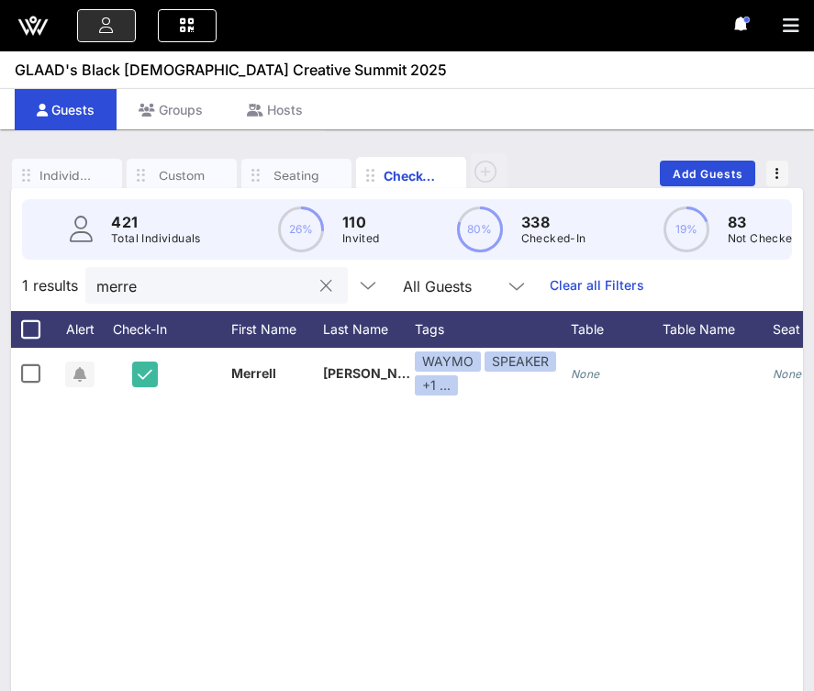
click at [197, 283] on input "merre" at bounding box center [203, 285] width 215 height 24
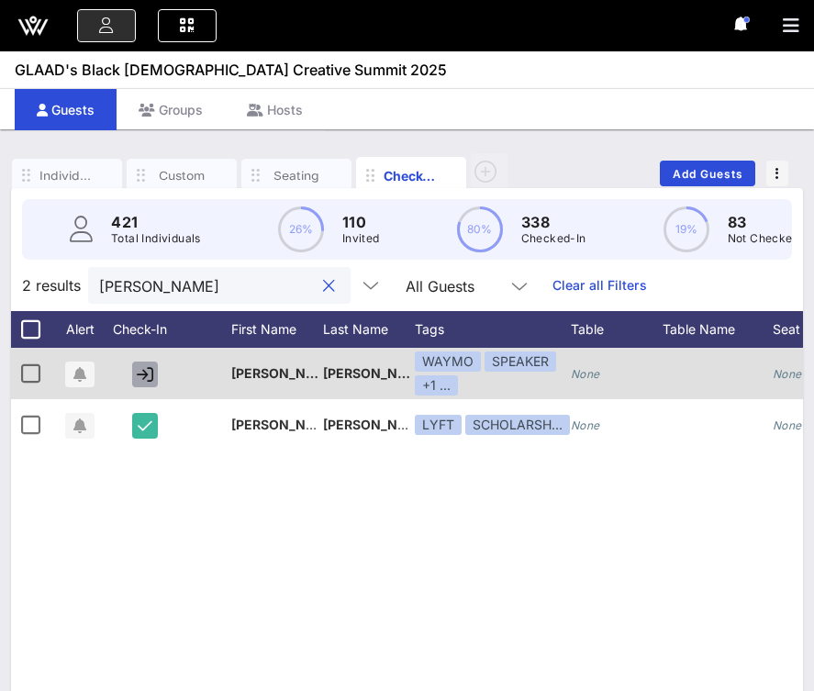
click at [144, 374] on icon "button" at bounding box center [145, 374] width 17 height 17
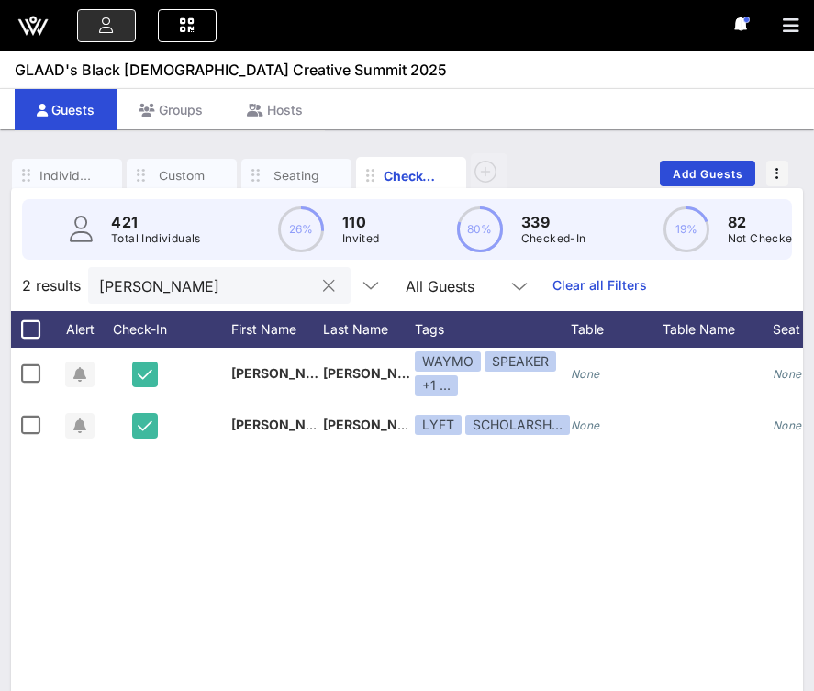
click at [181, 295] on input "[PERSON_NAME]" at bounding box center [206, 285] width 215 height 24
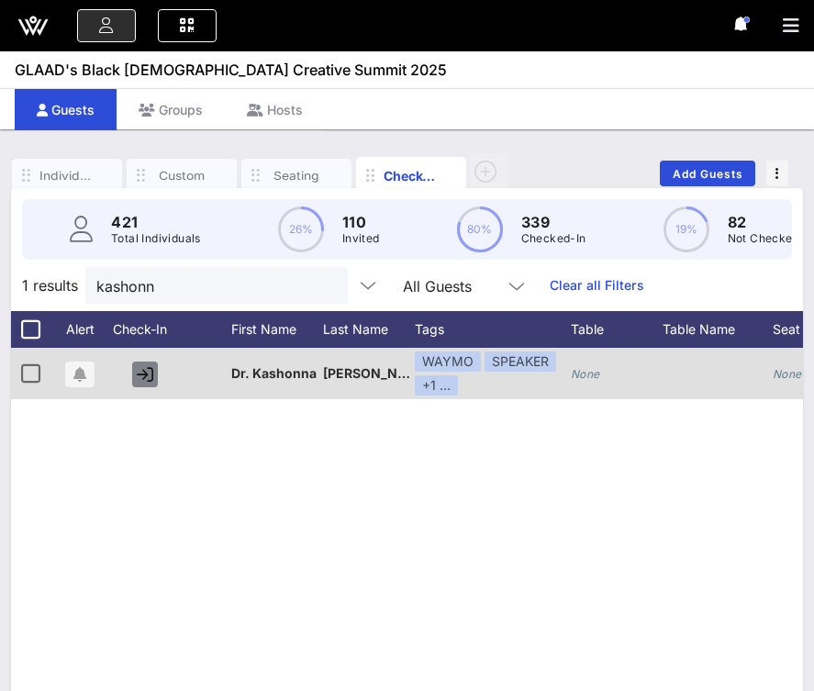
click at [149, 370] on icon "button" at bounding box center [145, 374] width 17 height 17
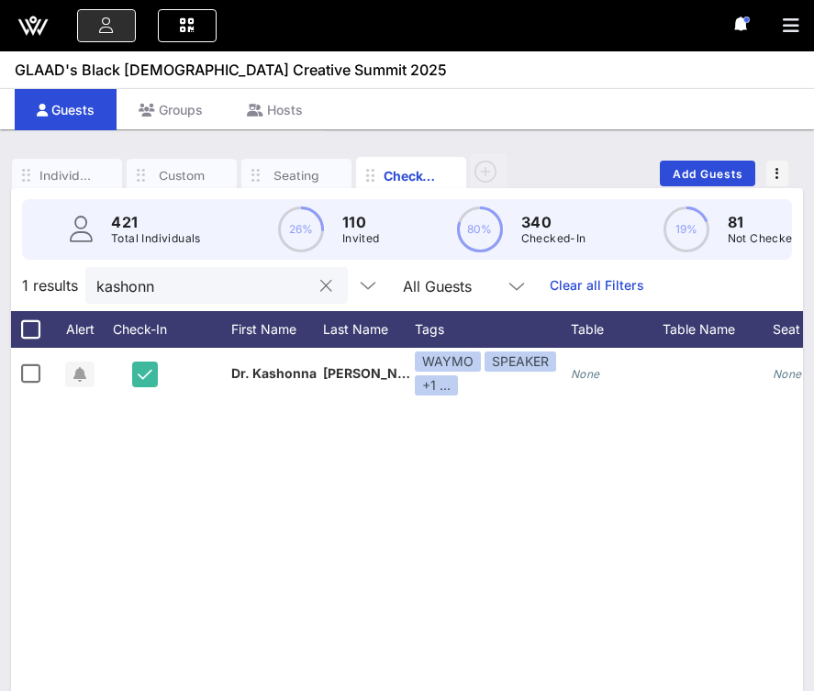
click at [199, 290] on input "kashonn" at bounding box center [203, 285] width 215 height 24
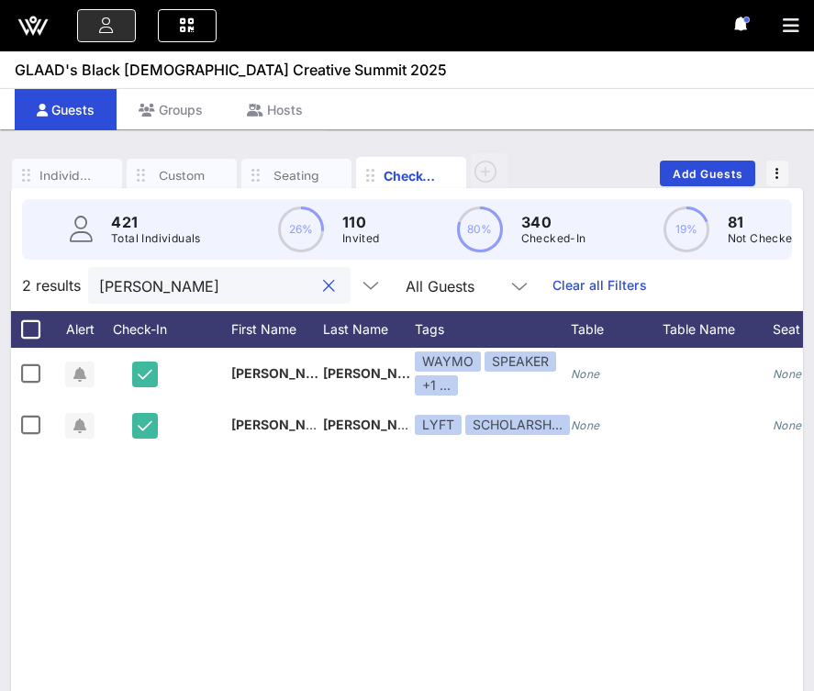
click at [198, 286] on input "[PERSON_NAME]" at bounding box center [206, 285] width 215 height 24
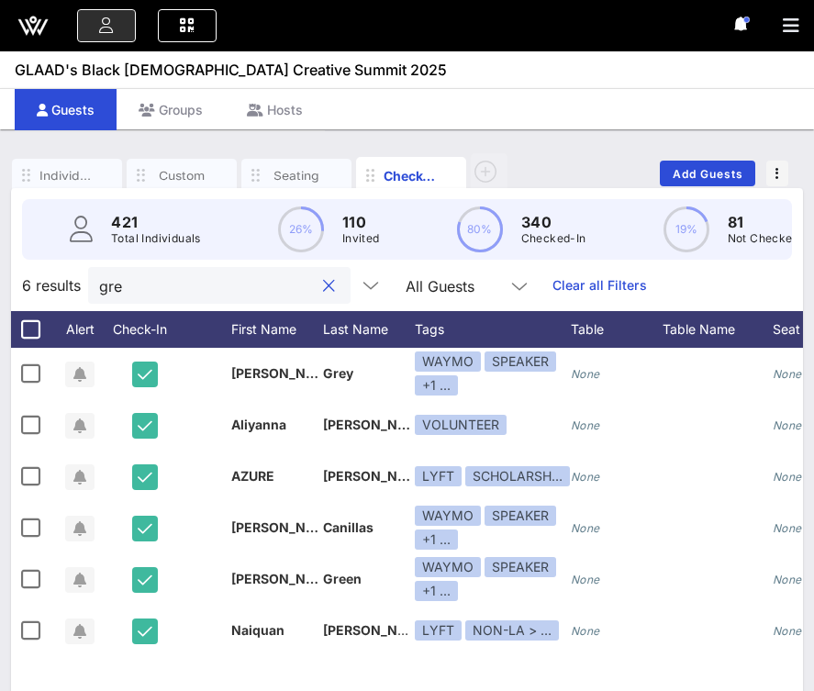
type input "[PERSON_NAME]"
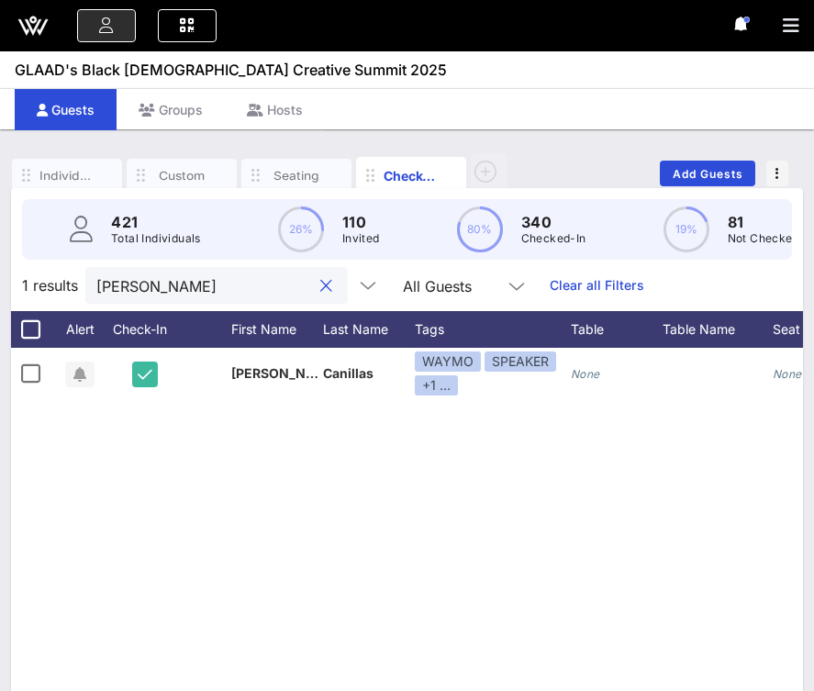
click at [192, 283] on input "[PERSON_NAME]" at bounding box center [203, 285] width 215 height 24
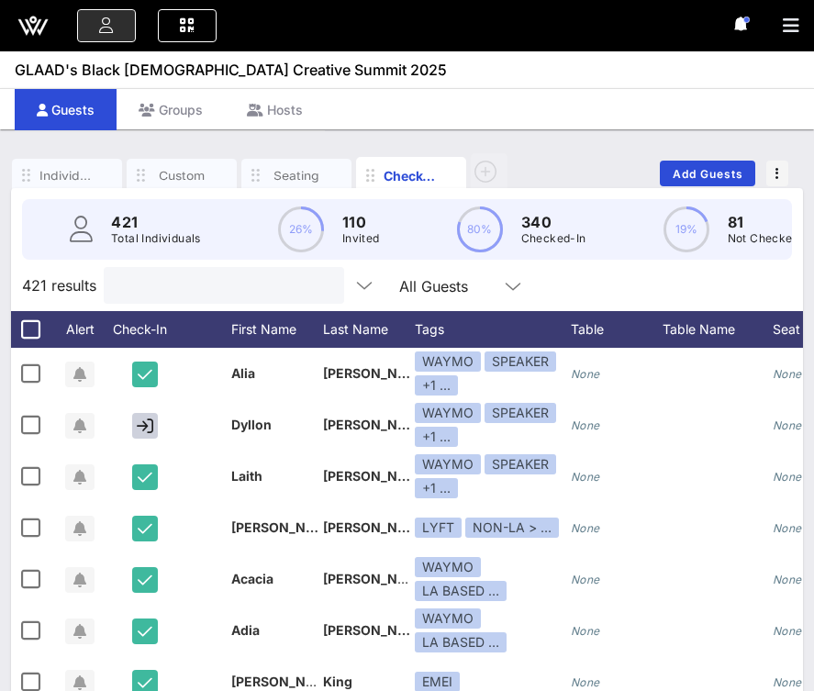
click at [160, 289] on input "text" at bounding box center [222, 285] width 215 height 24
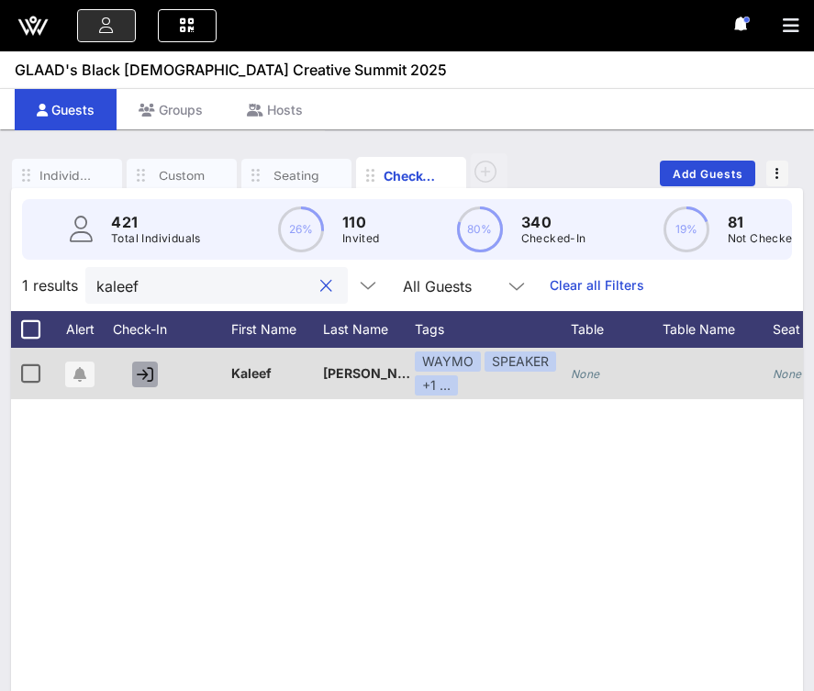
click at [139, 377] on icon "button" at bounding box center [145, 374] width 17 height 17
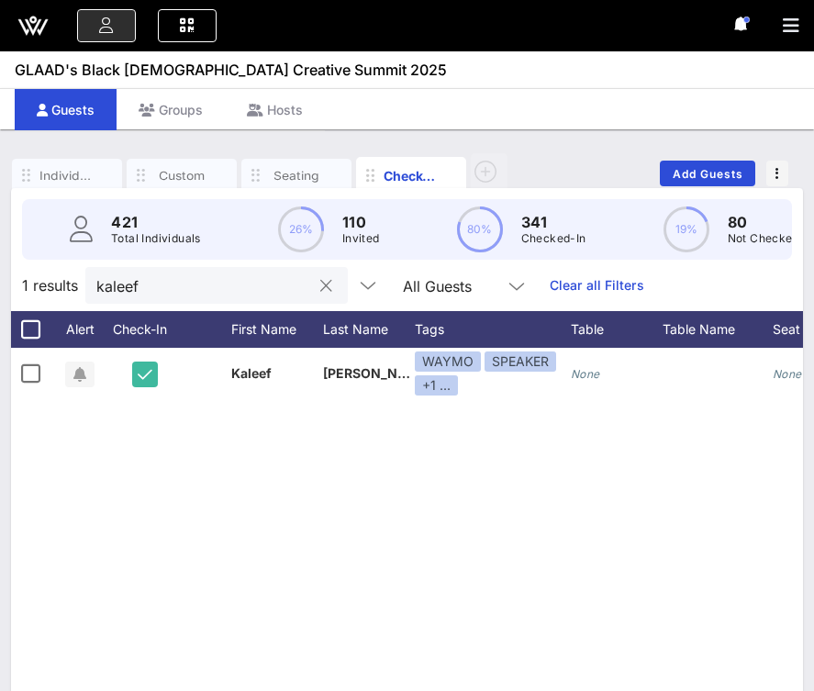
click at [186, 289] on input "kaleef" at bounding box center [203, 285] width 215 height 24
click at [202, 282] on input "suni" at bounding box center [203, 285] width 215 height 24
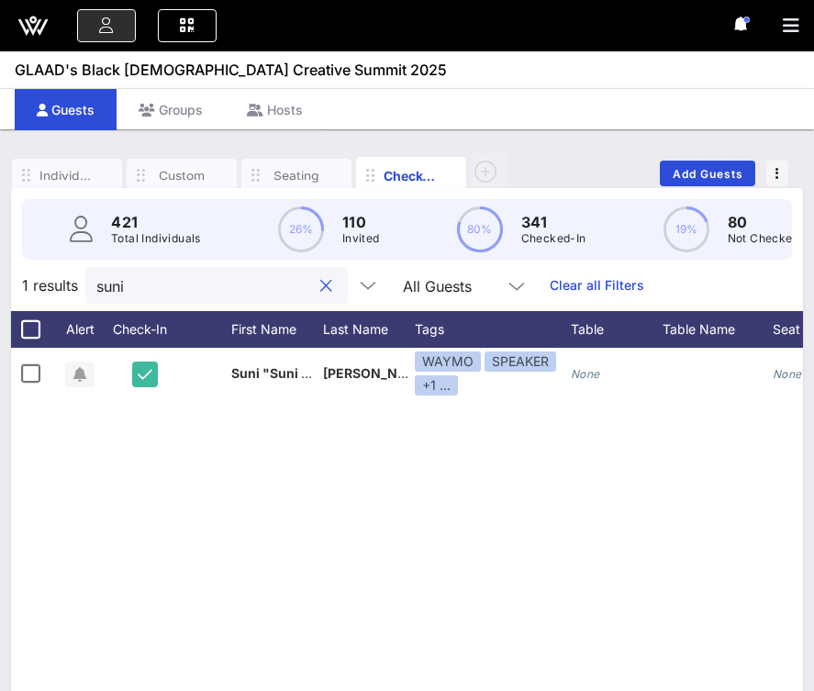
click at [202, 282] on input "suni" at bounding box center [203, 285] width 215 height 24
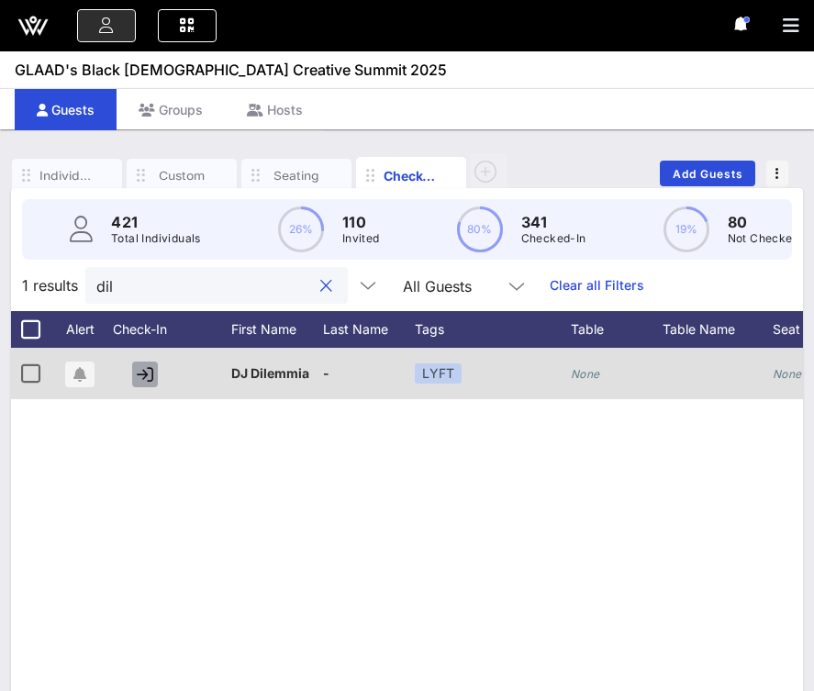
click at [150, 372] on icon "button" at bounding box center [145, 374] width 17 height 17
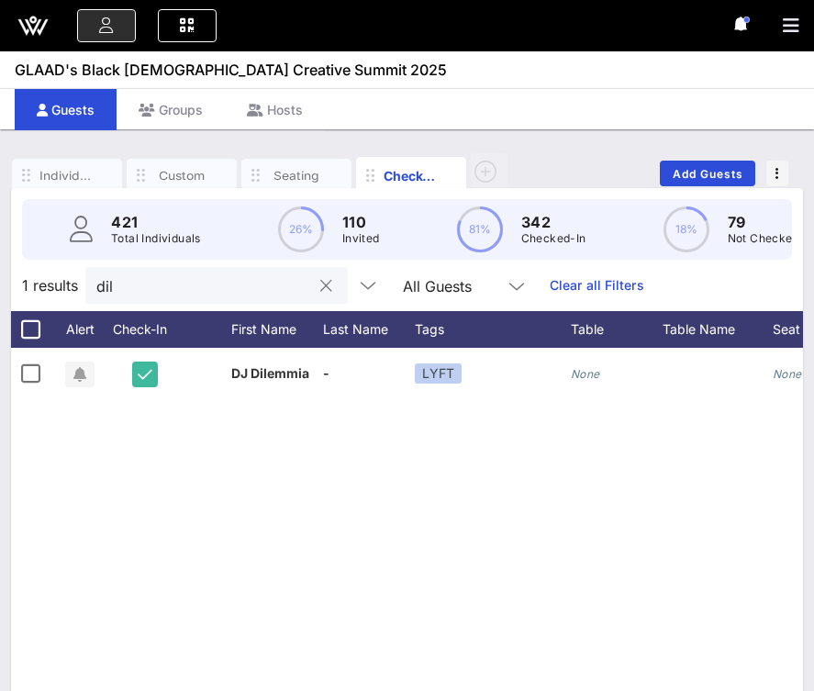
click at [198, 280] on input "dil" at bounding box center [203, 285] width 215 height 24
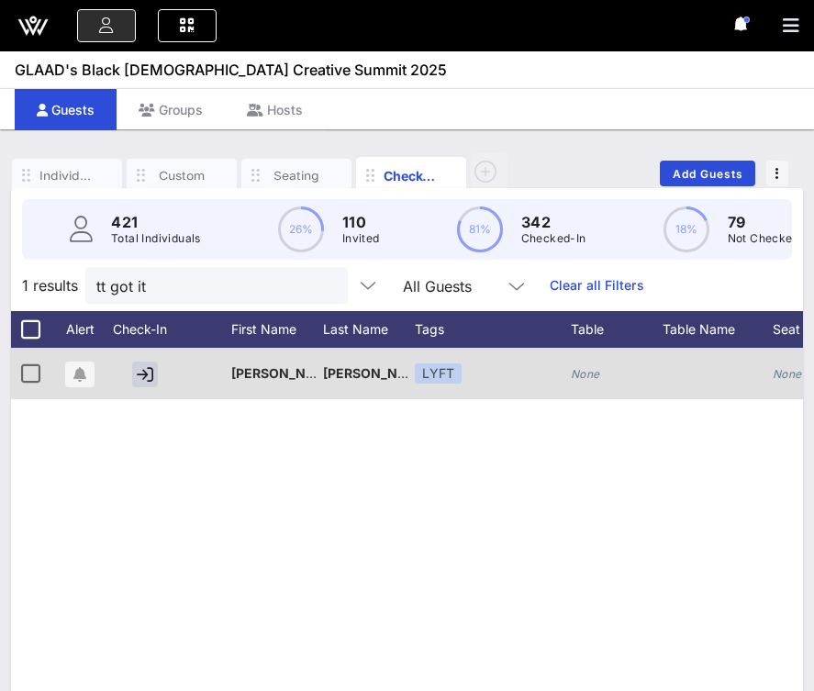
click at [273, 363] on div "[PERSON_NAME]" at bounding box center [277, 373] width 92 height 51
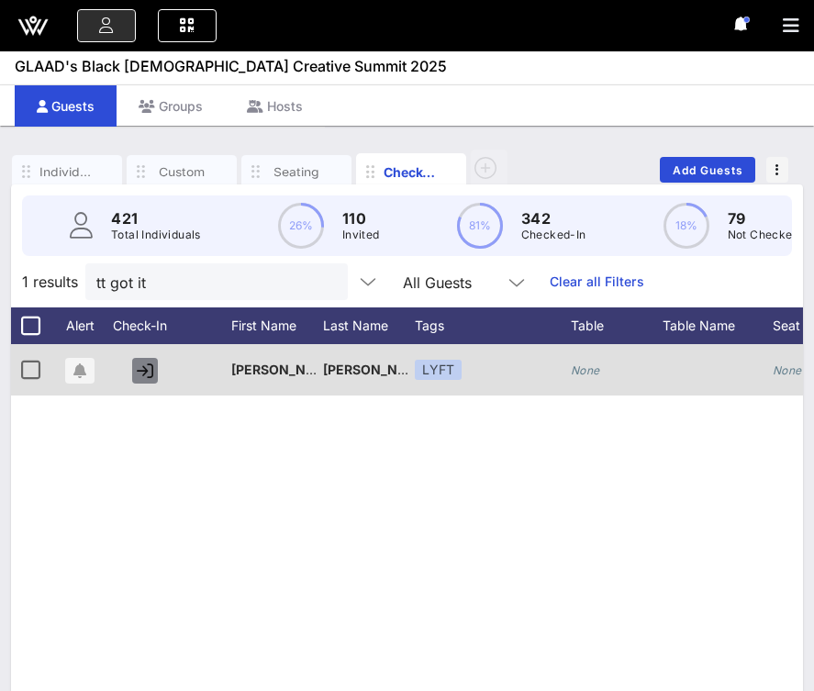
click at [138, 371] on icon "button" at bounding box center [145, 370] width 17 height 17
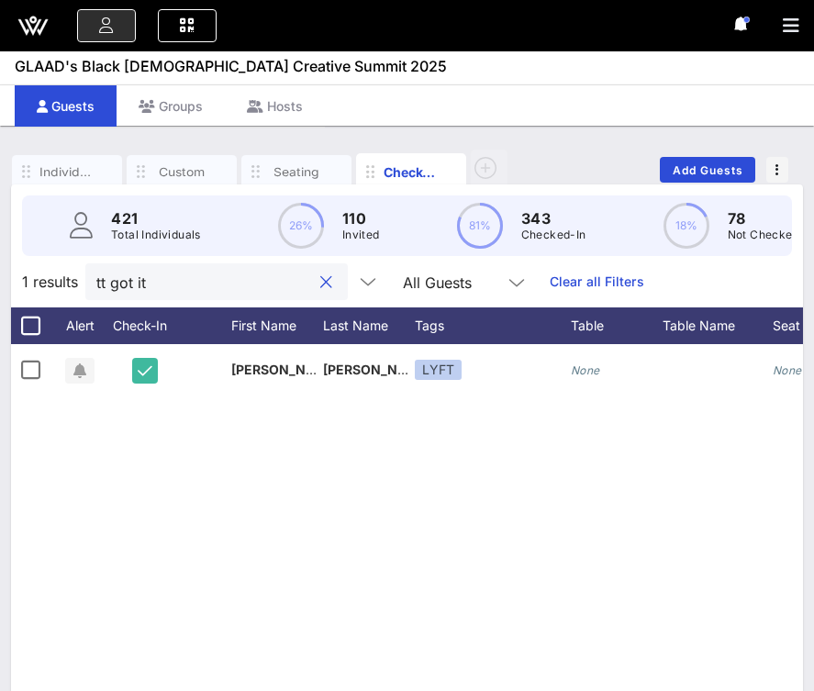
click at [173, 291] on input "tt got it" at bounding box center [203, 282] width 215 height 24
click at [177, 510] on div "D [PERSON_NAME] [PERSON_NAME][EMAIL_ADDRESS][DOMAIN_NAME] LYFT None None BQCS S…" at bounding box center [407, 619] width 792 height 550
click at [254, 282] on input "danni" at bounding box center [203, 282] width 215 height 24
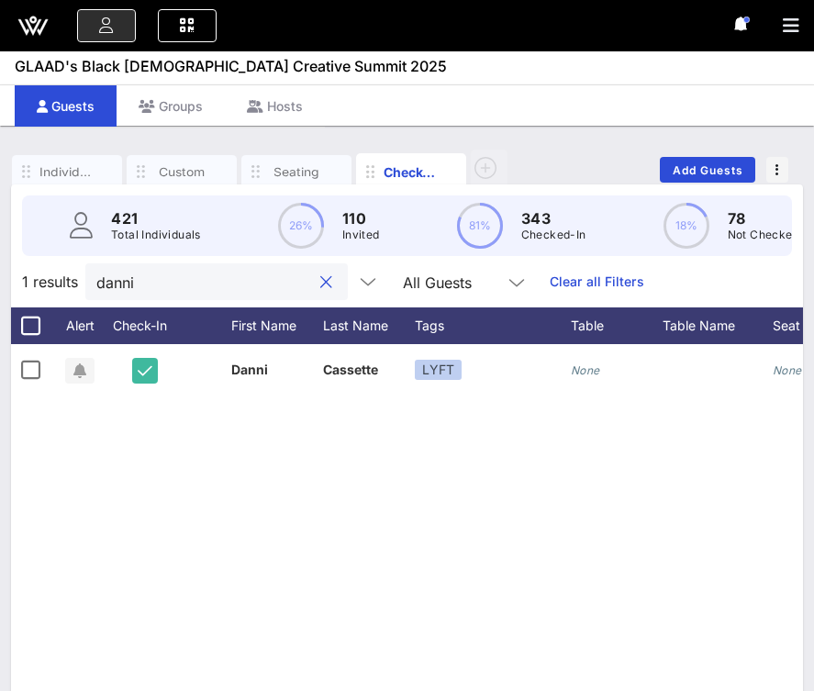
click at [254, 282] on input "danni" at bounding box center [203, 282] width 215 height 24
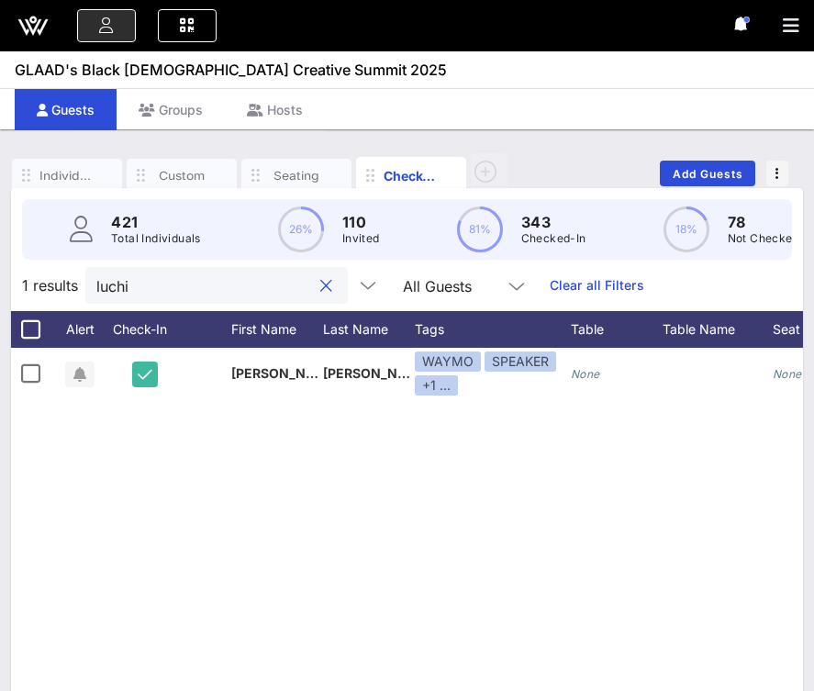
click at [198, 287] on input "luchi" at bounding box center [203, 285] width 215 height 24
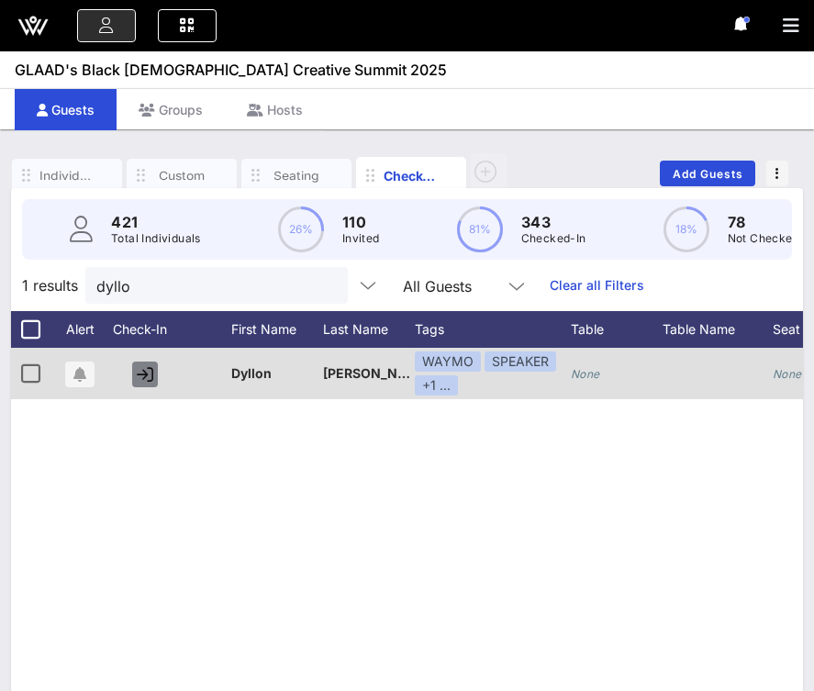
click at [152, 379] on icon "button" at bounding box center [145, 374] width 17 height 17
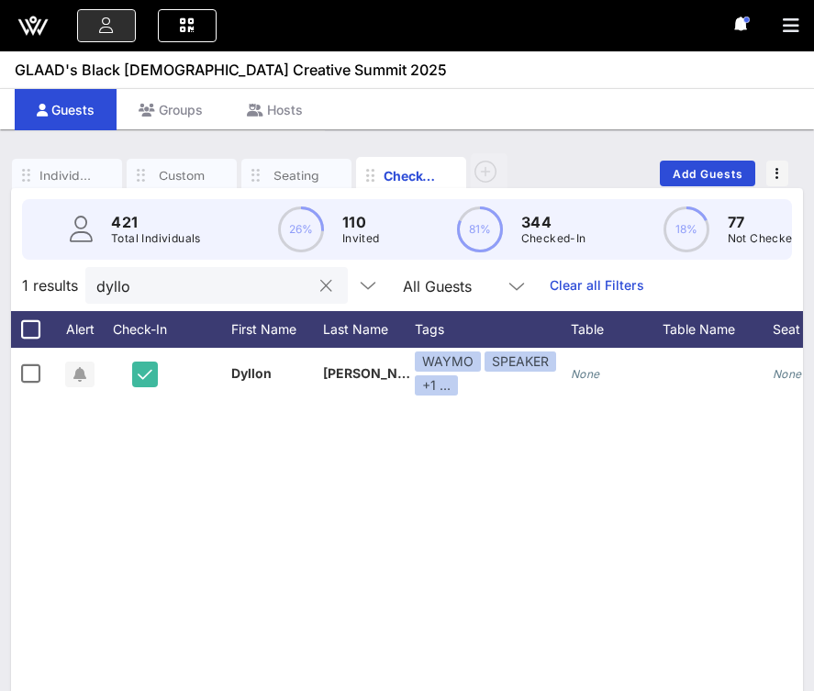
click at [148, 294] on input "dyllo" at bounding box center [203, 285] width 215 height 24
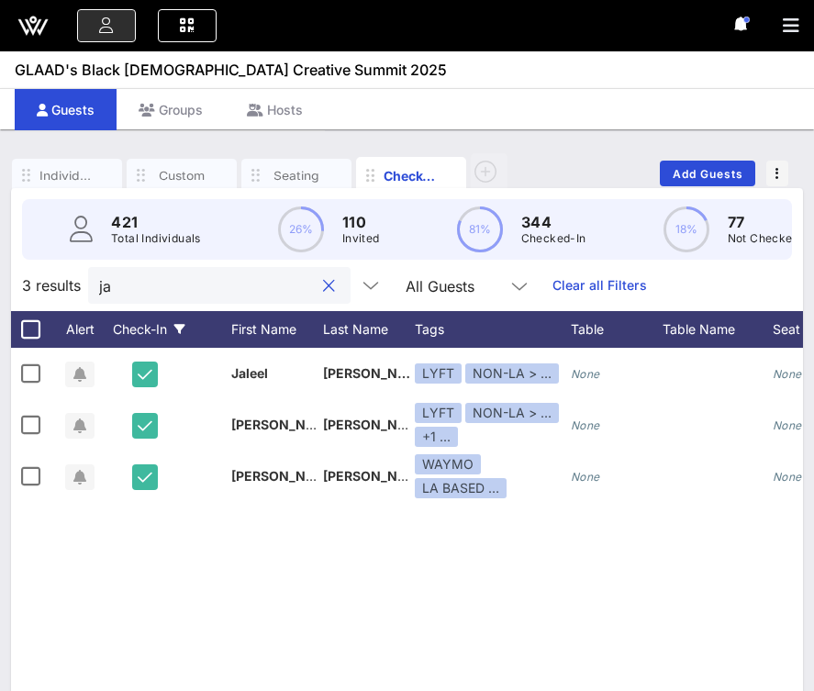
type input "j"
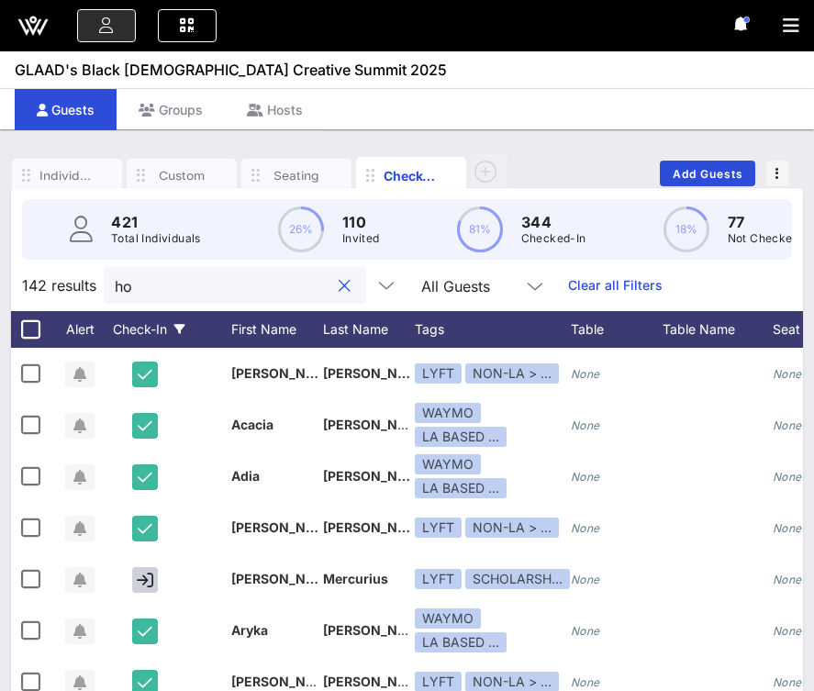
type input "h"
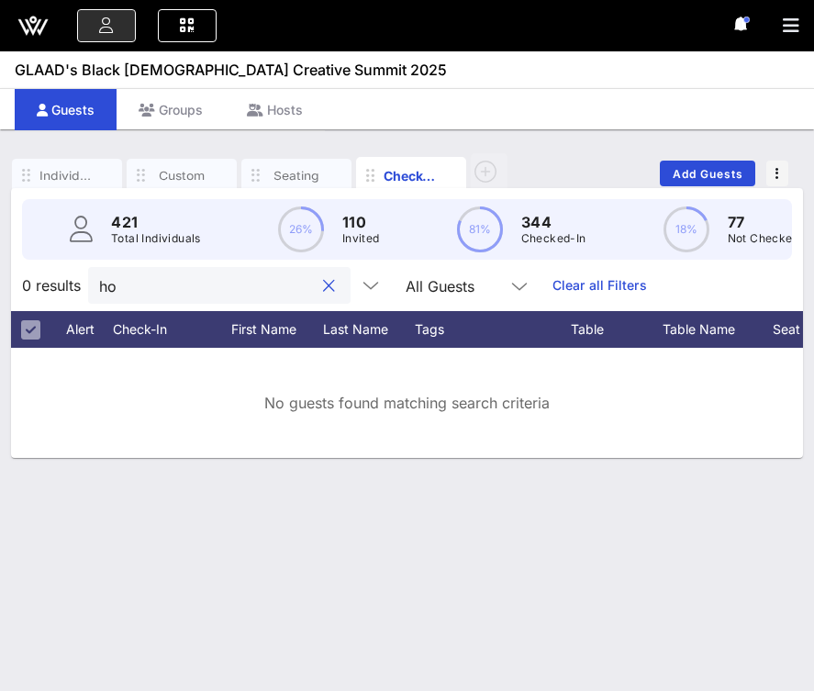
type input "h"
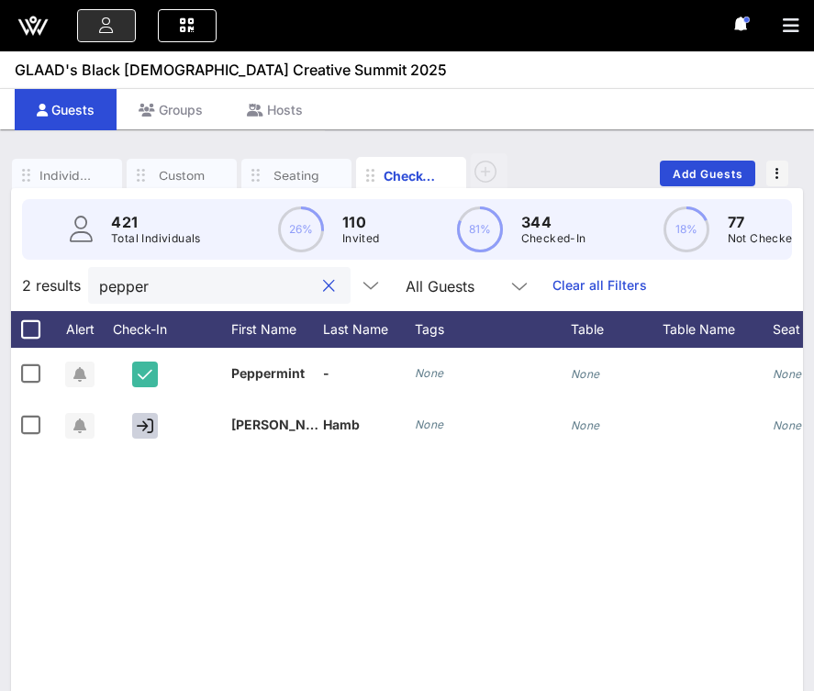
click at [192, 284] on input "pepper" at bounding box center [206, 285] width 215 height 24
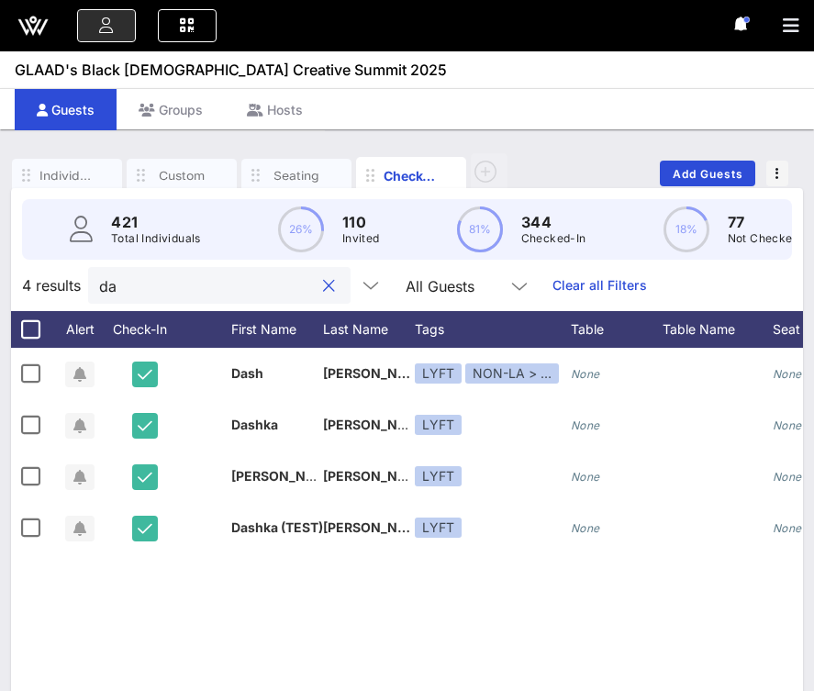
type input "d"
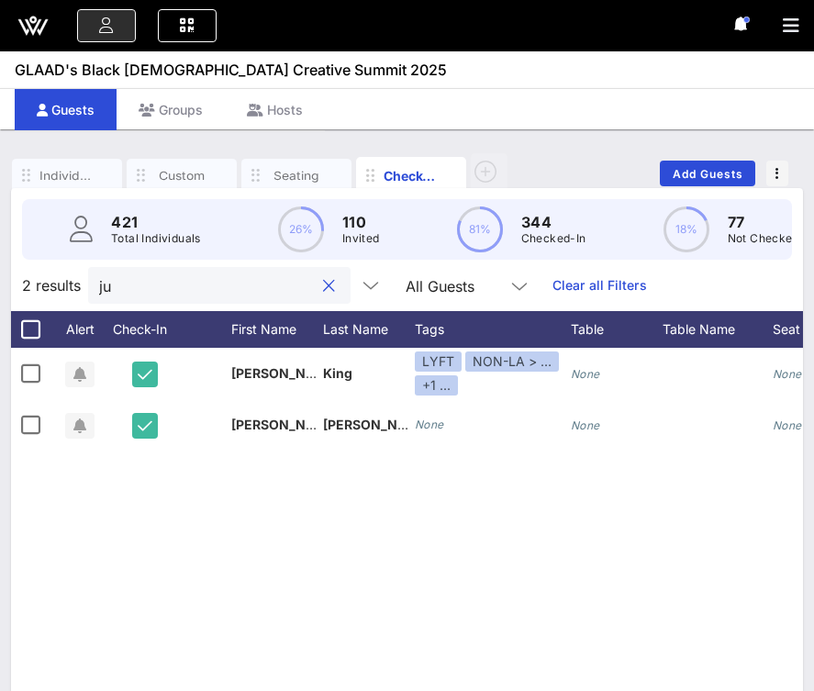
type input "j"
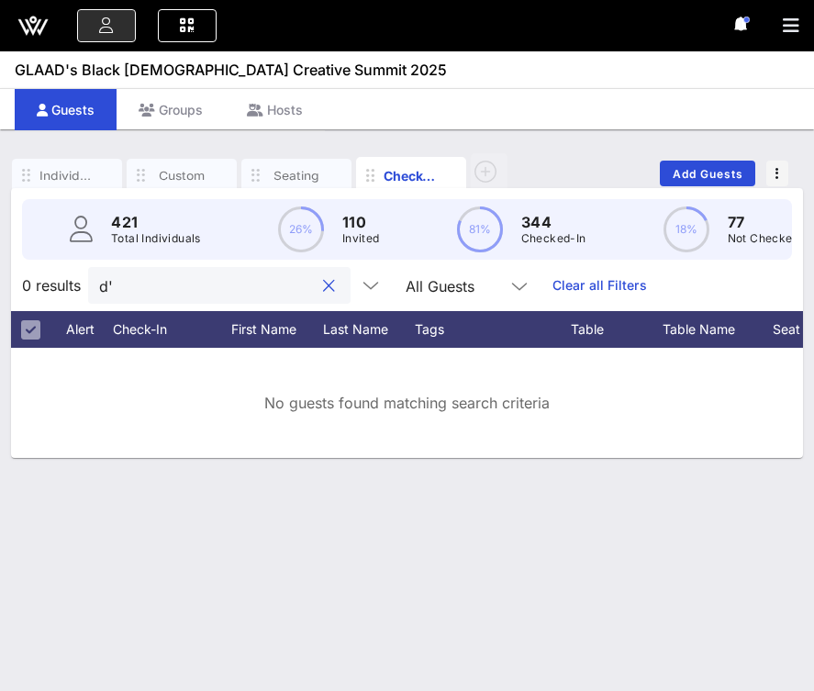
type input "d"
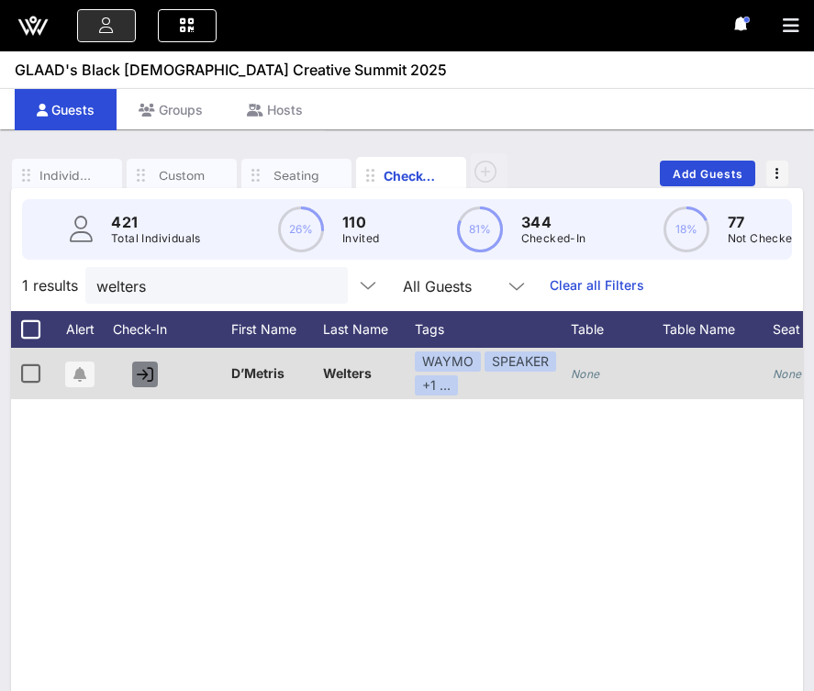
click at [146, 376] on icon "button" at bounding box center [145, 374] width 17 height 17
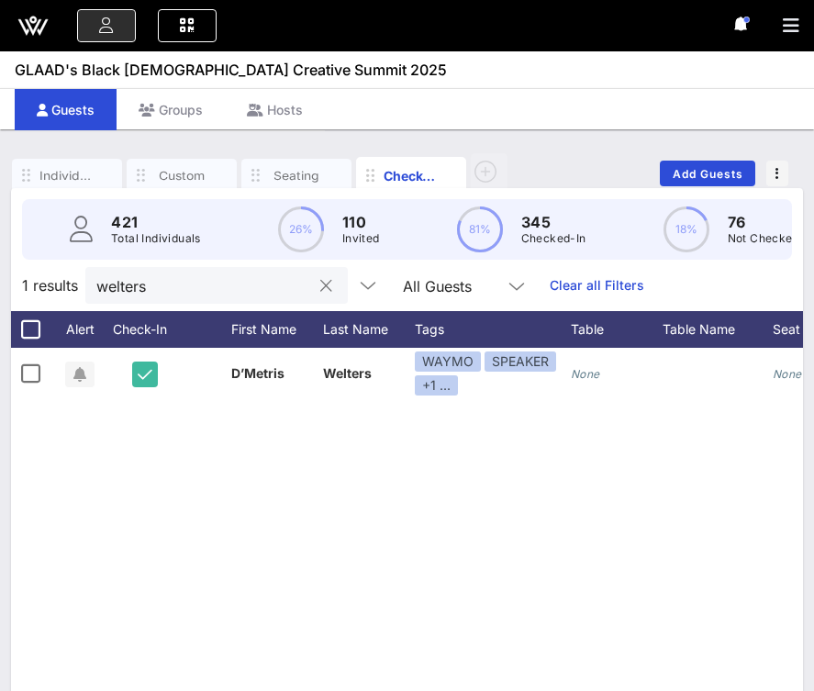
click at [188, 287] on input "welters" at bounding box center [203, 285] width 215 height 24
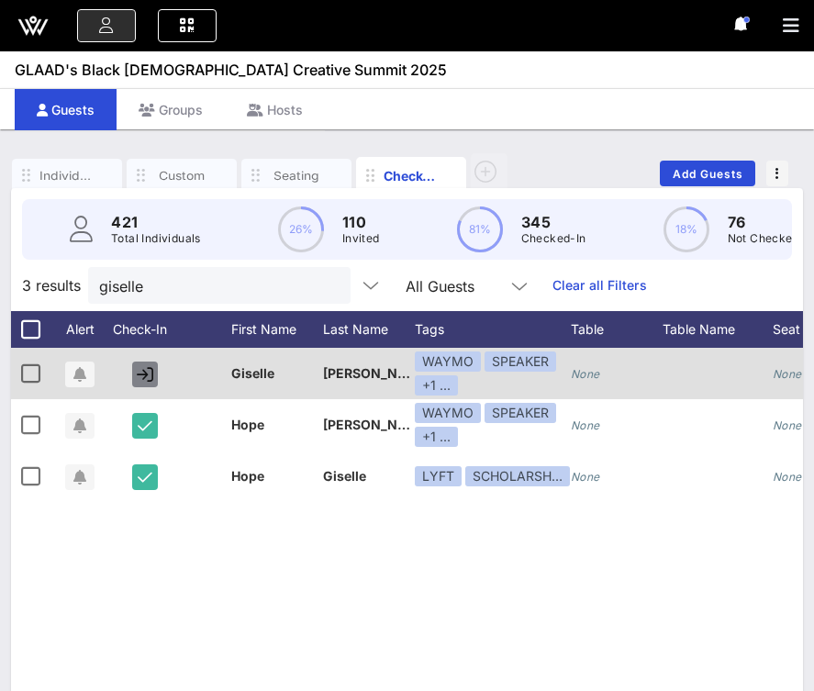
click at [151, 370] on icon "button" at bounding box center [145, 374] width 17 height 17
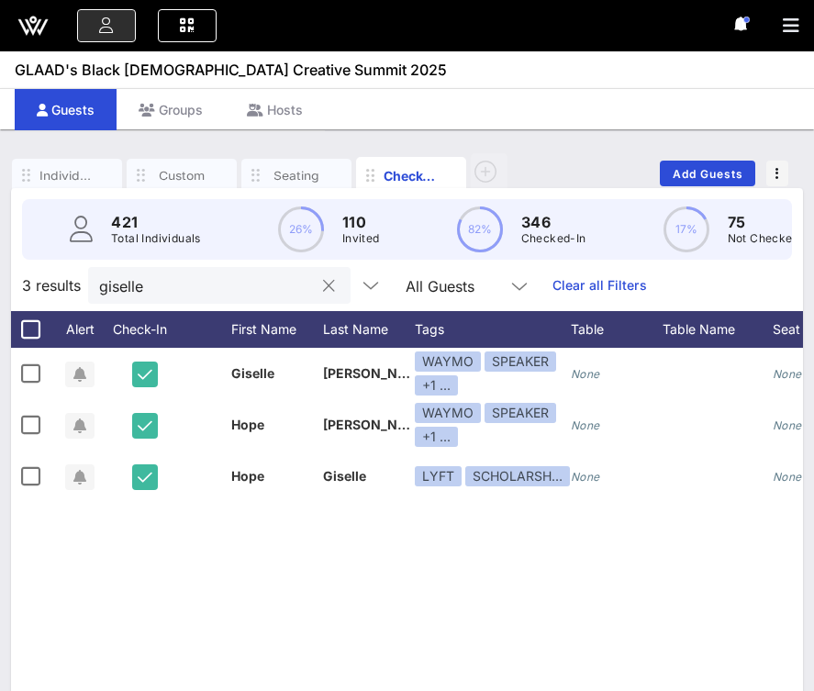
click at [191, 299] on div "giselle" at bounding box center [206, 285] width 215 height 37
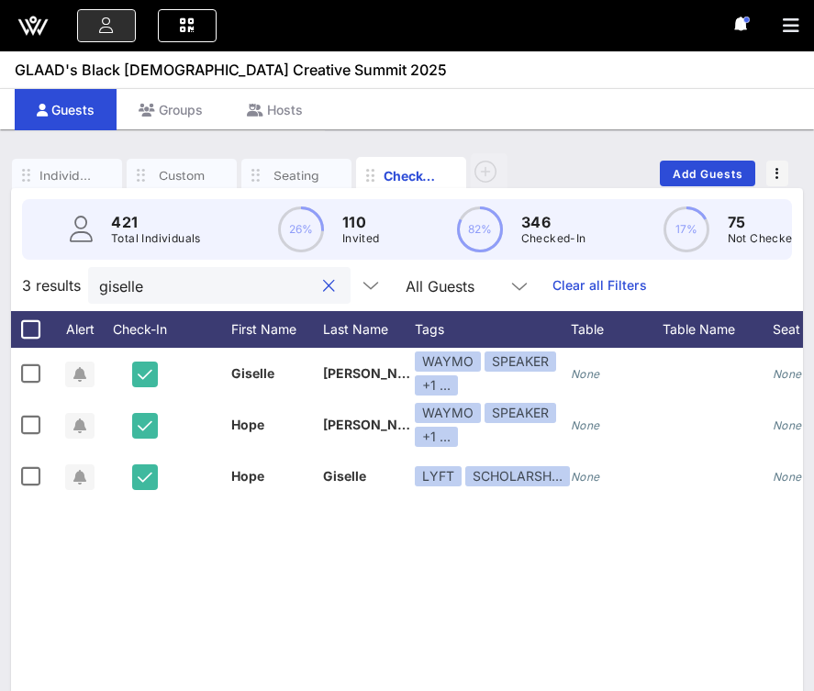
click at [191, 299] on div "giselle" at bounding box center [206, 285] width 215 height 37
drag, startPoint x: 168, startPoint y: 292, endPoint x: 67, endPoint y: 292, distance: 100.9
click at [67, 292] on div "3 results giselle All Guests Clear all Filters" at bounding box center [407, 285] width 792 height 51
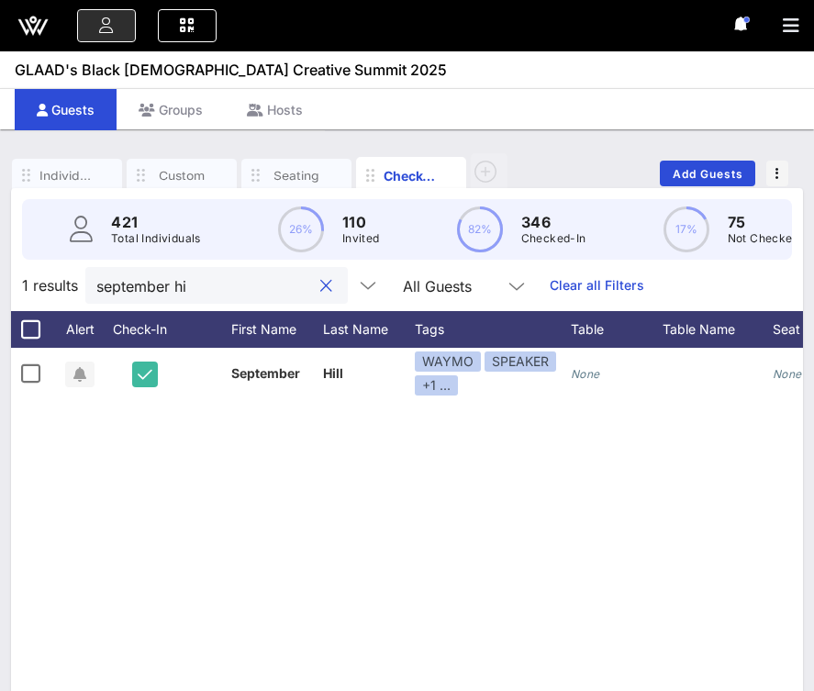
click at [199, 288] on input "september hi" at bounding box center [203, 285] width 215 height 24
type input "l"
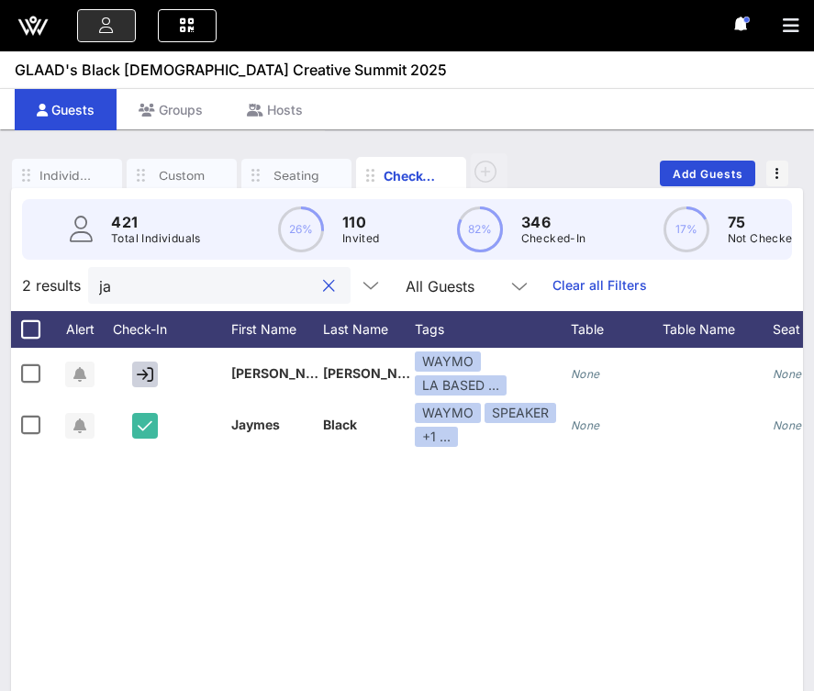
type input "j"
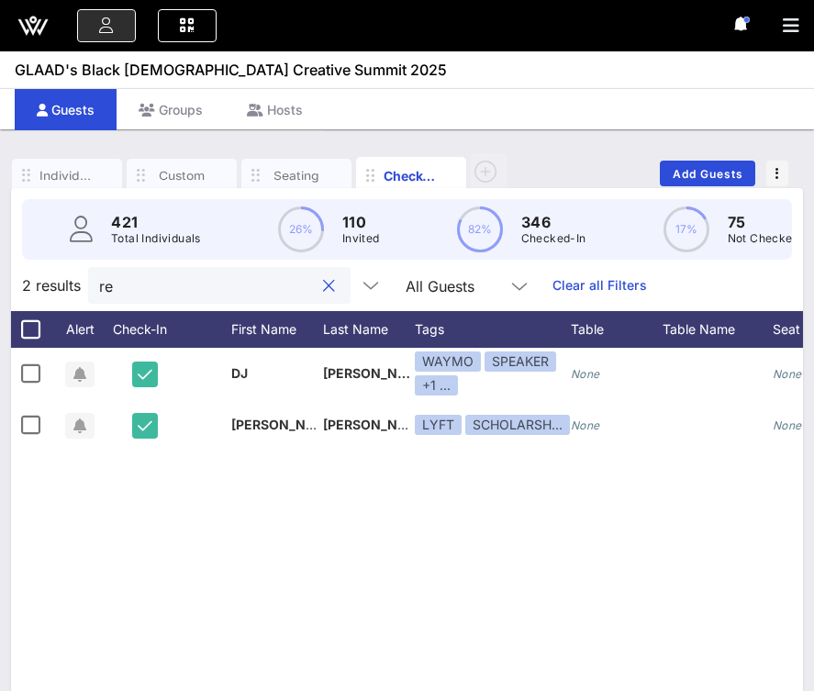
type input "r"
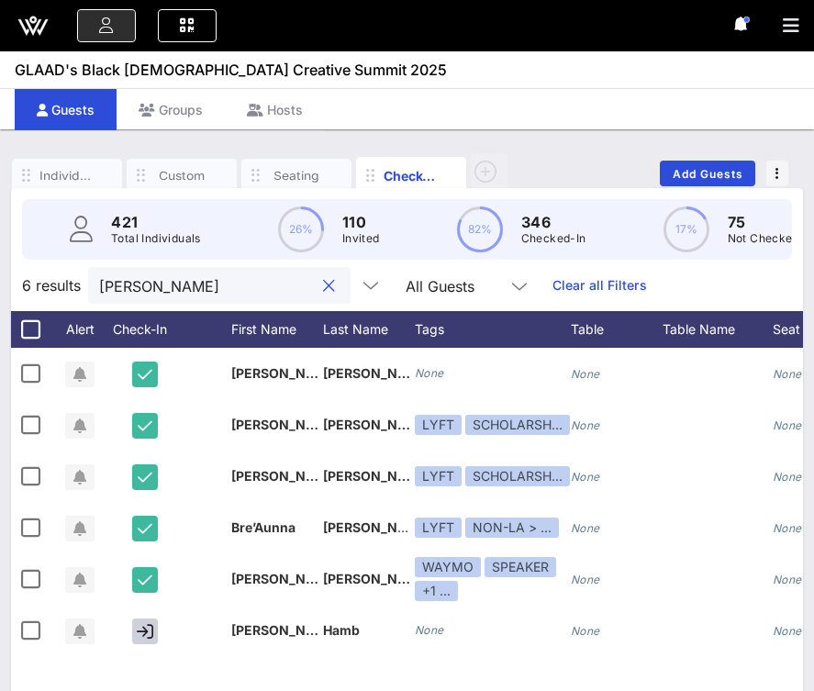
click at [170, 278] on input "[PERSON_NAME]" at bounding box center [206, 285] width 215 height 24
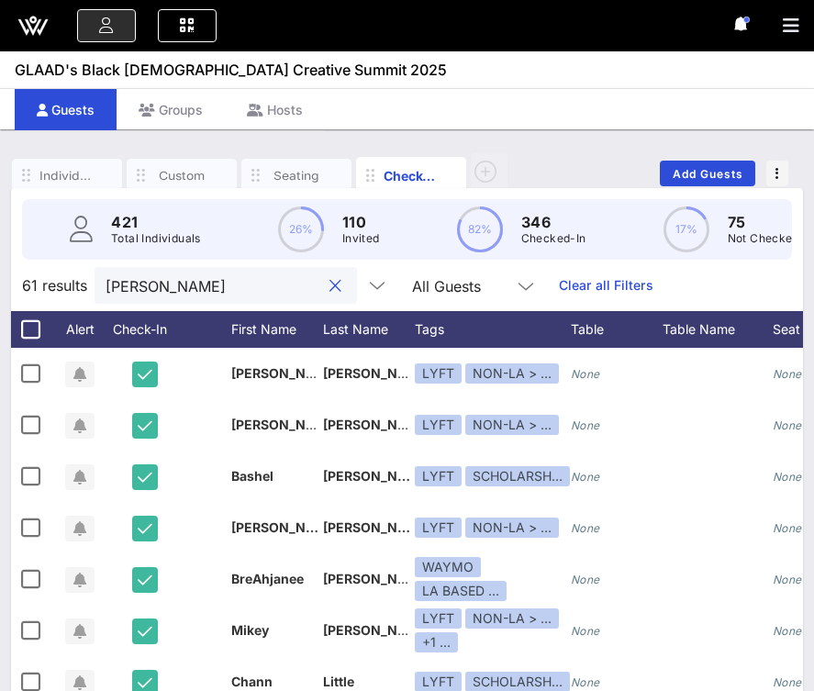
click at [160, 279] on input "[PERSON_NAME]" at bounding box center [213, 285] width 215 height 24
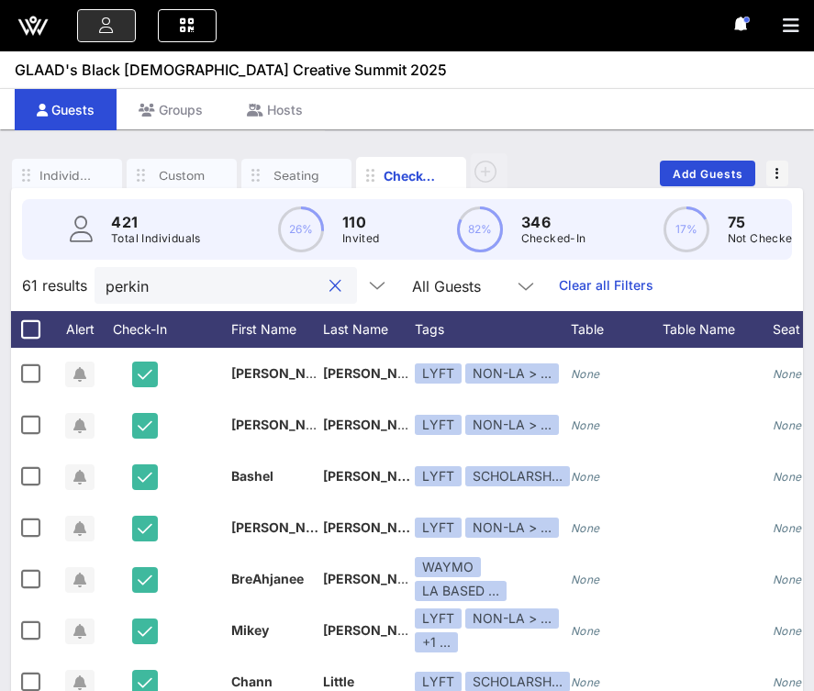
type input "[PERSON_NAME]"
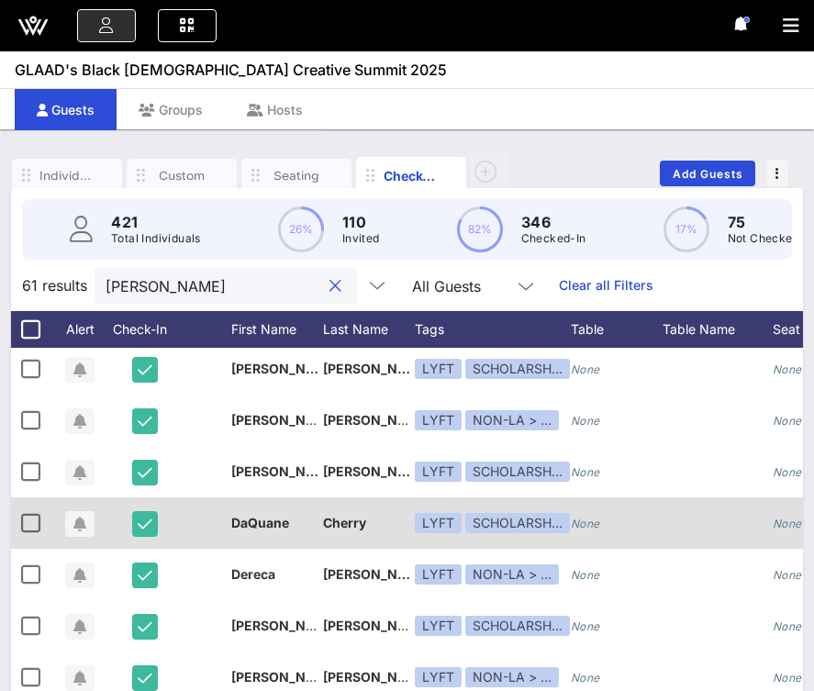
scroll to position [414, 0]
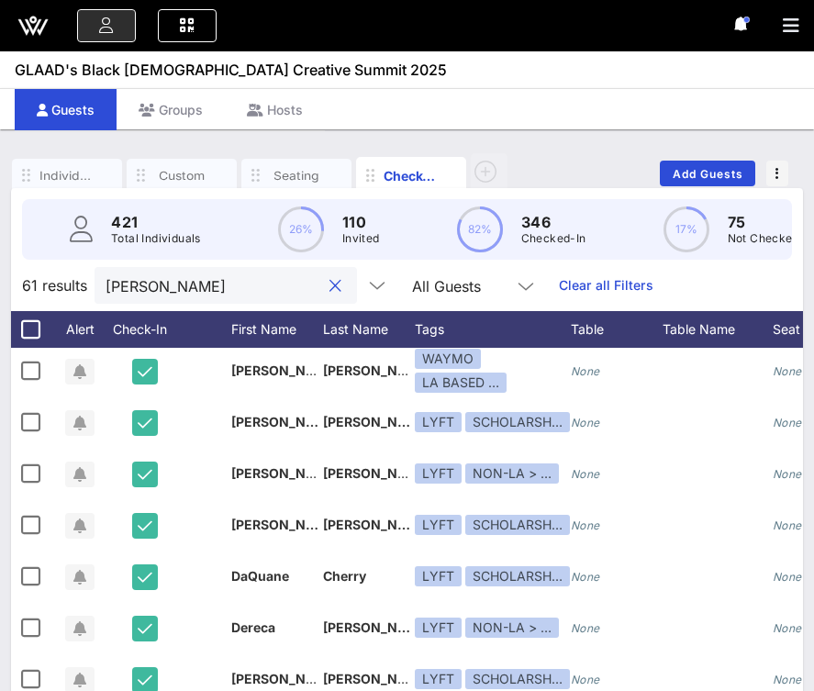
click at [195, 294] on input "[PERSON_NAME]" at bounding box center [213, 285] width 215 height 24
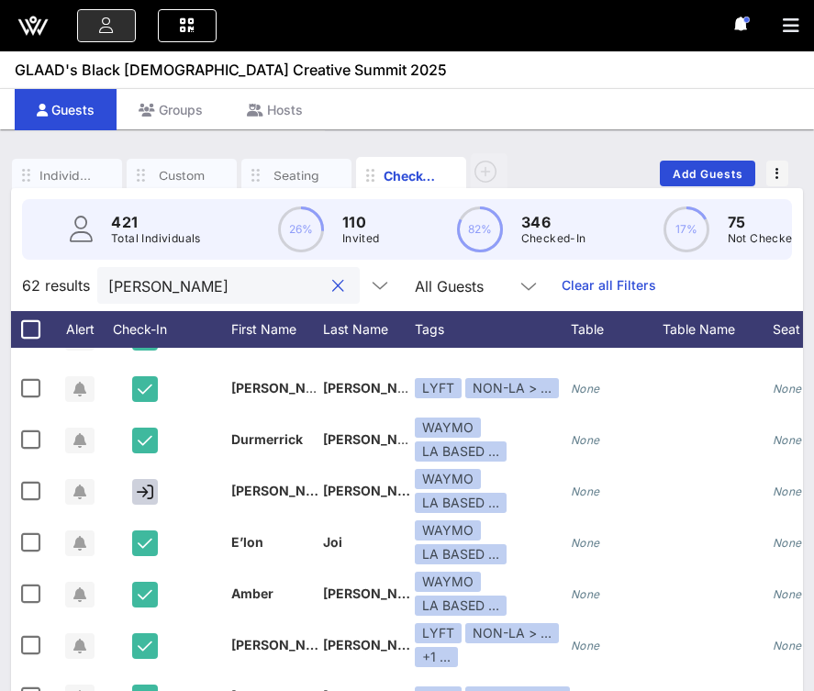
scroll to position [0, 0]
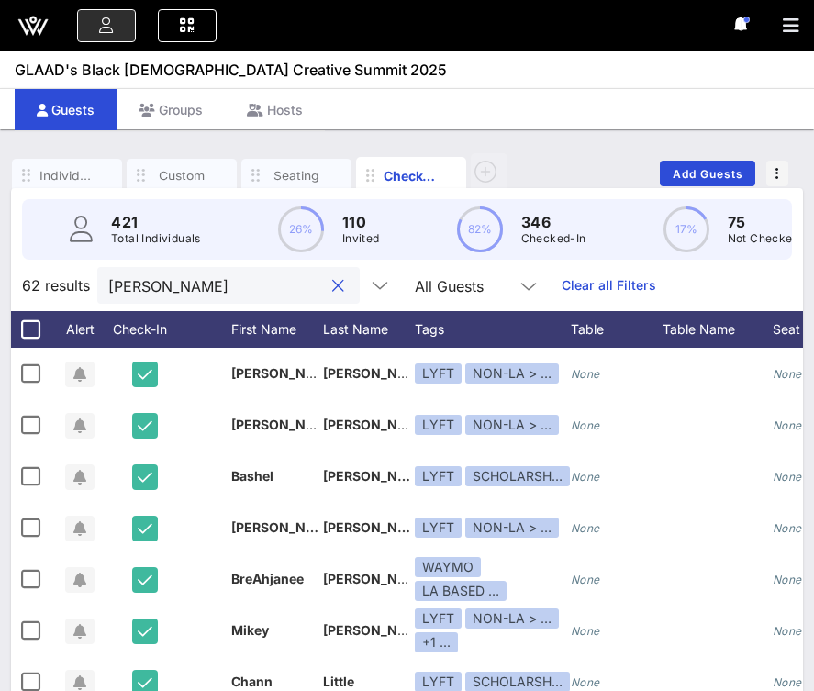
click at [173, 280] on input "[PERSON_NAME]" at bounding box center [215, 285] width 215 height 24
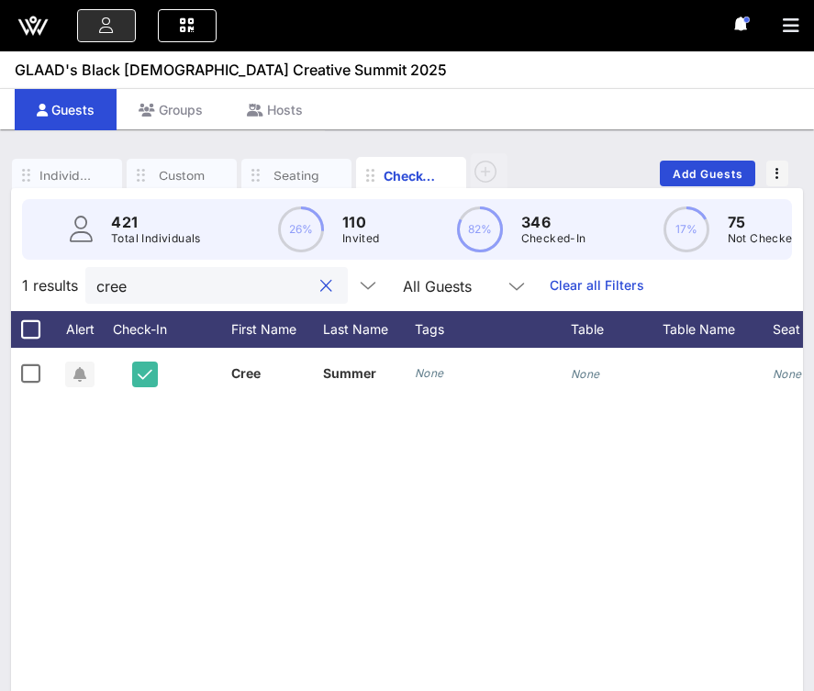
click at [186, 287] on input "cree" at bounding box center [203, 285] width 215 height 24
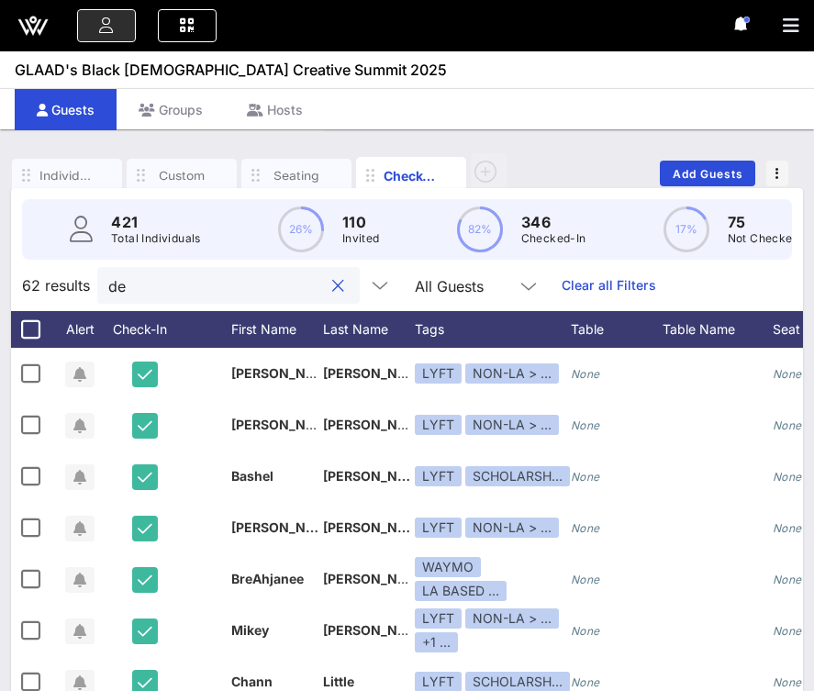
type input "d"
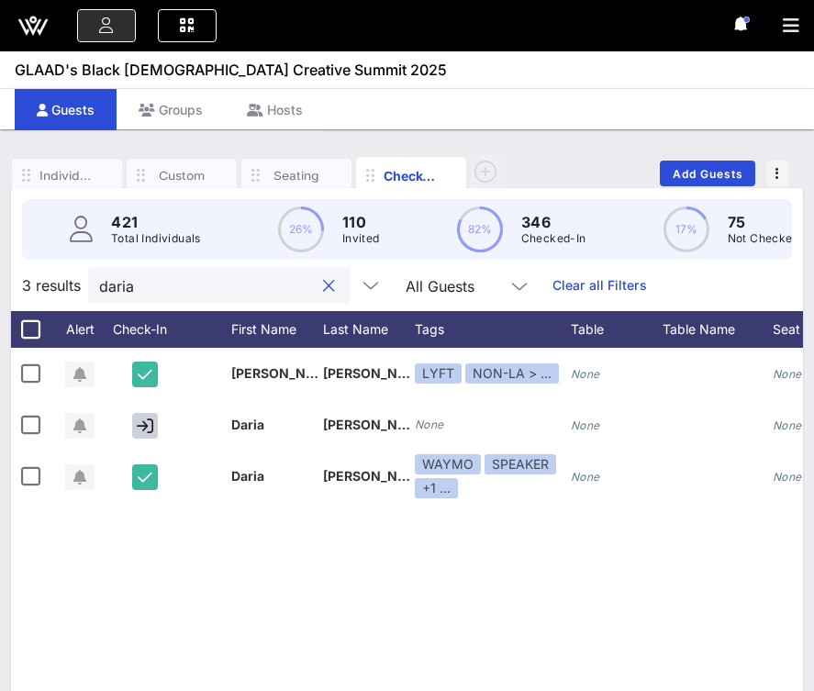
click at [183, 295] on input "daria" at bounding box center [206, 285] width 215 height 24
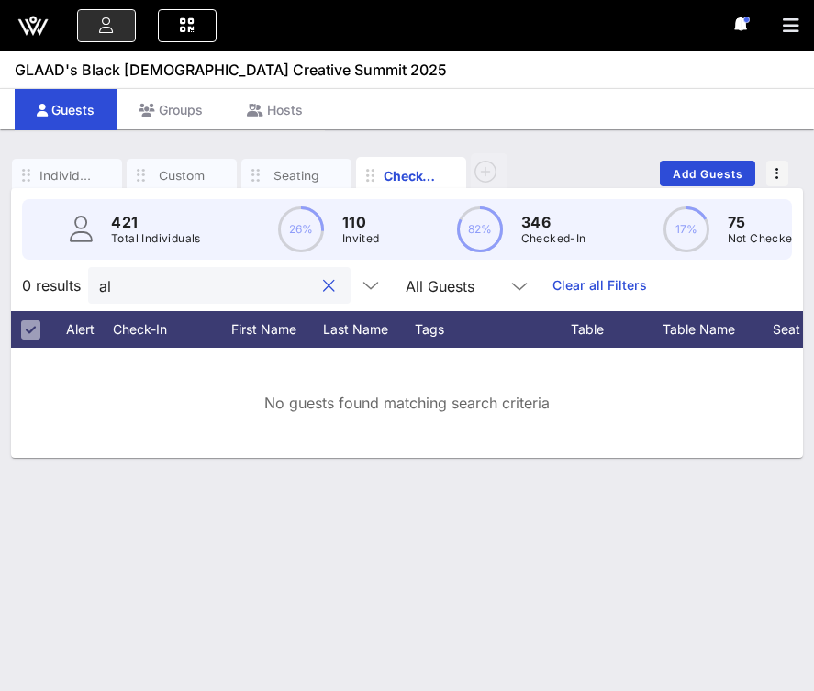
type input "a"
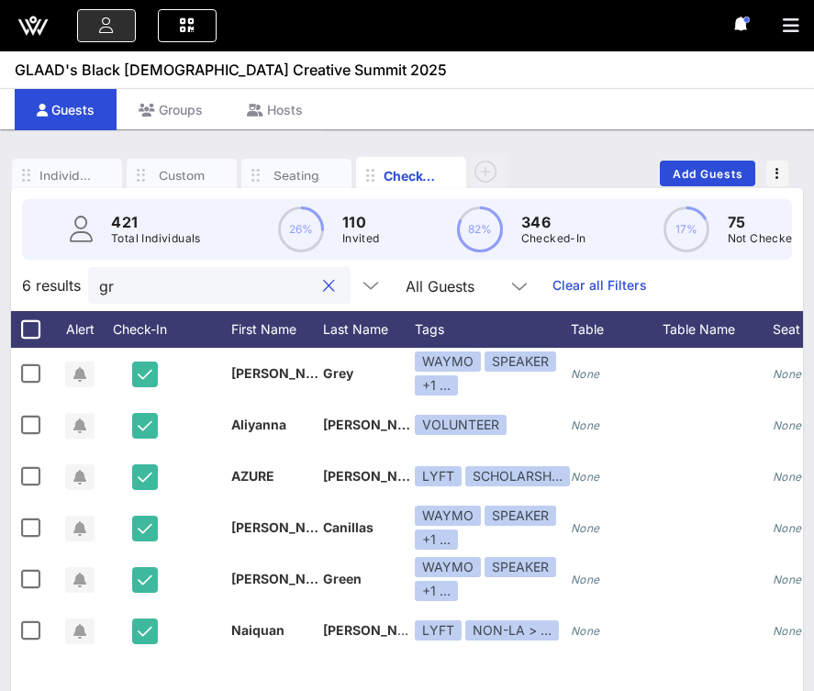
type input "g"
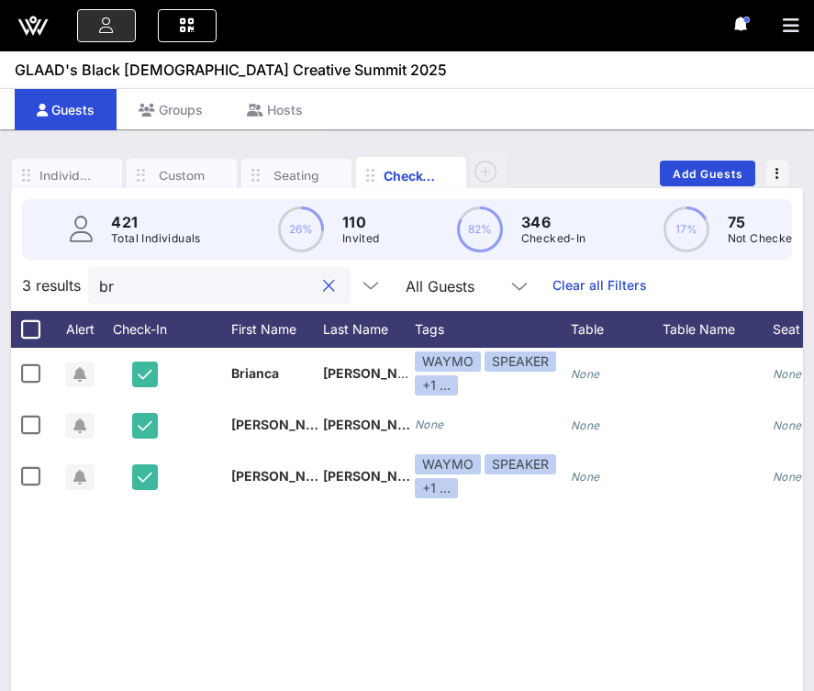
type input "b"
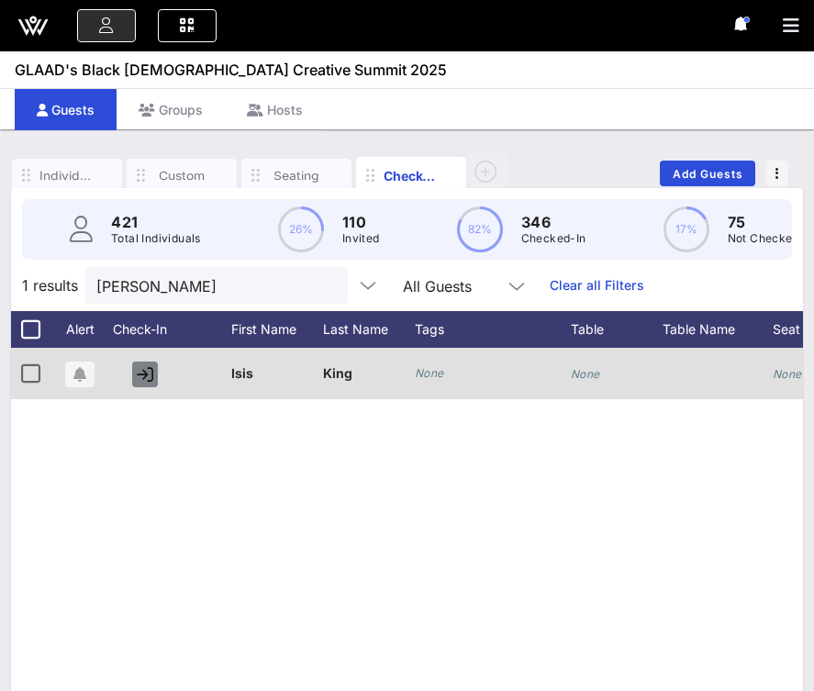
click at [143, 371] on icon "button" at bounding box center [145, 374] width 17 height 17
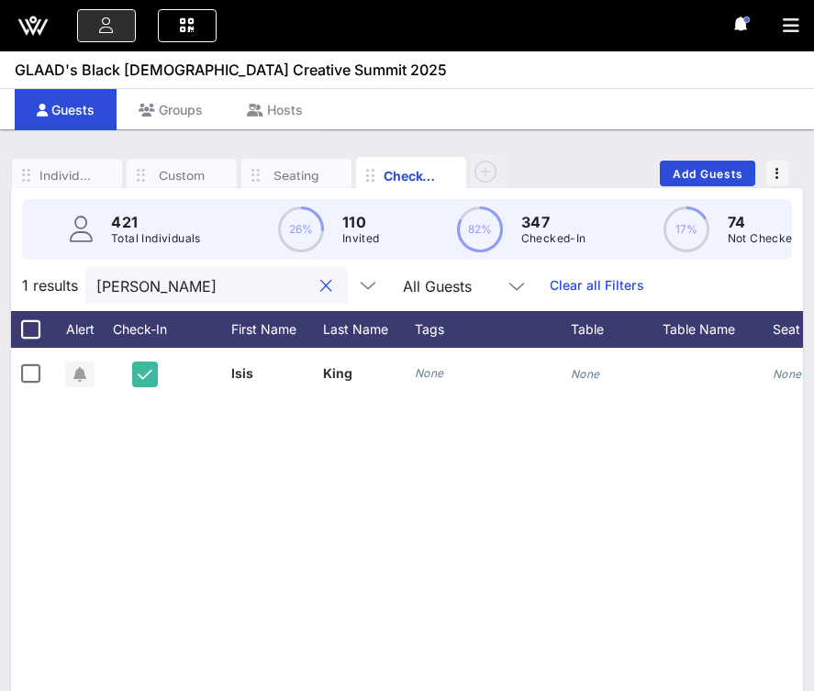
click at [204, 284] on input "[PERSON_NAME]" at bounding box center [203, 285] width 215 height 24
type input "n"
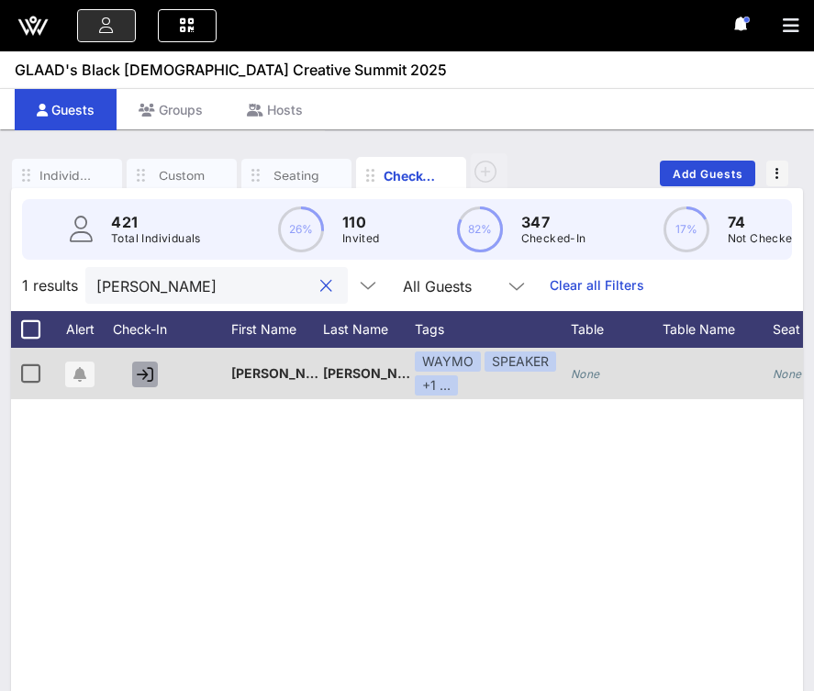
click at [147, 377] on icon "button" at bounding box center [145, 374] width 17 height 17
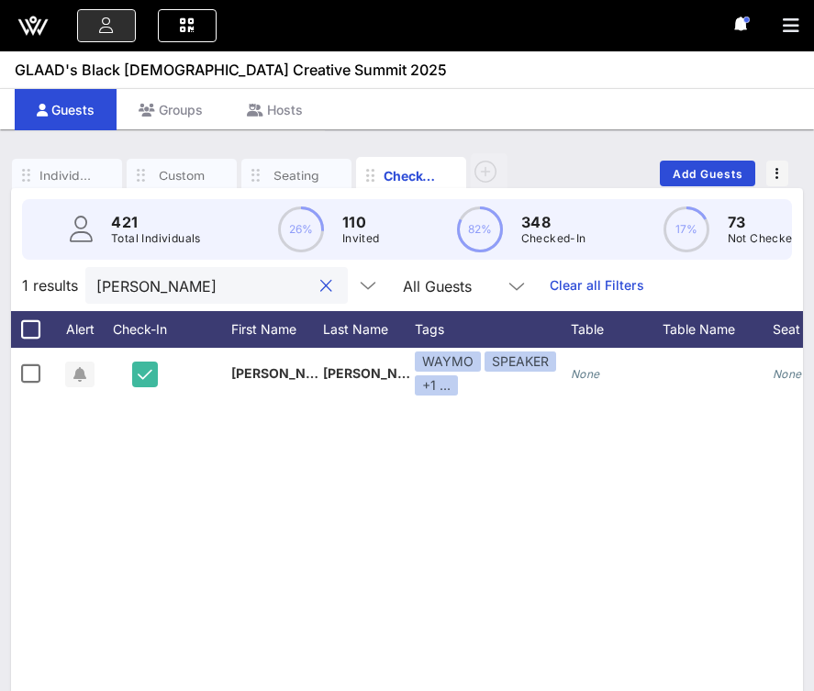
click at [172, 287] on input "[PERSON_NAME]" at bounding box center [203, 285] width 215 height 24
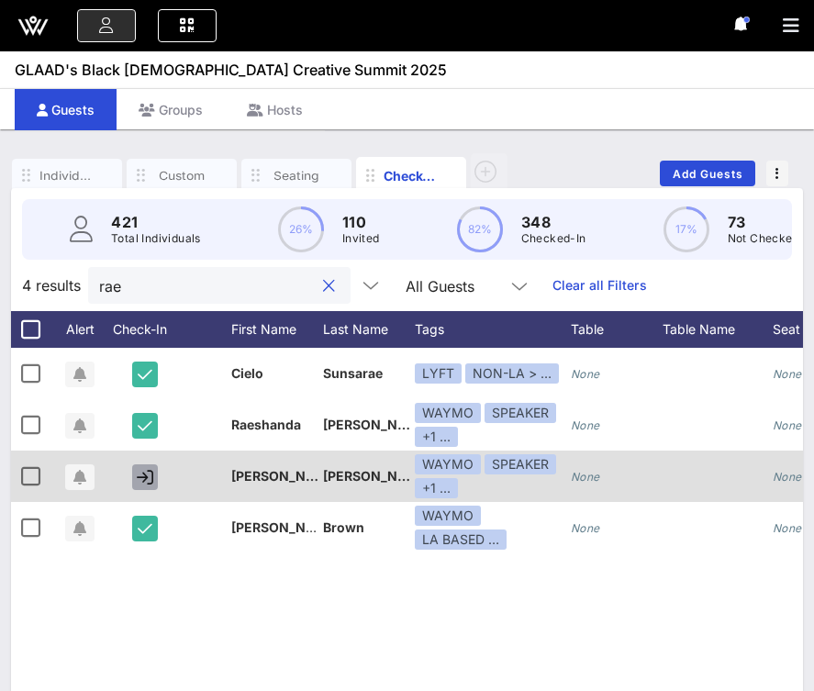
click at [151, 475] on icon "button" at bounding box center [145, 477] width 17 height 17
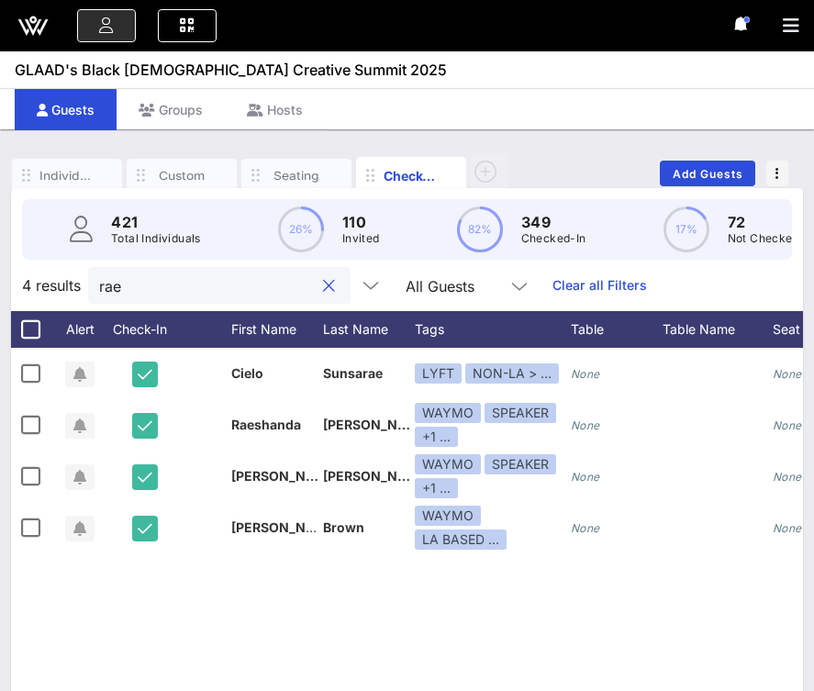
click at [179, 287] on input "rae" at bounding box center [206, 285] width 215 height 24
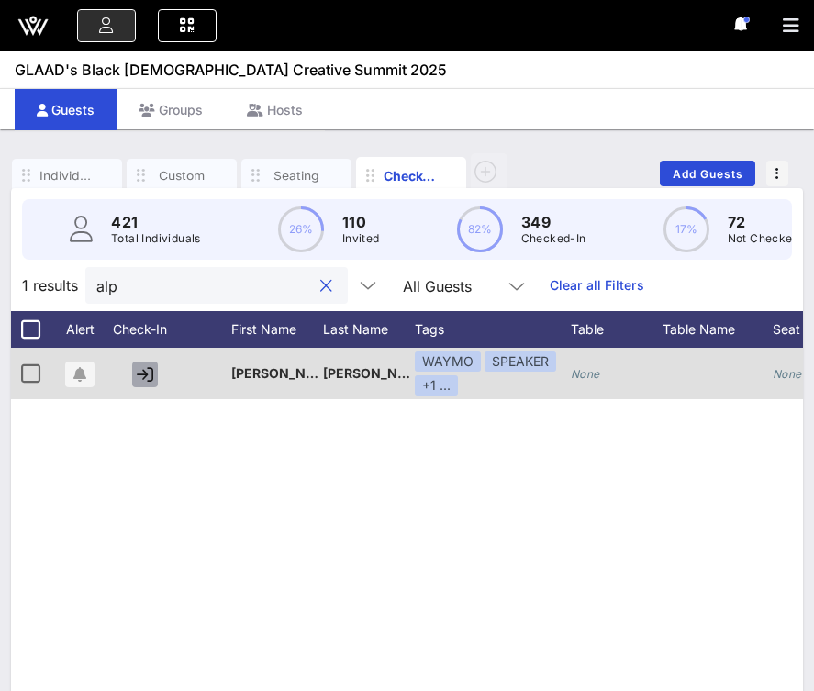
click at [152, 367] on icon "button" at bounding box center [145, 374] width 17 height 17
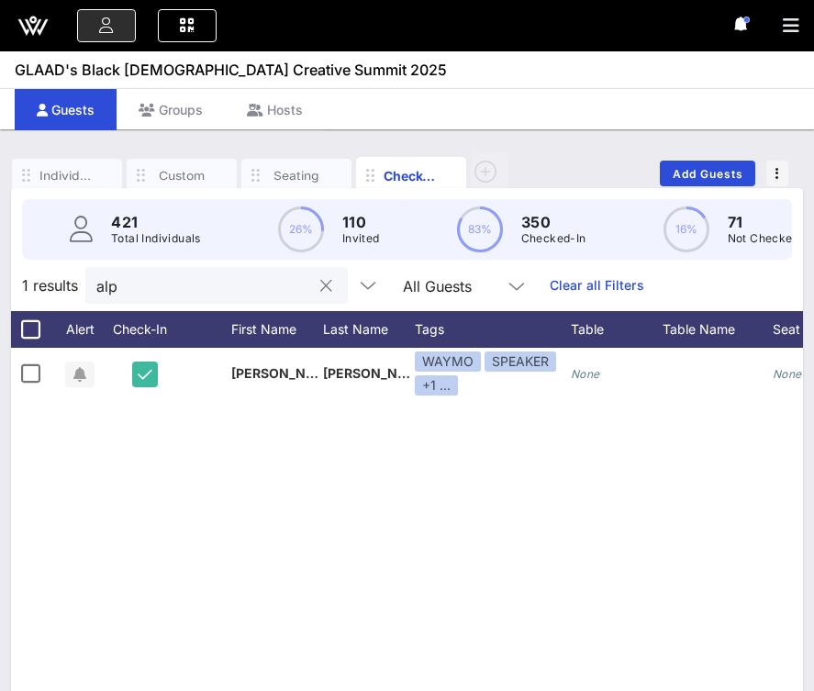
click at [196, 272] on div "alp" at bounding box center [203, 285] width 215 height 37
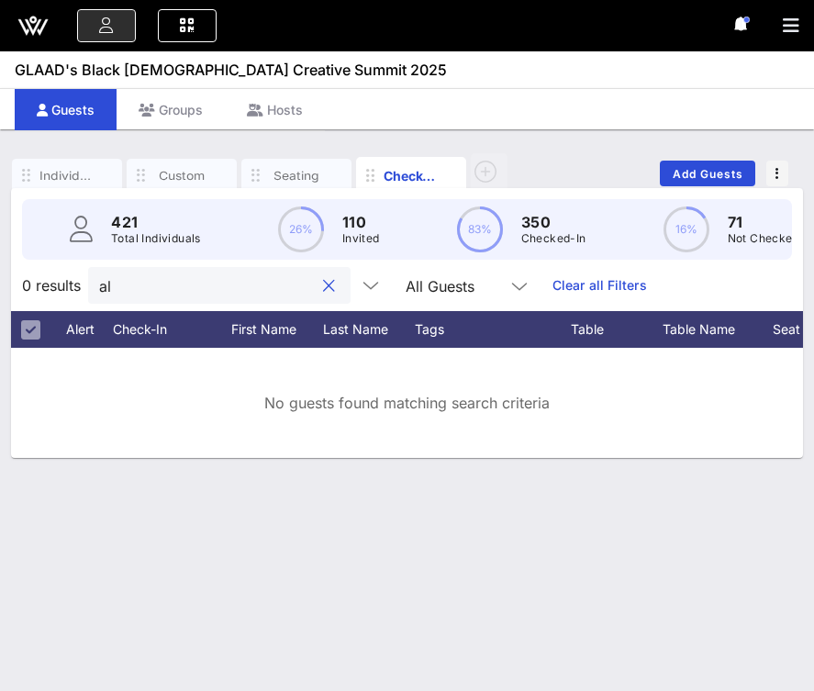
type input "a"
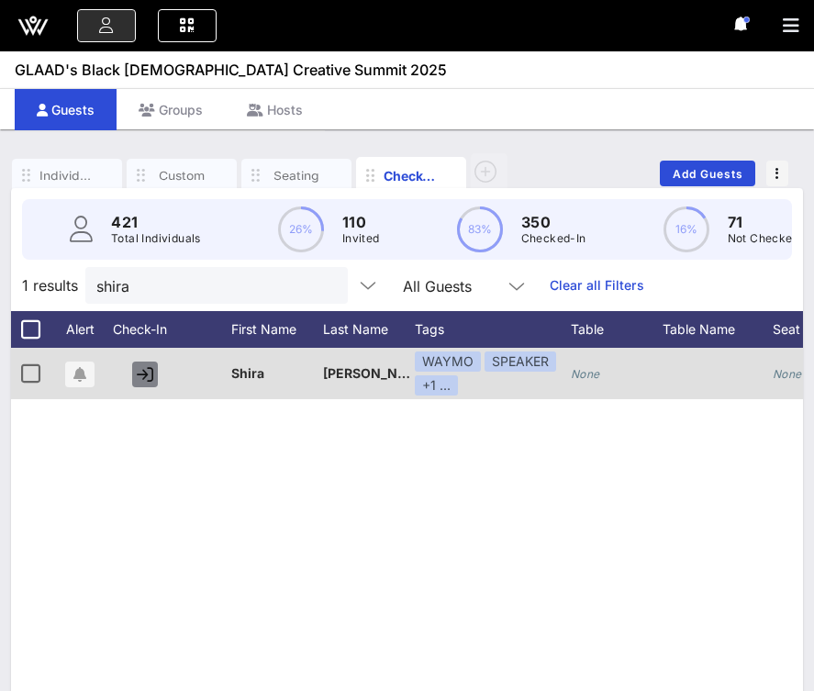
click at [148, 372] on icon "button" at bounding box center [145, 374] width 17 height 17
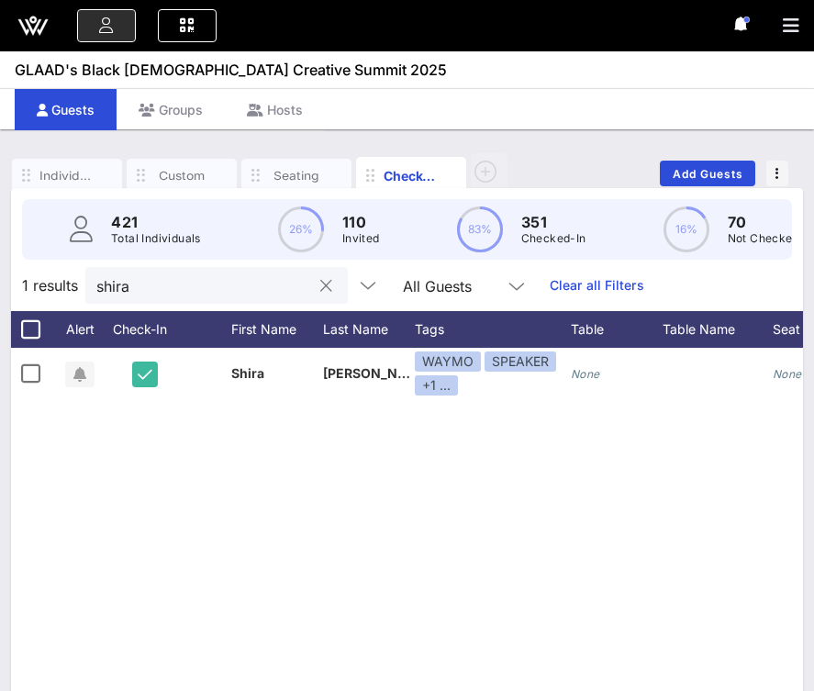
click at [182, 284] on input "shira" at bounding box center [203, 285] width 215 height 24
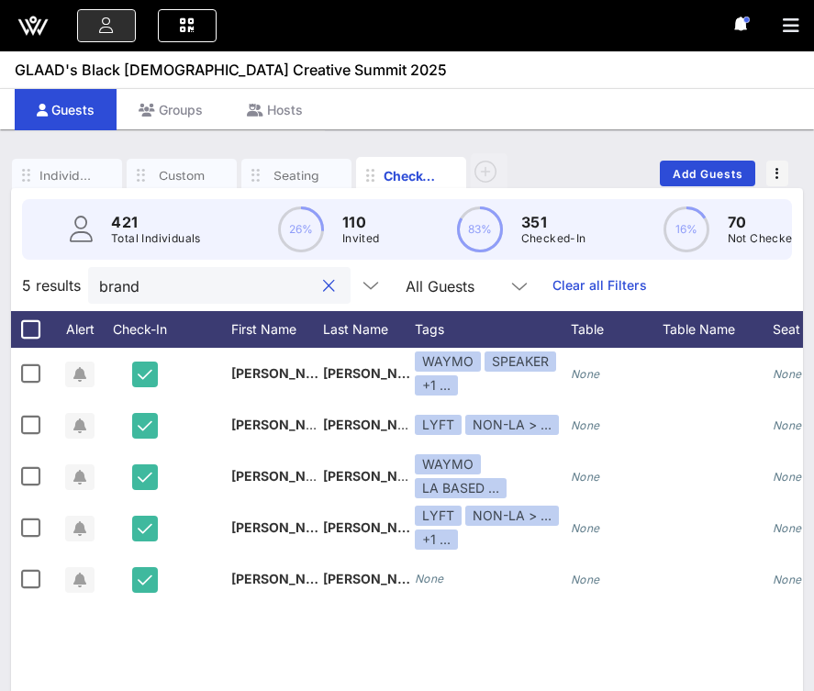
click at [180, 288] on input "brand" at bounding box center [206, 285] width 215 height 24
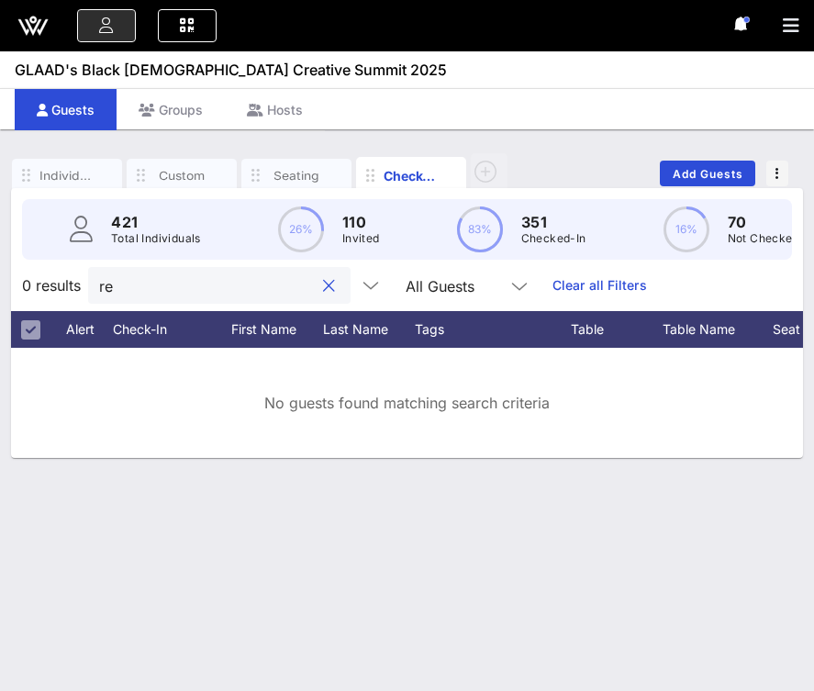
type input "r"
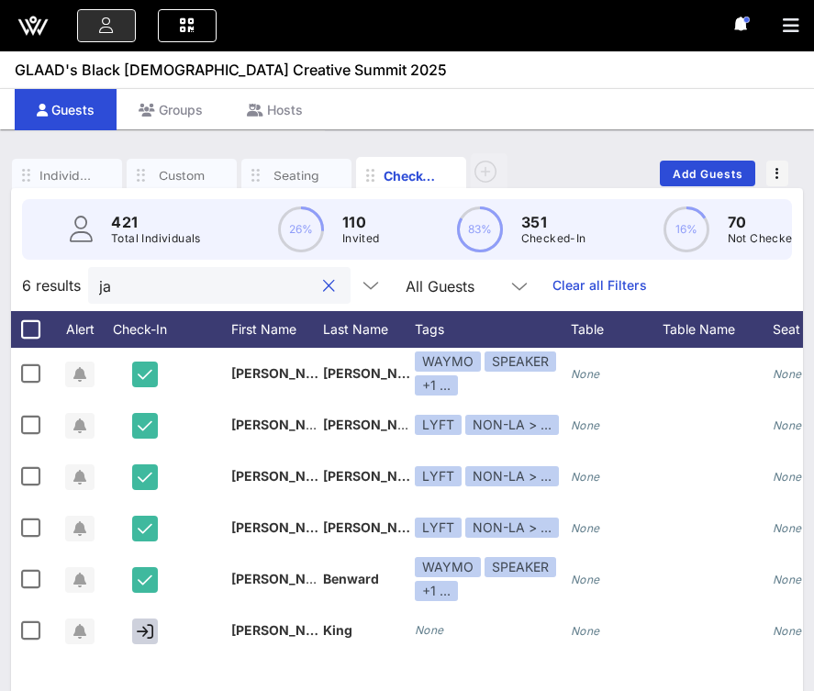
type input "j"
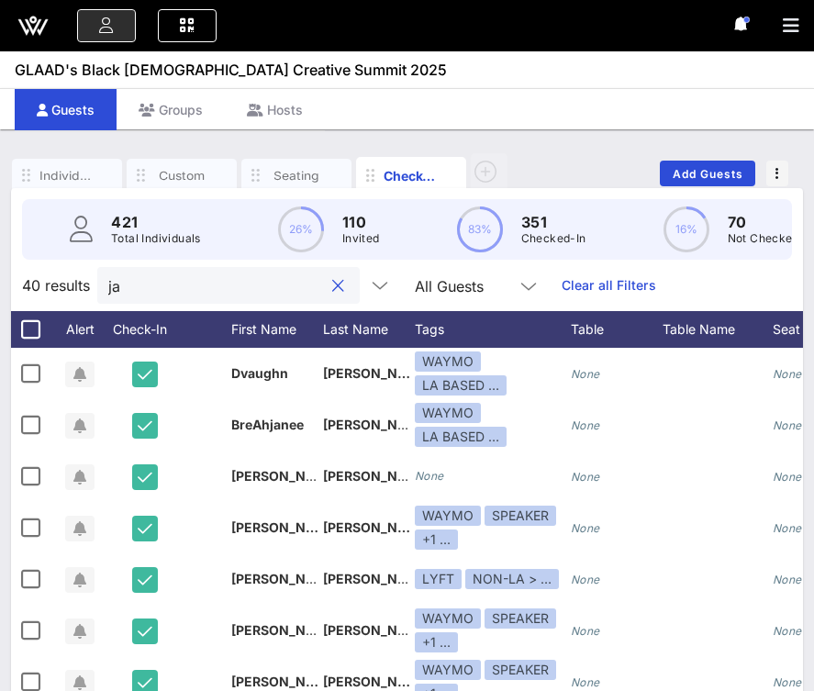
type input "j"
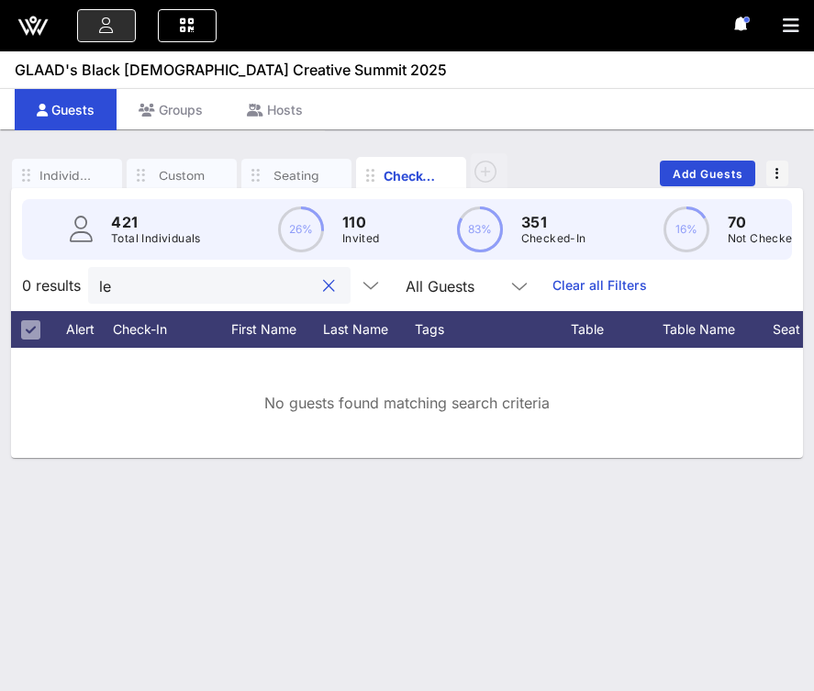
type input "l"
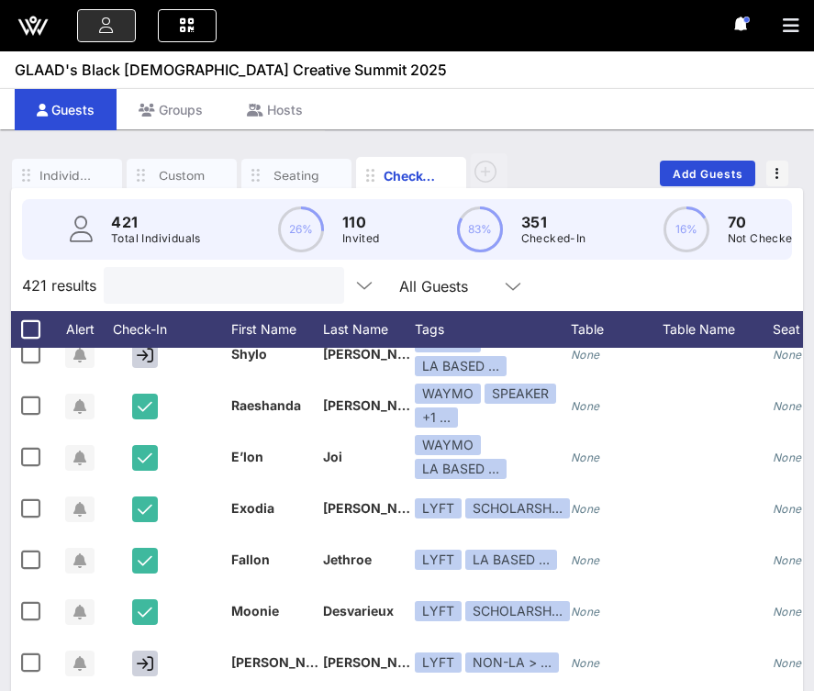
scroll to position [6354, 0]
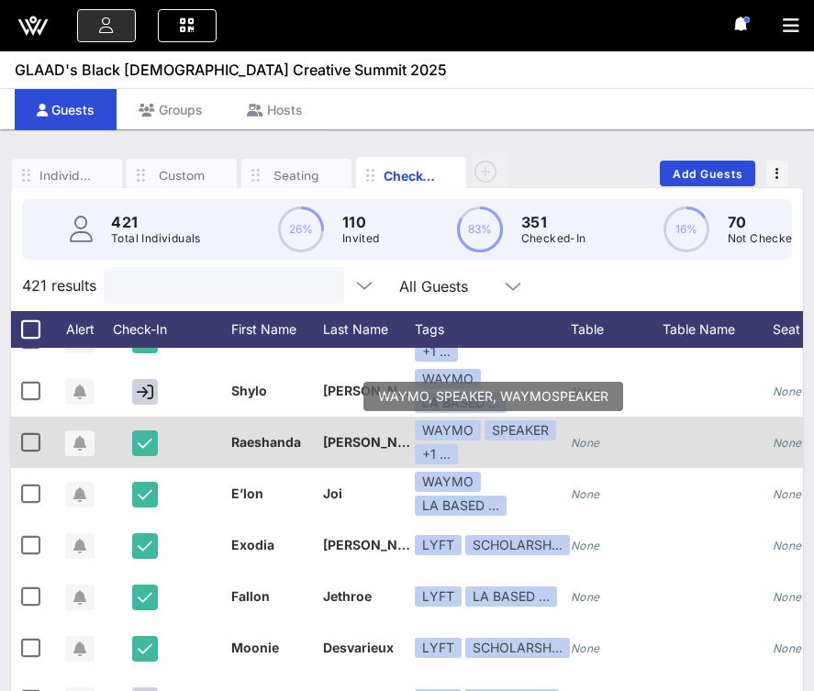
click at [530, 431] on div "SPEAKER" at bounding box center [520, 430] width 72 height 20
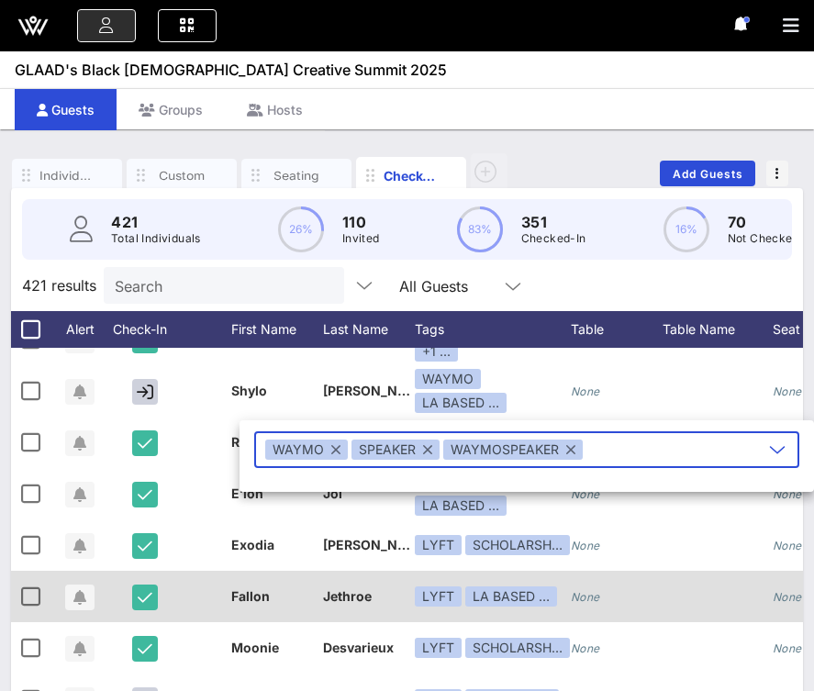
click at [656, 589] on div "None" at bounding box center [617, 607] width 92 height 72
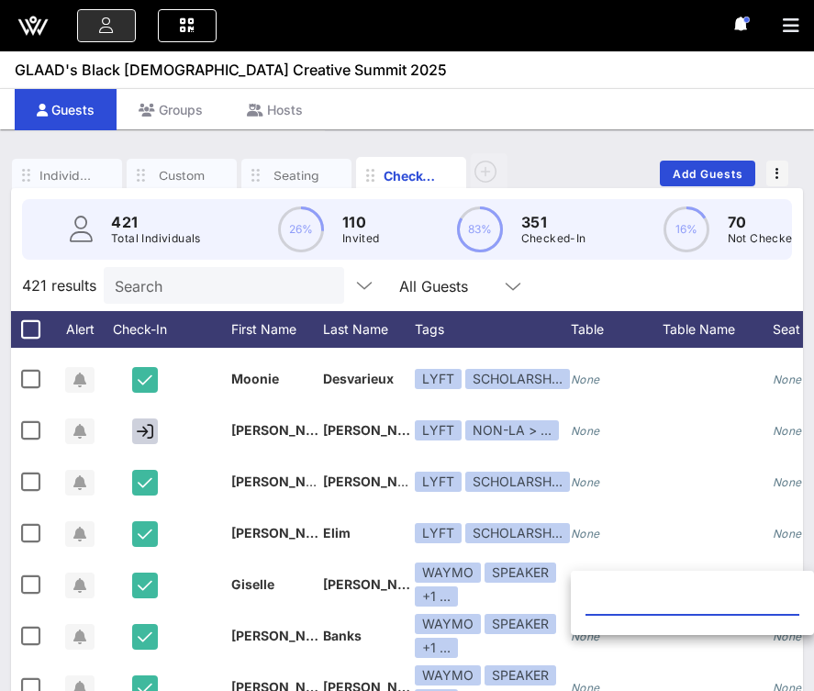
scroll to position [6630, 0]
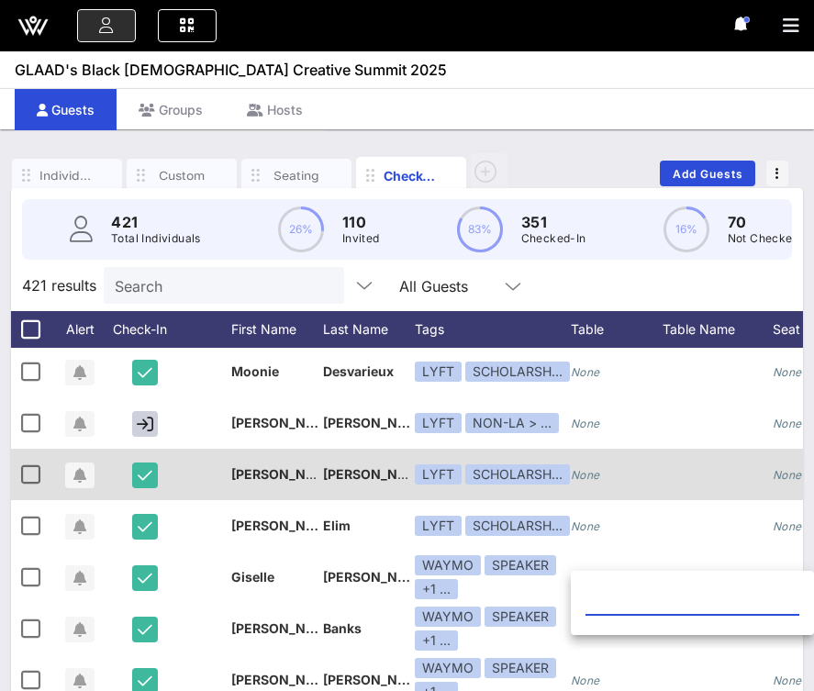
click at [673, 464] on div at bounding box center [717, 474] width 110 height 51
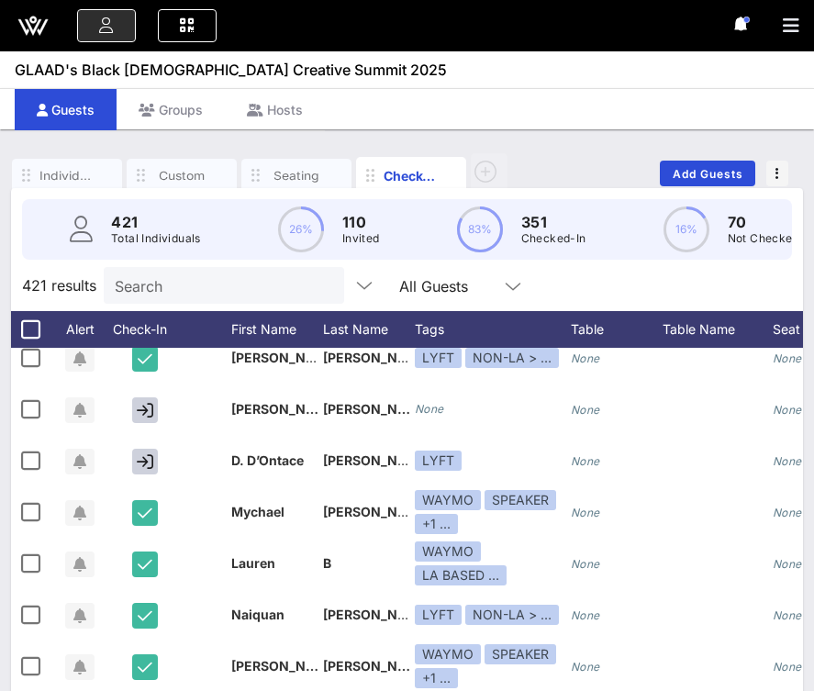
scroll to position [14045, 0]
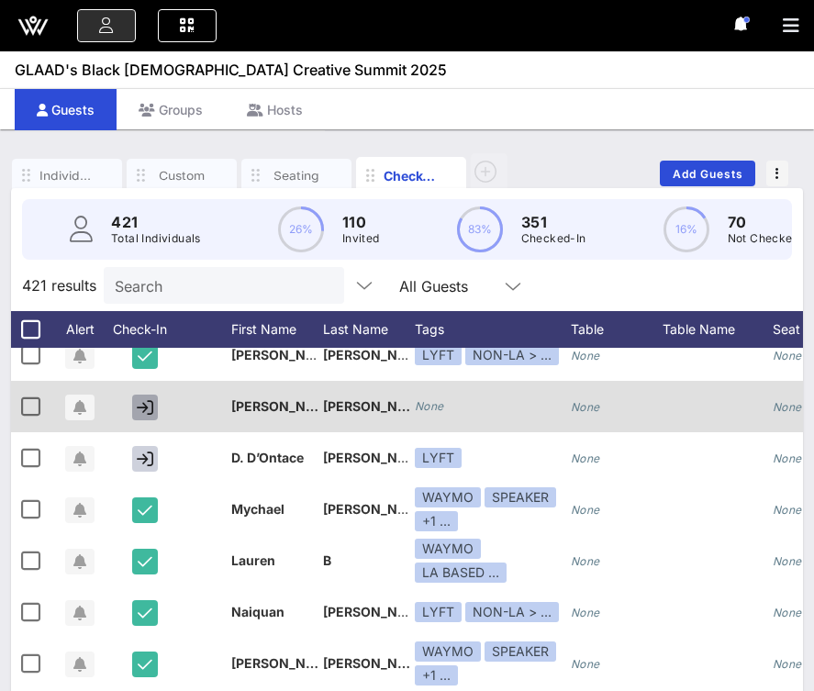
click at [142, 404] on icon "button" at bounding box center [145, 407] width 17 height 17
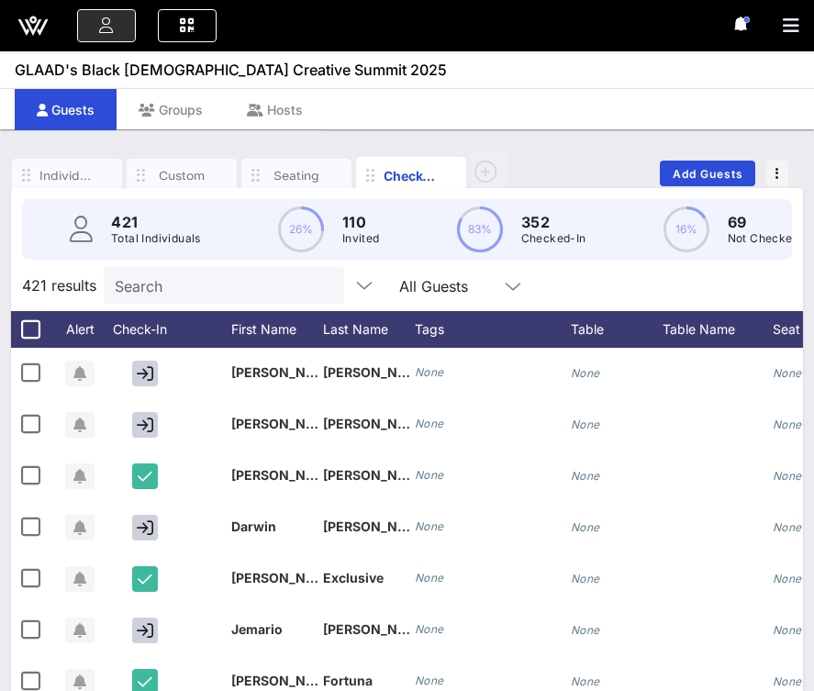
scroll to position [20864, 0]
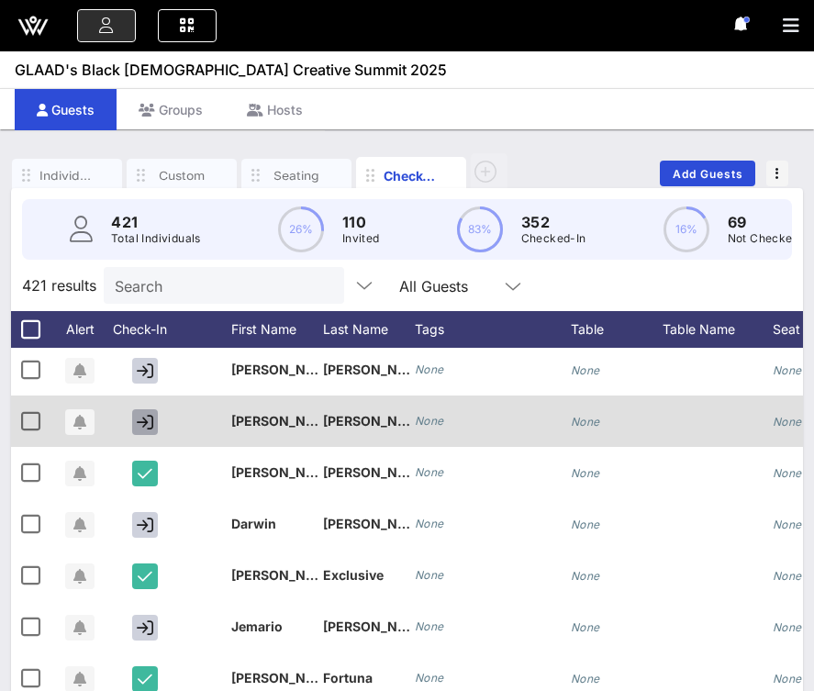
click at [144, 421] on icon "button" at bounding box center [145, 422] width 17 height 17
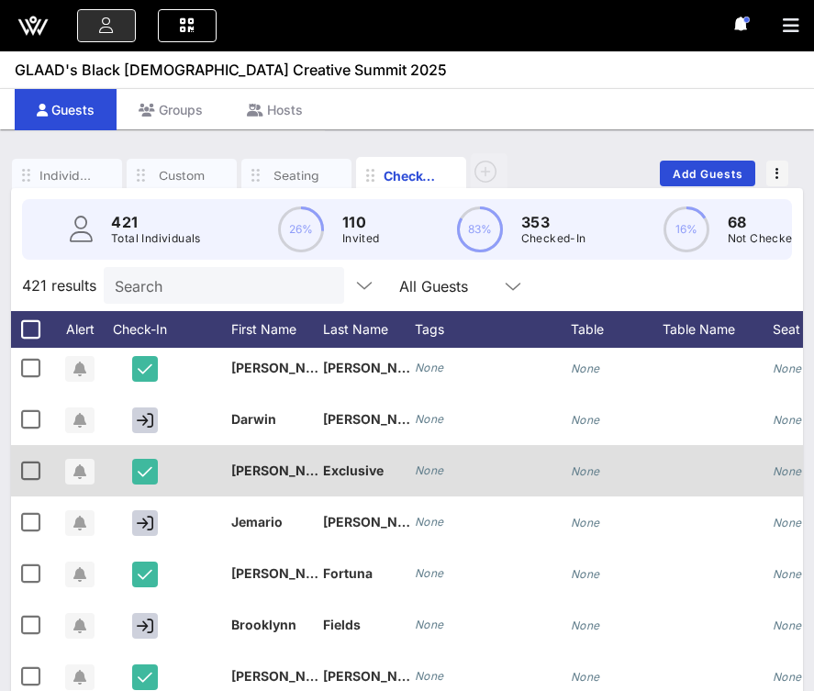
scroll to position [20974, 0]
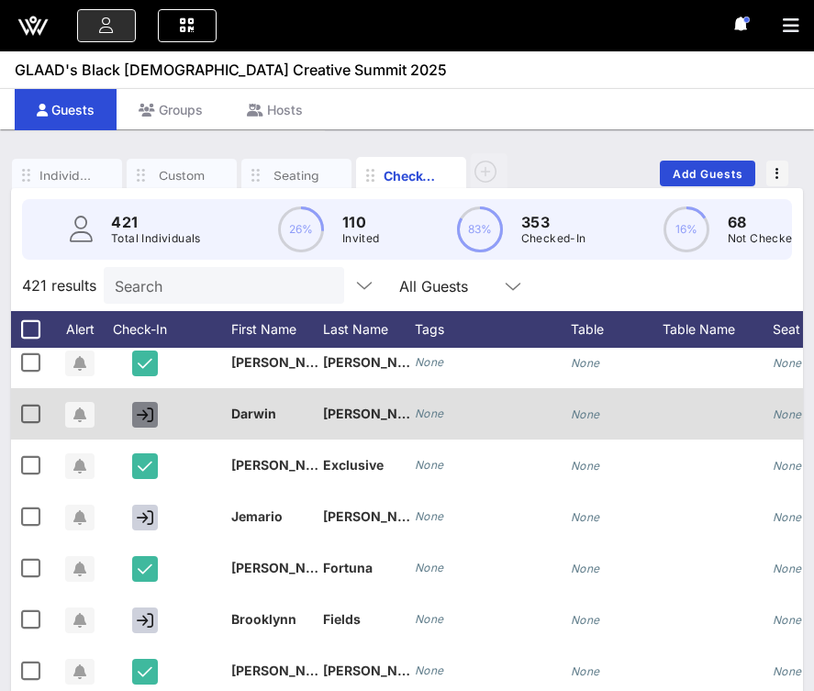
click at [139, 411] on icon "button" at bounding box center [145, 414] width 17 height 17
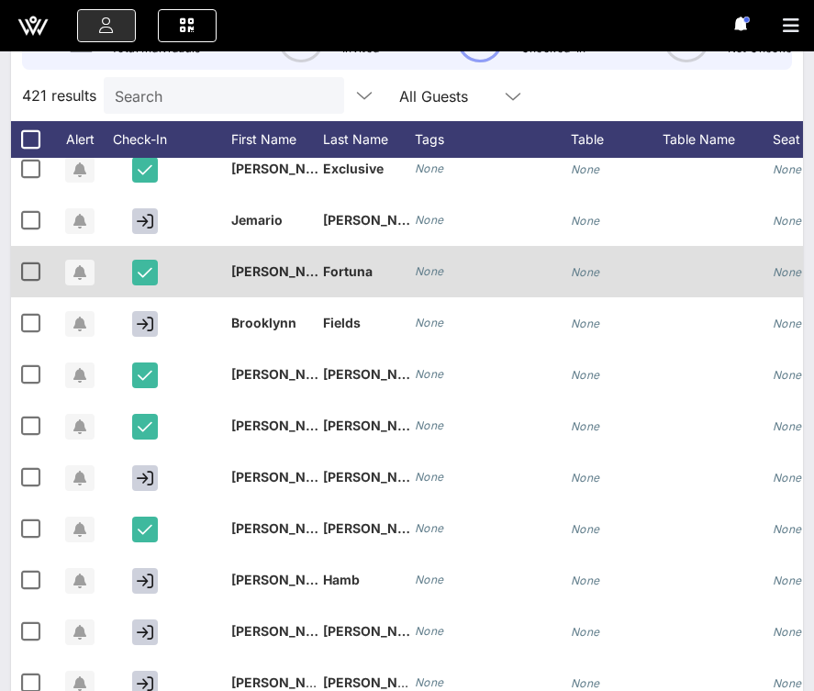
scroll to position [226, 0]
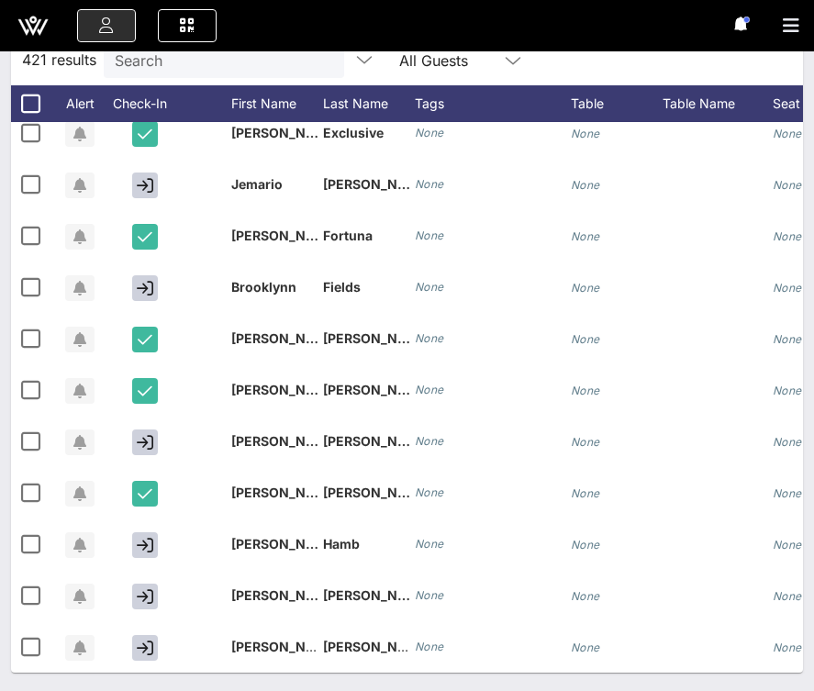
click at [193, 68] on input "Search" at bounding box center [222, 60] width 215 height 24
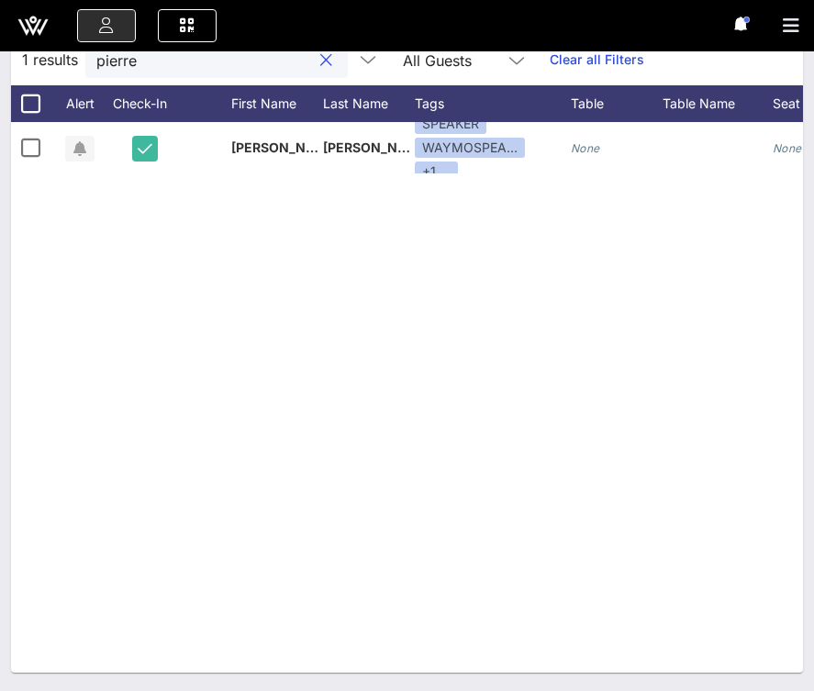
scroll to position [0, 0]
type input "p"
type input "n"
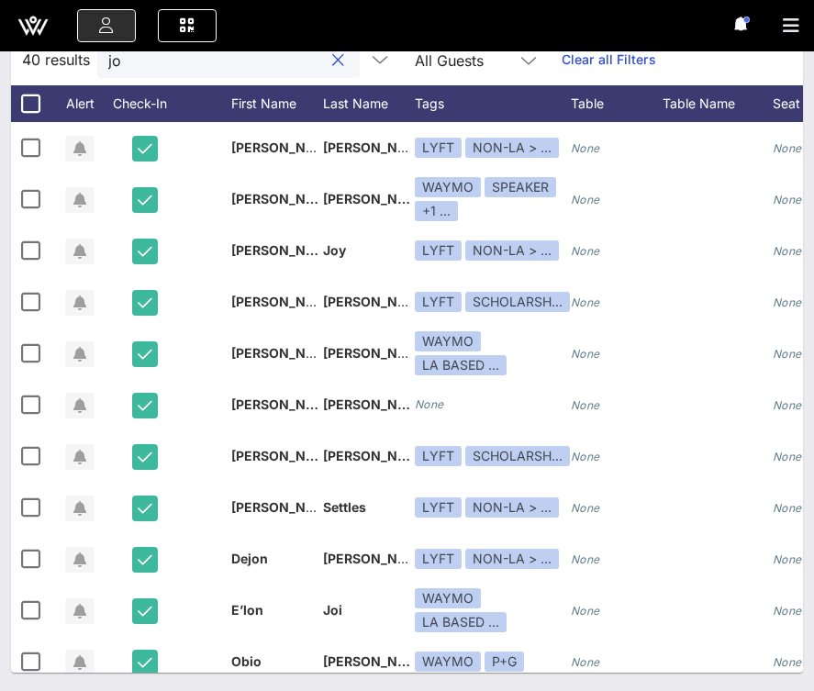
type input "j"
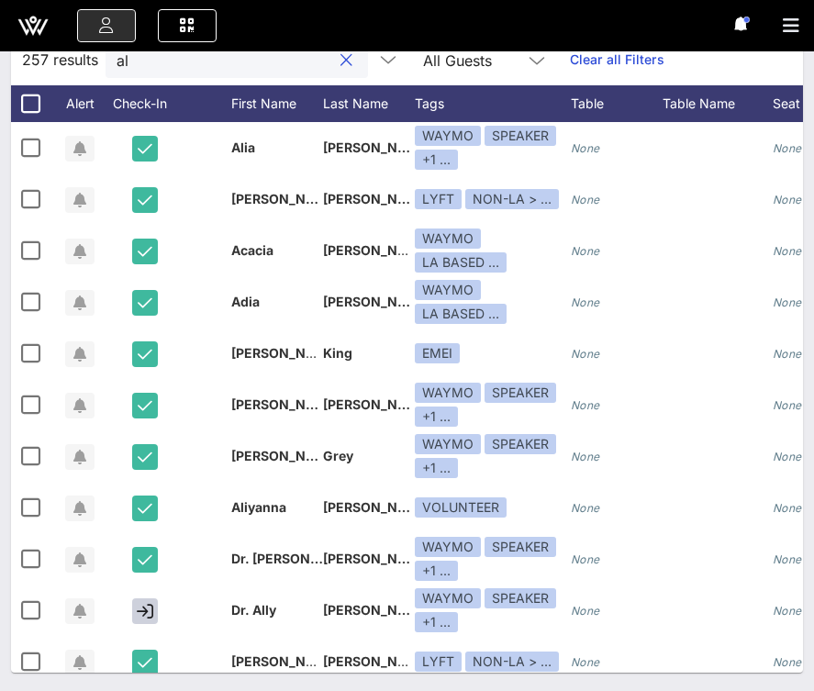
type input "a"
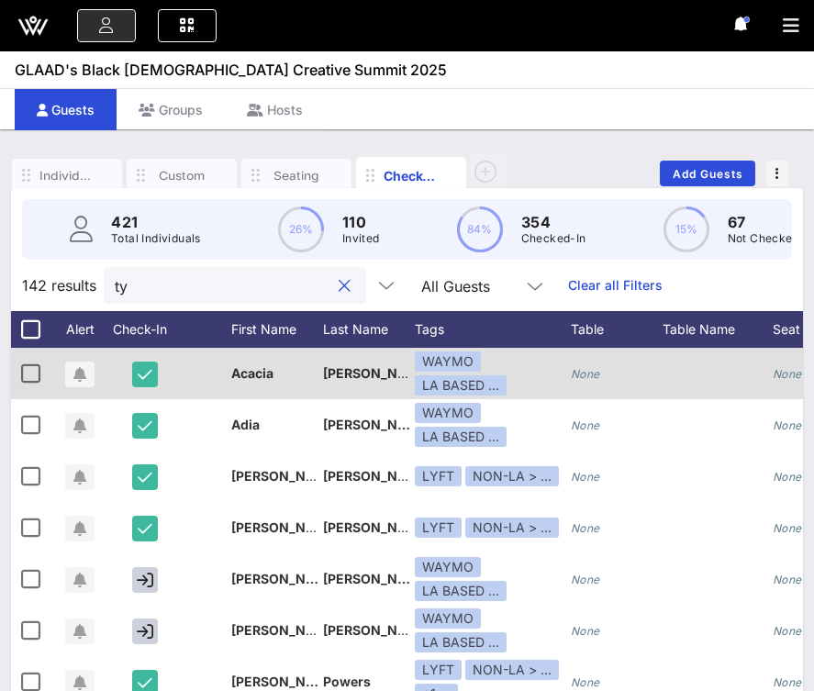
type input "t"
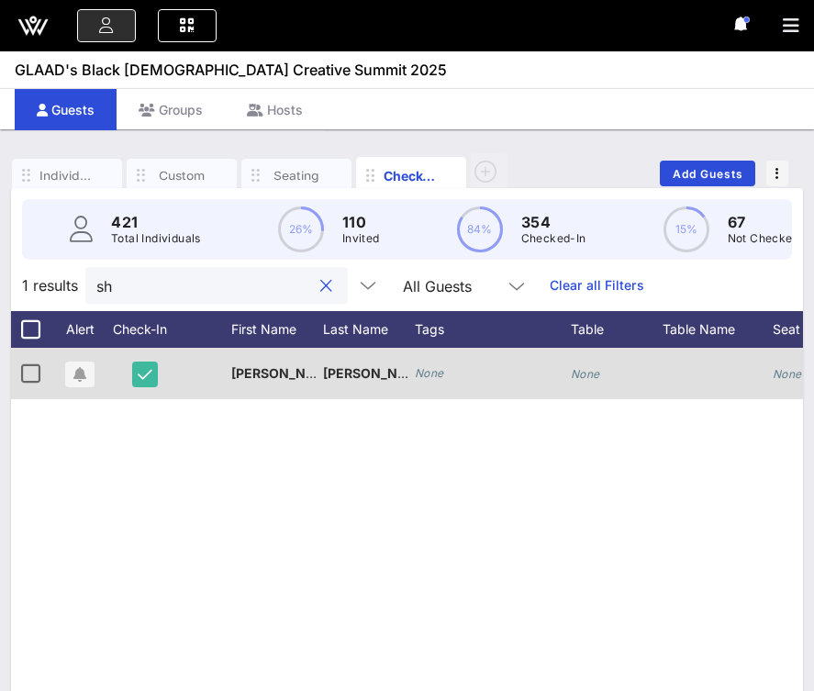
type input "s"
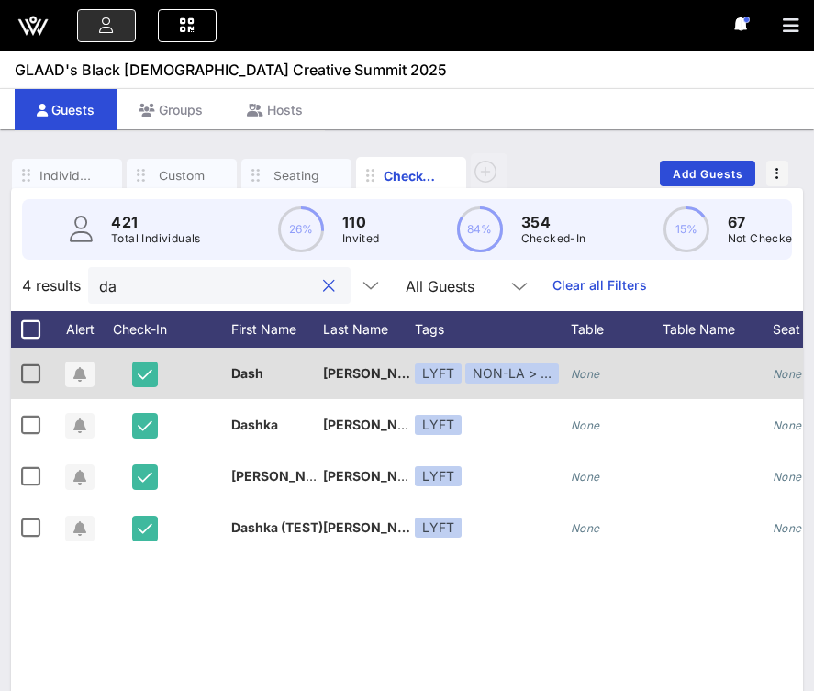
type input "d"
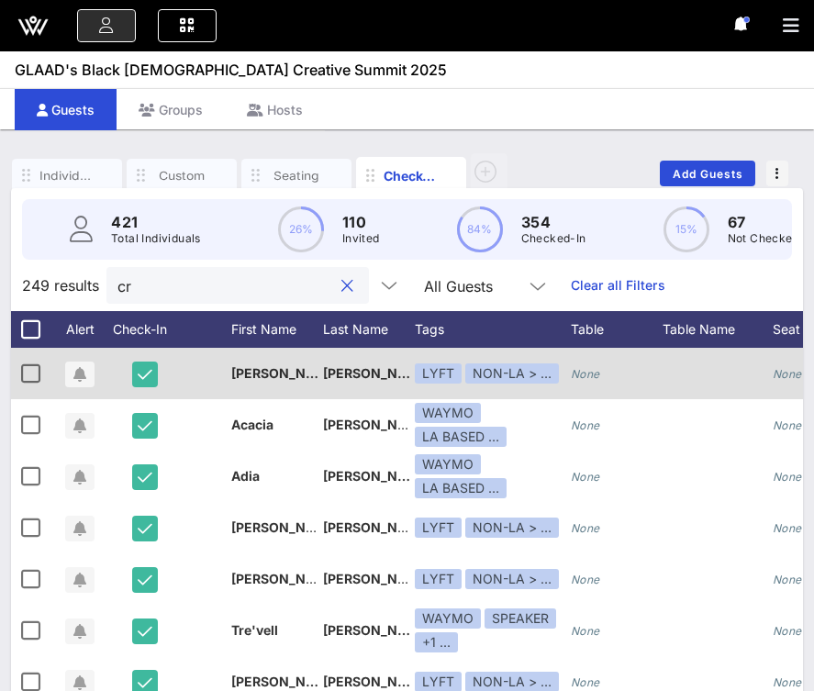
type input "c"
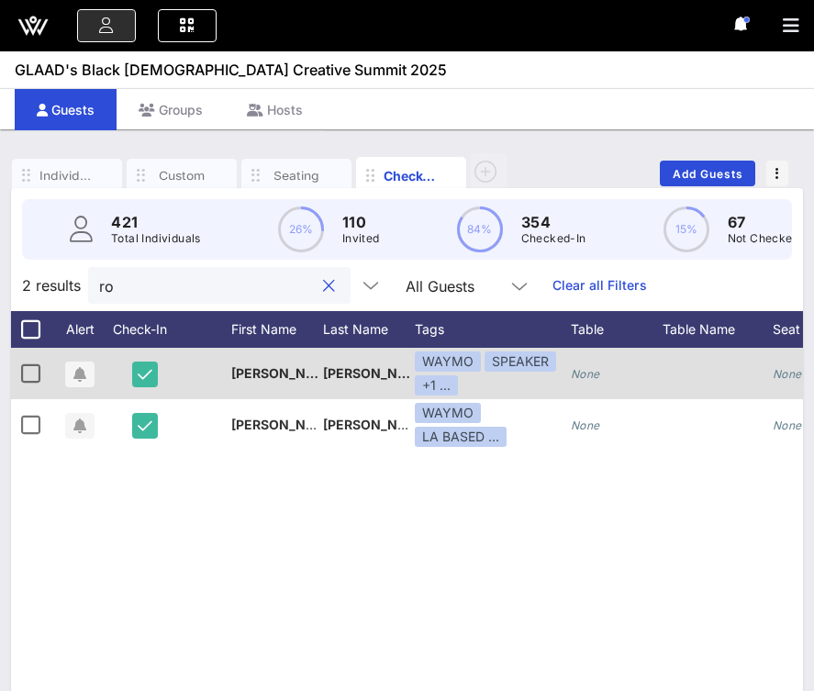
type input "r"
